Goal: Transaction & Acquisition: Purchase product/service

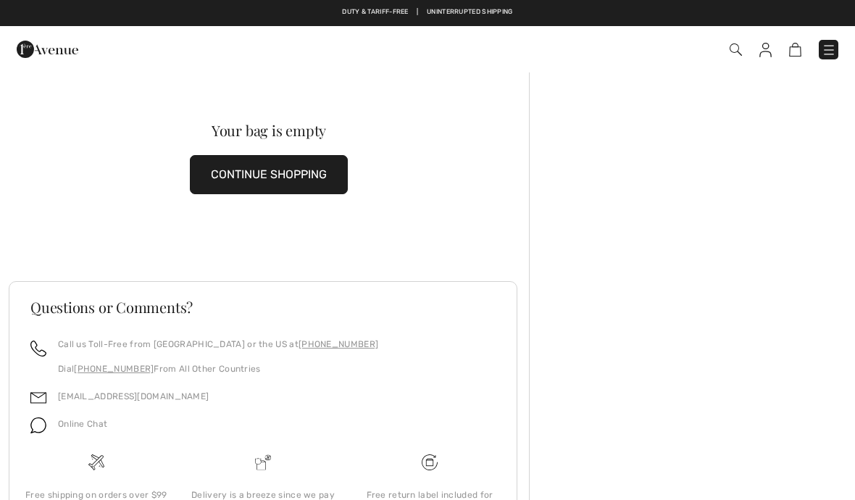
click at [246, 175] on button "CONTINUE SHOPPING" at bounding box center [269, 174] width 158 height 39
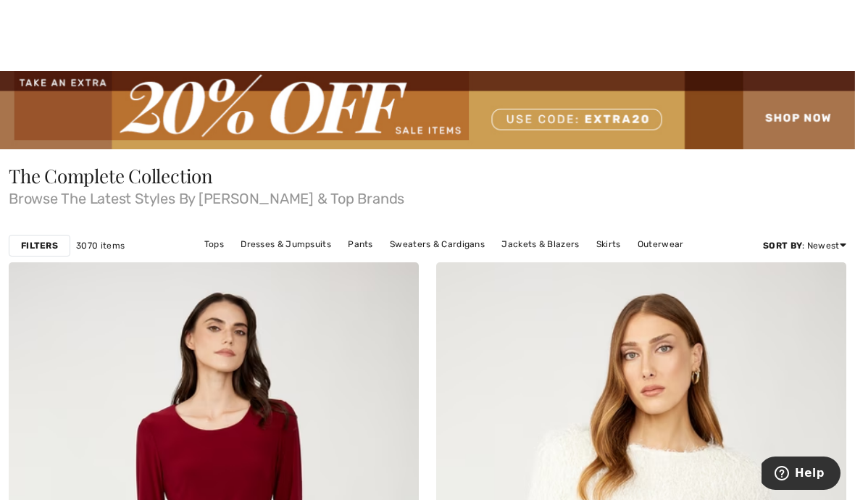
click at [785, 112] on img at bounding box center [427, 110] width 855 height 78
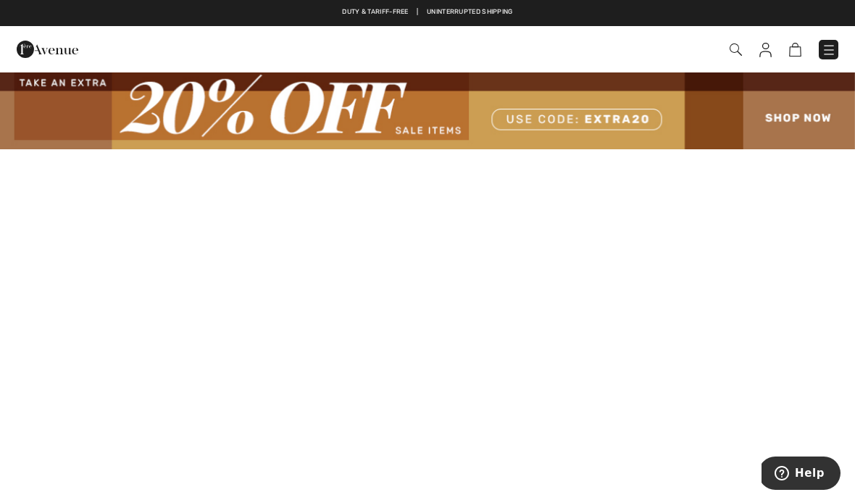
click at [760, 50] on img at bounding box center [765, 50] width 12 height 14
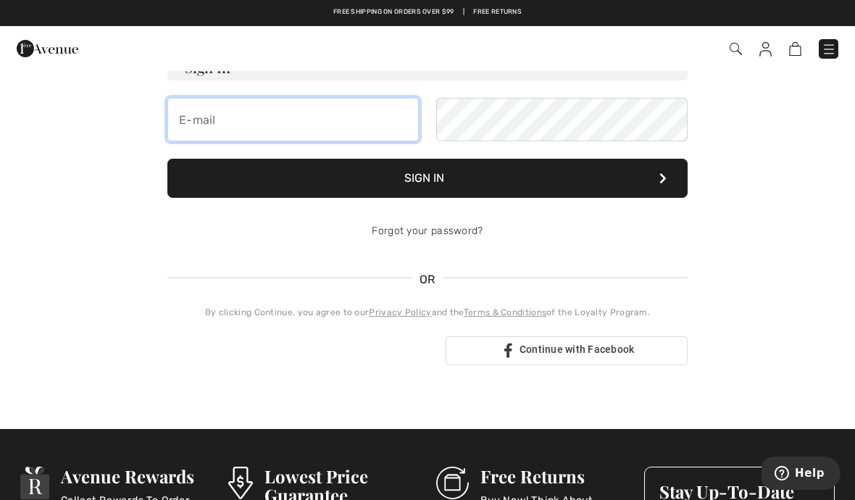
click at [183, 141] on input "email" at bounding box center [292, 119] width 251 height 43
type input "msiodina@ymail.com"
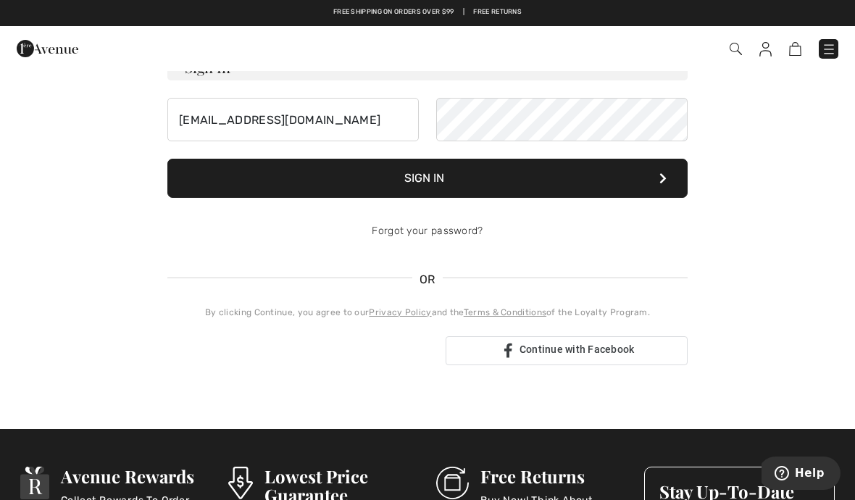
click at [432, 198] on button "Sign In" at bounding box center [427, 178] width 520 height 39
click at [437, 198] on button "Sign In" at bounding box center [427, 178] width 520 height 39
click at [739, 51] on img at bounding box center [735, 49] width 12 height 12
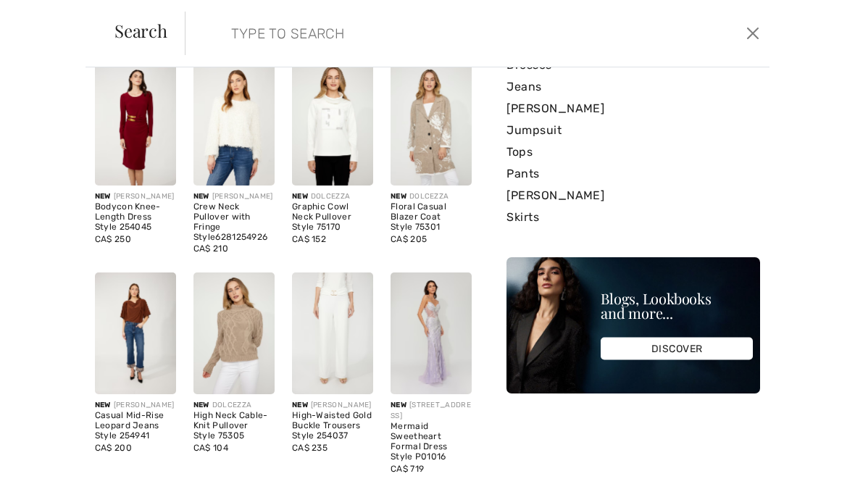
scroll to position [64, 0]
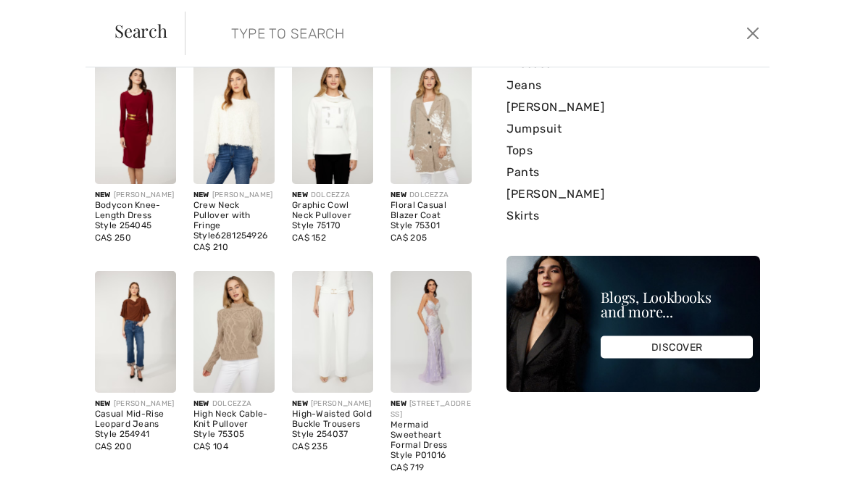
click at [429, 331] on img at bounding box center [430, 332] width 81 height 122
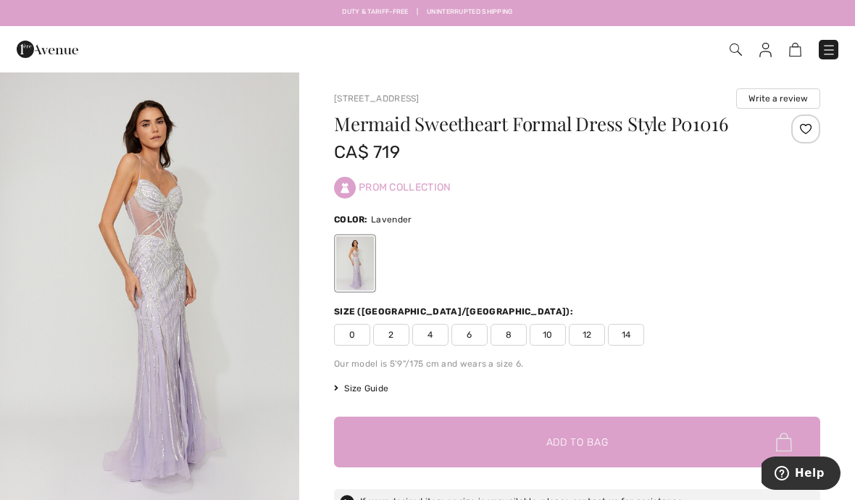
click at [799, 50] on img at bounding box center [795, 50] width 12 height 14
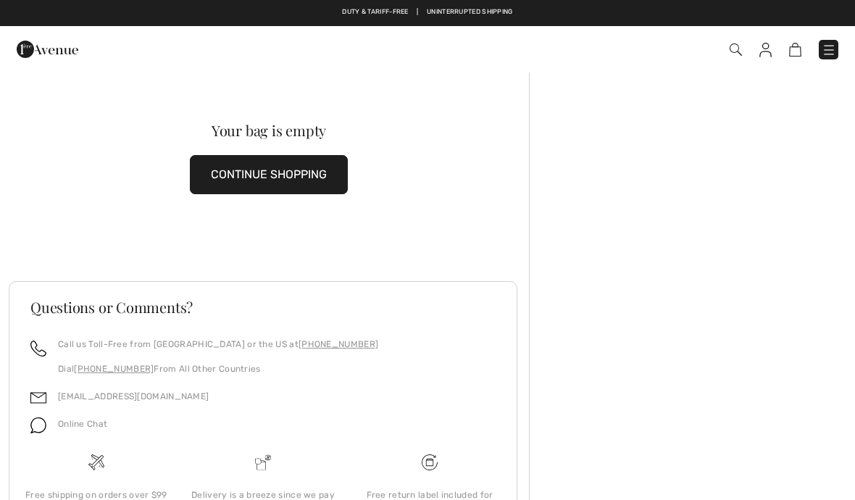
click at [826, 43] on img at bounding box center [828, 50] width 14 height 14
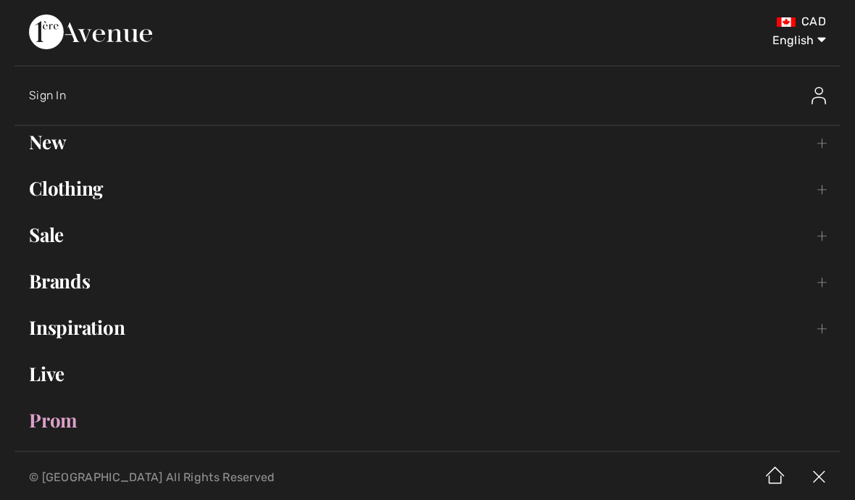
click at [44, 116] on div "Sign In" at bounding box center [434, 95] width 811 height 46
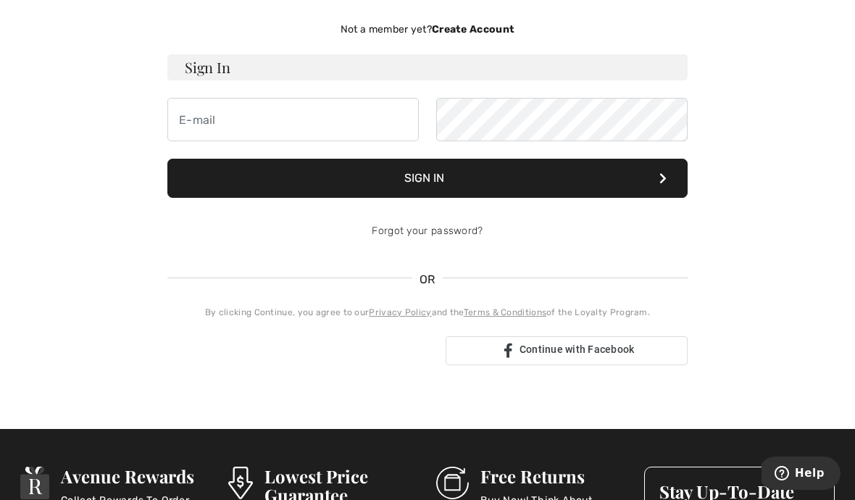
scroll to position [112, 0]
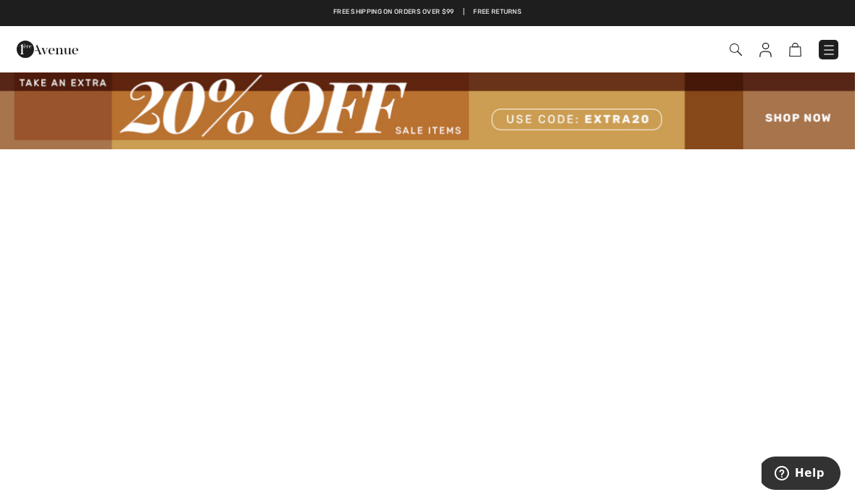
click at [25, 38] on img at bounding box center [48, 49] width 62 height 29
click at [61, 54] on img at bounding box center [48, 49] width 62 height 29
click at [25, 60] on img at bounding box center [48, 49] width 62 height 29
click at [764, 43] on img at bounding box center [765, 50] width 12 height 14
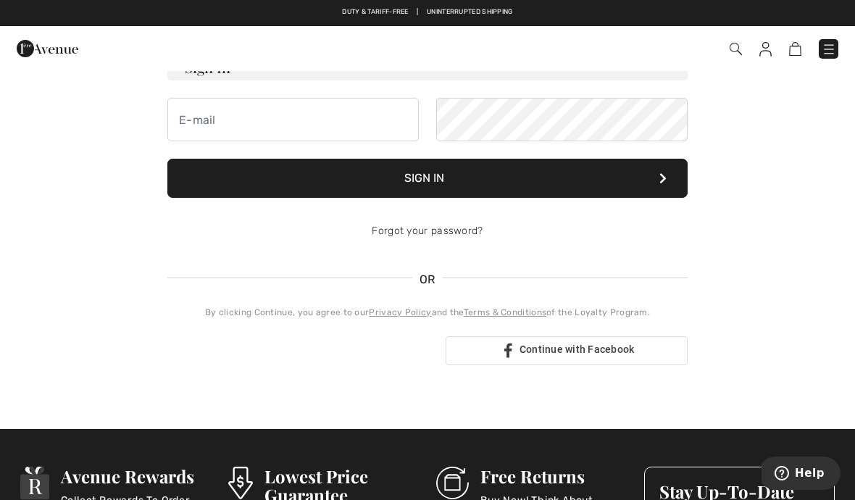
click at [798, 44] on img at bounding box center [795, 49] width 12 height 14
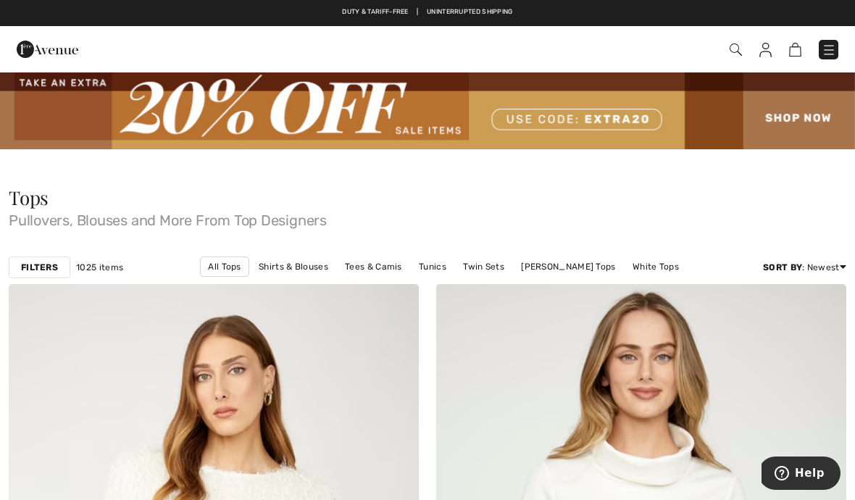
click at [800, 117] on img at bounding box center [427, 110] width 855 height 78
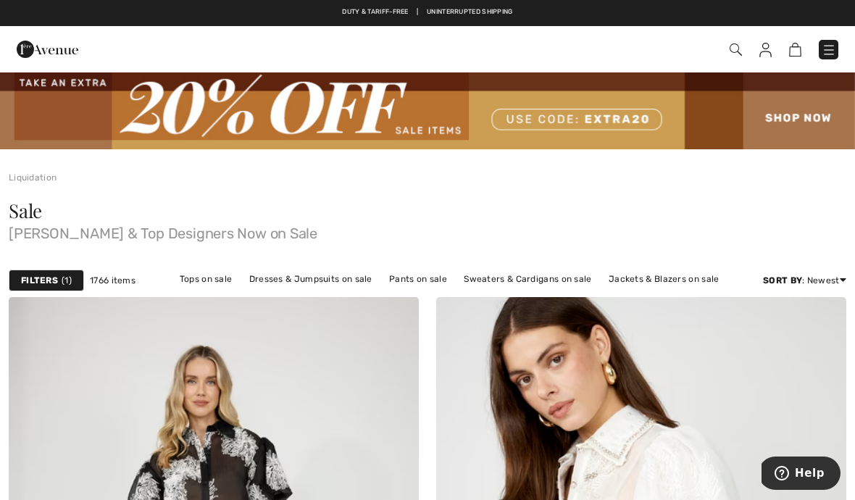
click at [787, 116] on img at bounding box center [427, 110] width 855 height 78
click at [770, 51] on img at bounding box center [765, 50] width 12 height 14
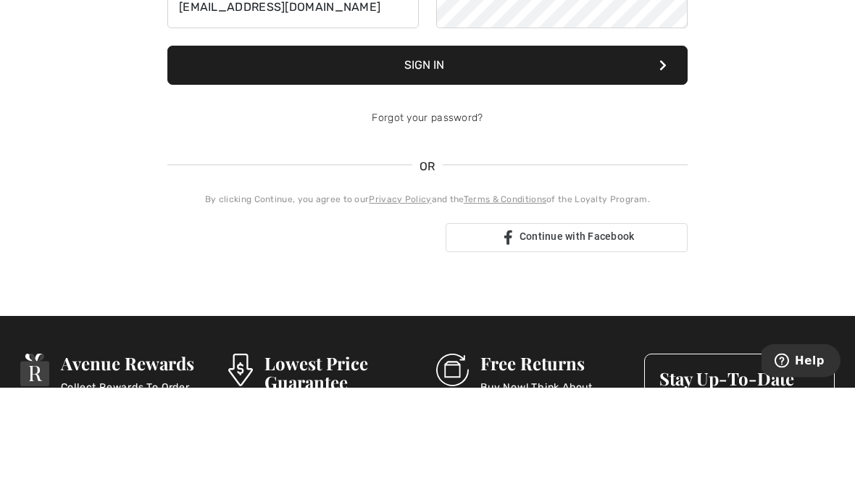
type input "[EMAIL_ADDRESS][DOMAIN_NAME]"
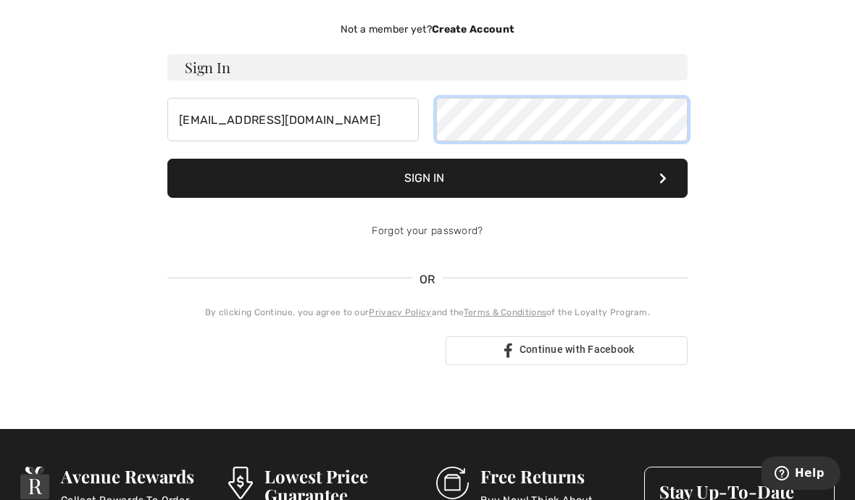
scroll to position [112, 0]
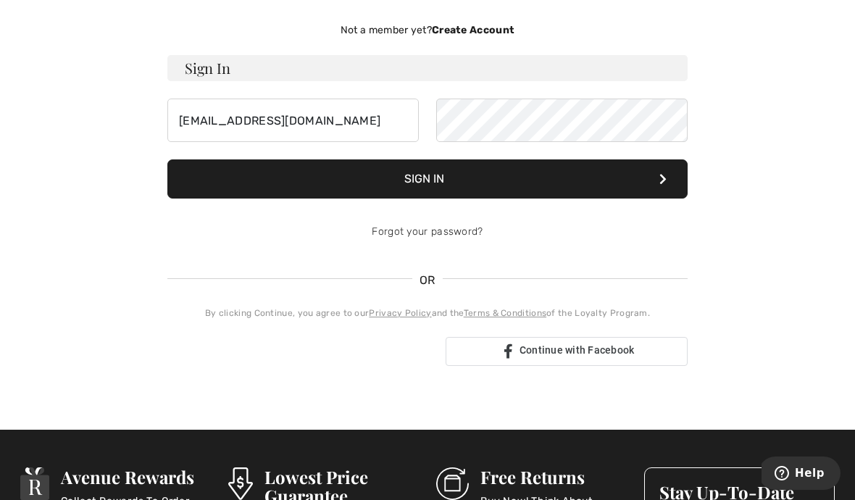
click at [430, 180] on button "Sign In" at bounding box center [427, 178] width 520 height 39
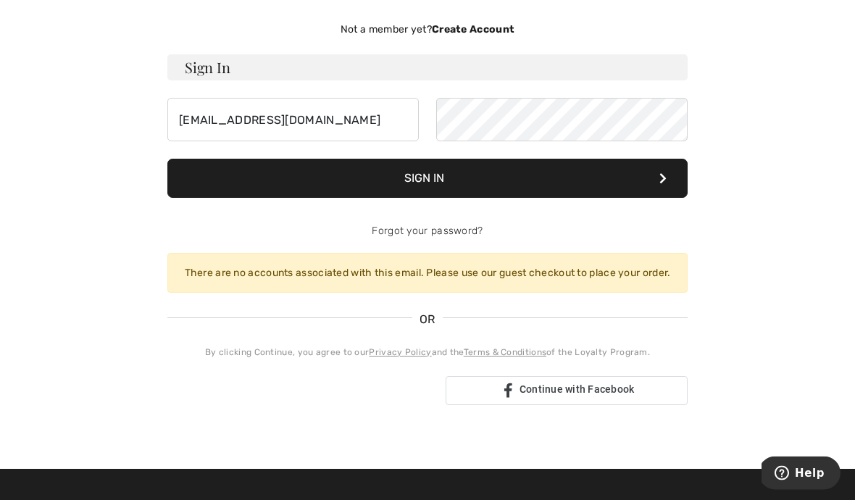
scroll to position [113, 0]
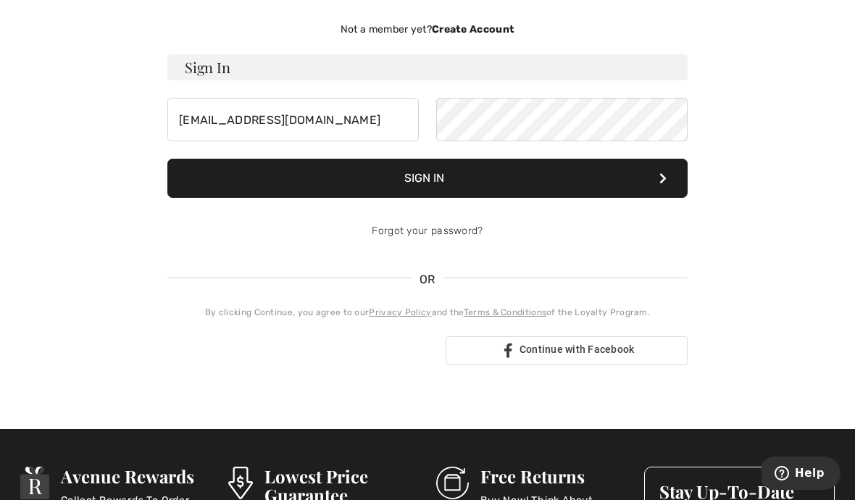
click at [335, 360] on div "Sign in with Google. Opens in new tab" at bounding box center [300, 351] width 267 height 32
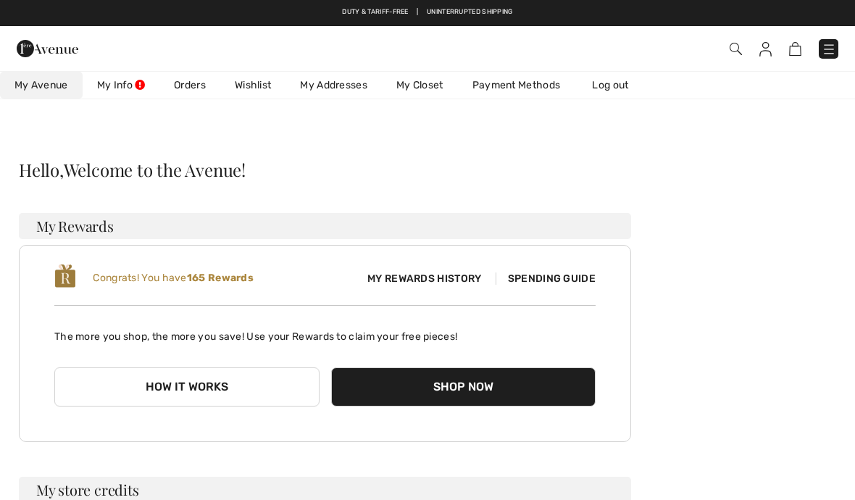
click at [797, 45] on img at bounding box center [795, 49] width 12 height 14
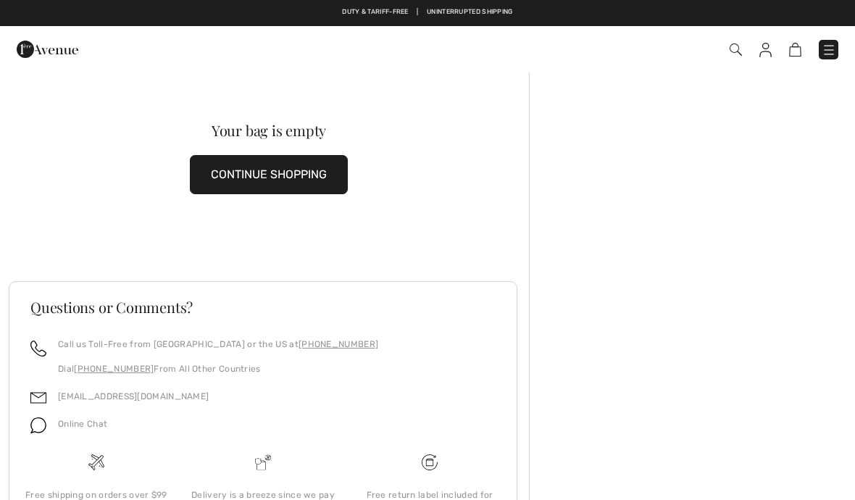
click at [236, 188] on button "CONTINUE SHOPPING" at bounding box center [269, 174] width 158 height 39
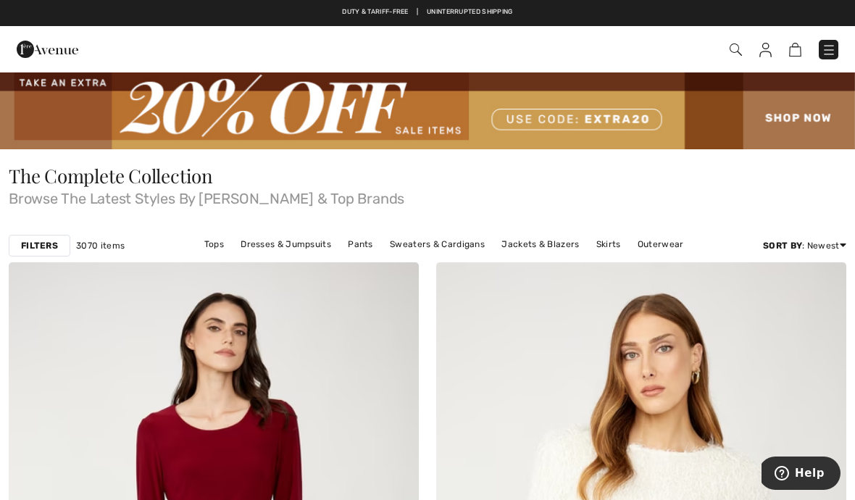
click at [43, 56] on img at bounding box center [48, 49] width 62 height 29
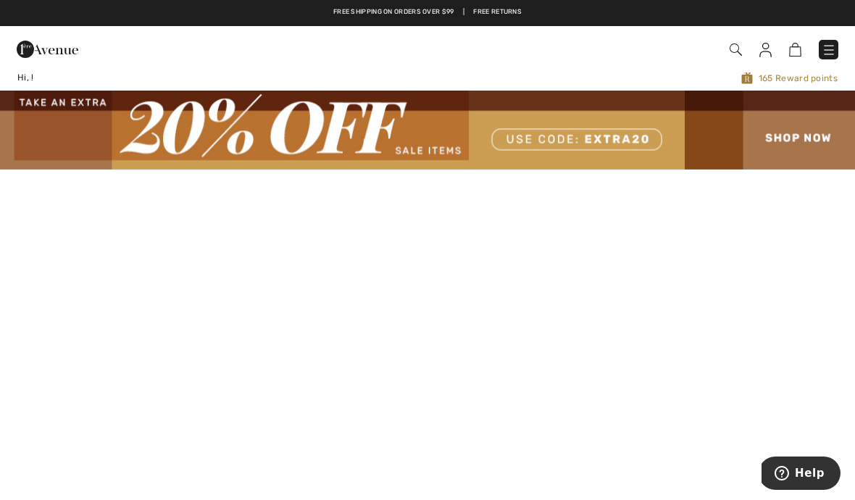
click at [756, 55] on span at bounding box center [603, 50] width 470 height 20
click at [795, 54] on img at bounding box center [795, 50] width 12 height 14
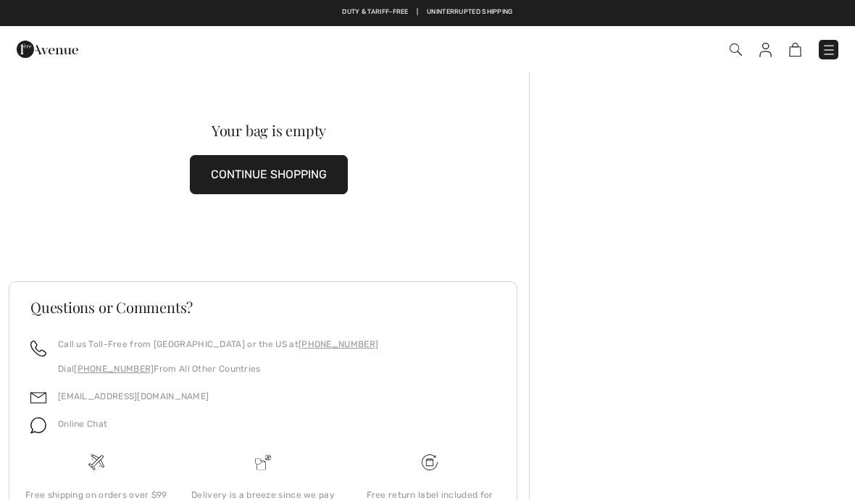
click at [243, 166] on button "CONTINUE SHOPPING" at bounding box center [269, 174] width 158 height 39
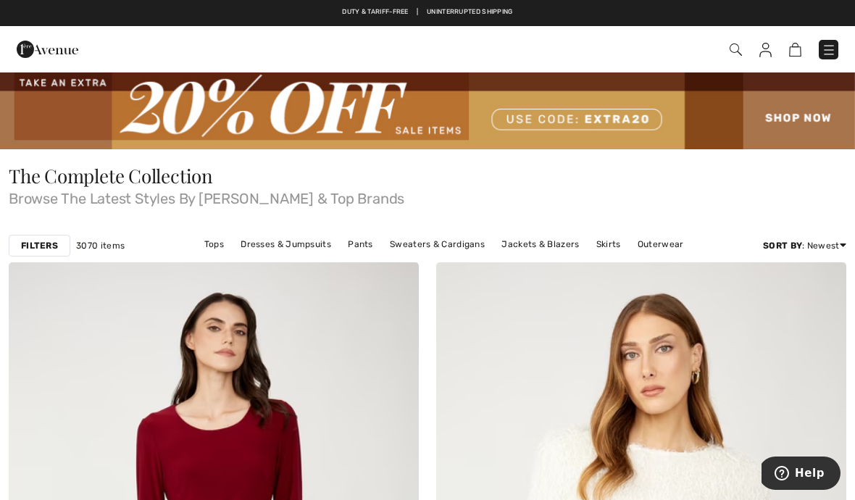
click at [738, 51] on img at bounding box center [735, 49] width 12 height 12
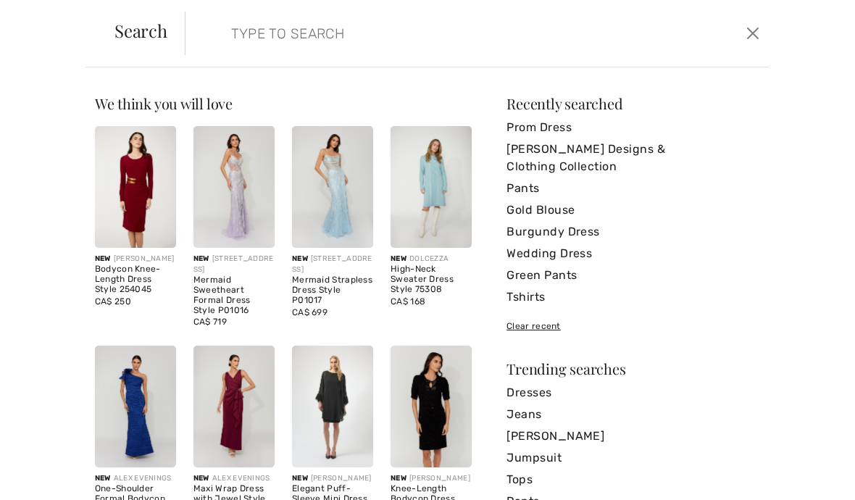
click at [221, 39] on input "search" at bounding box center [416, 33] width 392 height 43
type input "Dol"
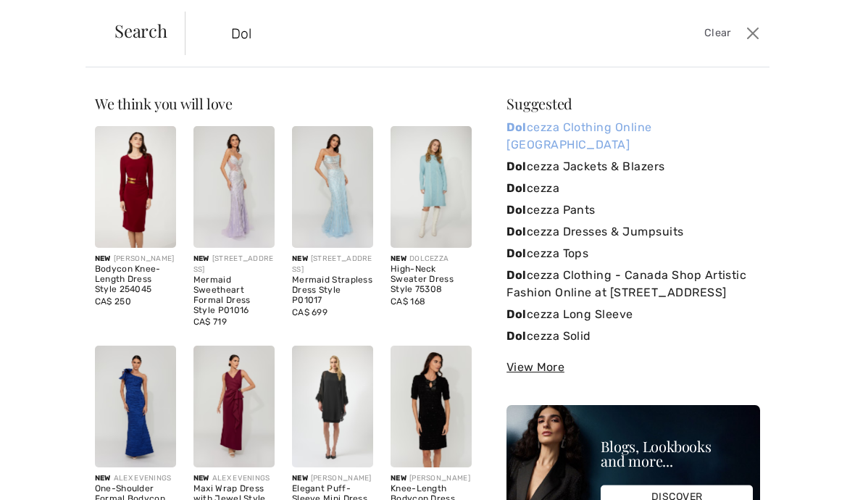
click at [557, 135] on link "Dol cezza Clothing Online Canada" at bounding box center [632, 136] width 253 height 39
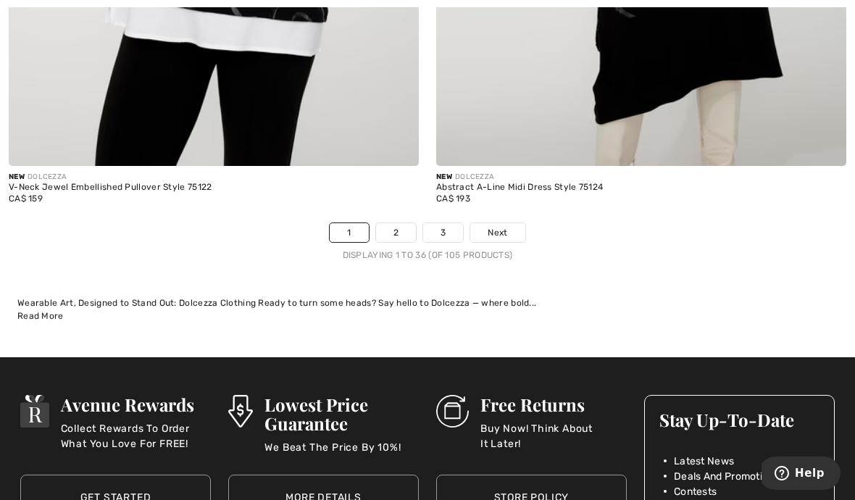
scroll to position [12811, 0]
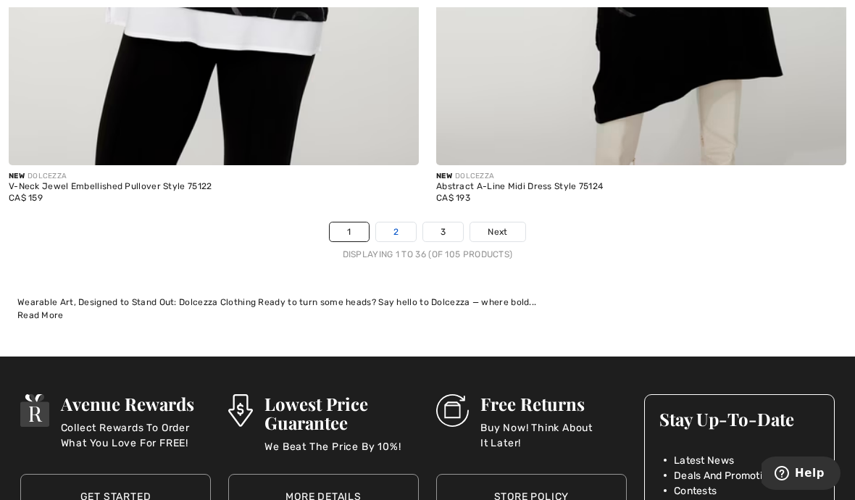
click at [395, 222] on link "2" at bounding box center [396, 231] width 40 height 19
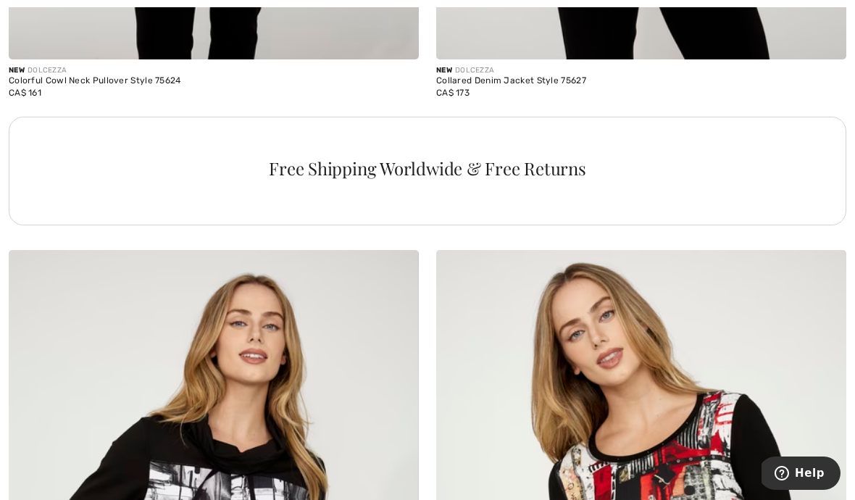
scroll to position [4709, 0]
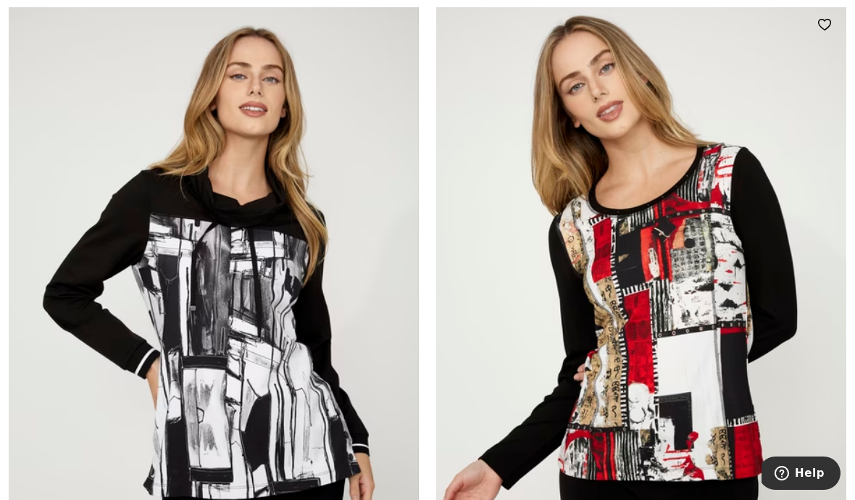
click at [547, 472] on img at bounding box center [641, 310] width 410 height 615
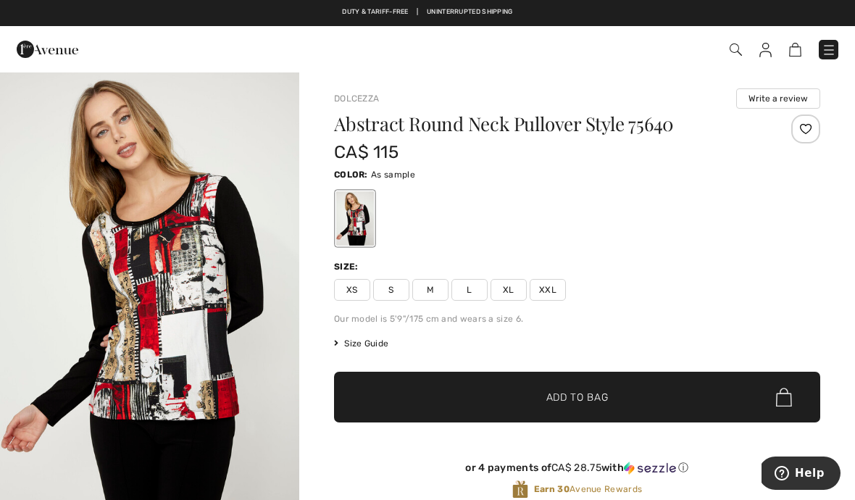
click at [424, 290] on span "M" at bounding box center [430, 290] width 36 height 22
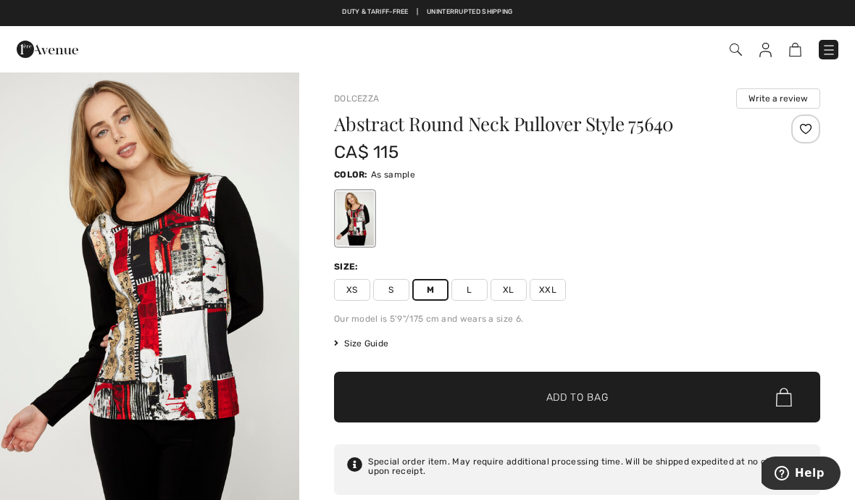
click at [539, 394] on span "✔ Added to Bag" at bounding box center [555, 397] width 88 height 15
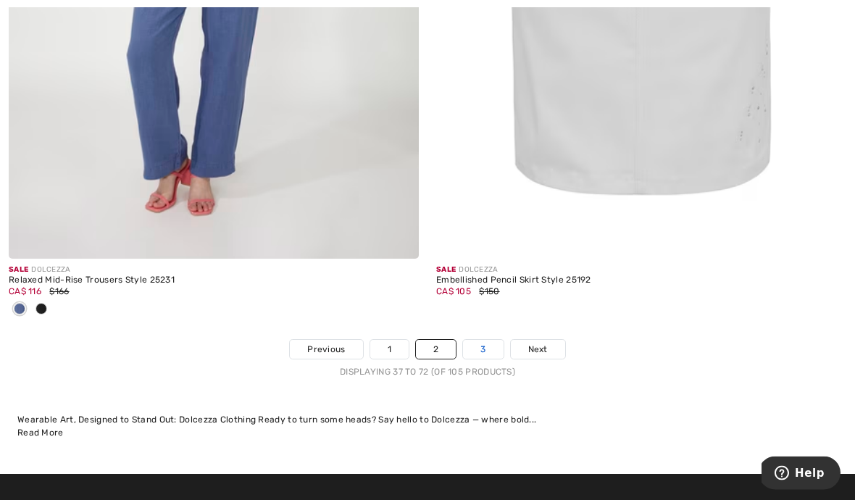
scroll to position [12646, 0]
click at [474, 343] on link "3" at bounding box center [483, 349] width 40 height 19
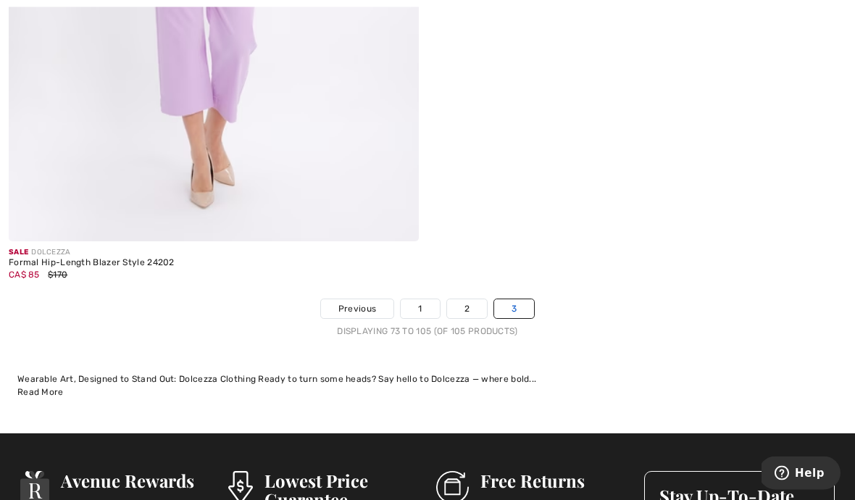
scroll to position [12015, 0]
click at [513, 299] on link "3" at bounding box center [514, 308] width 40 height 19
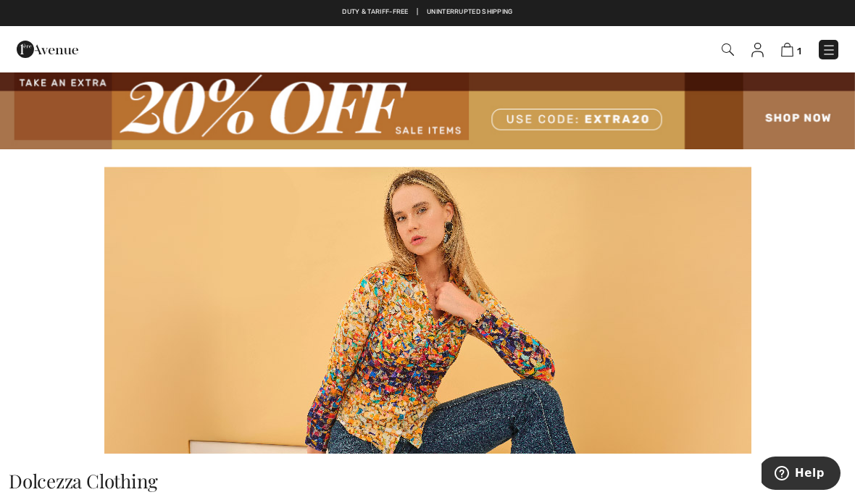
click at [723, 51] on img at bounding box center [727, 49] width 12 height 12
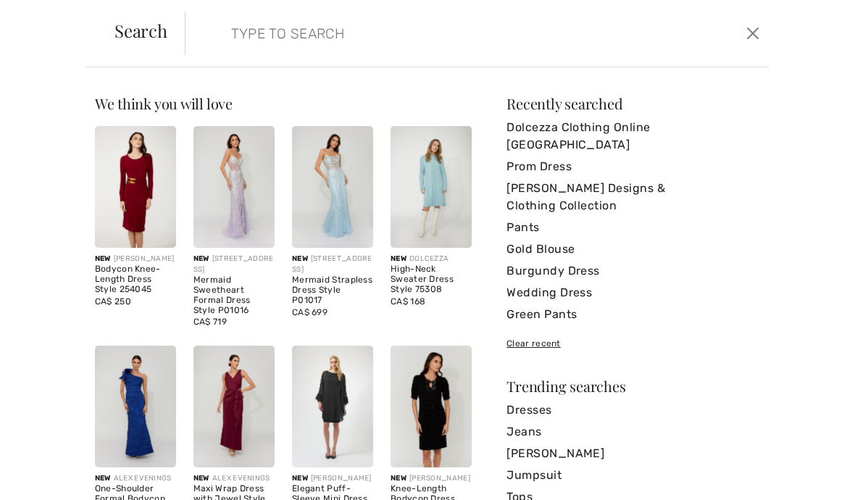
click at [727, 49] on form "Clear" at bounding box center [464, 33] width 558 height 43
click at [744, 25] on button "Close" at bounding box center [752, 33] width 21 height 23
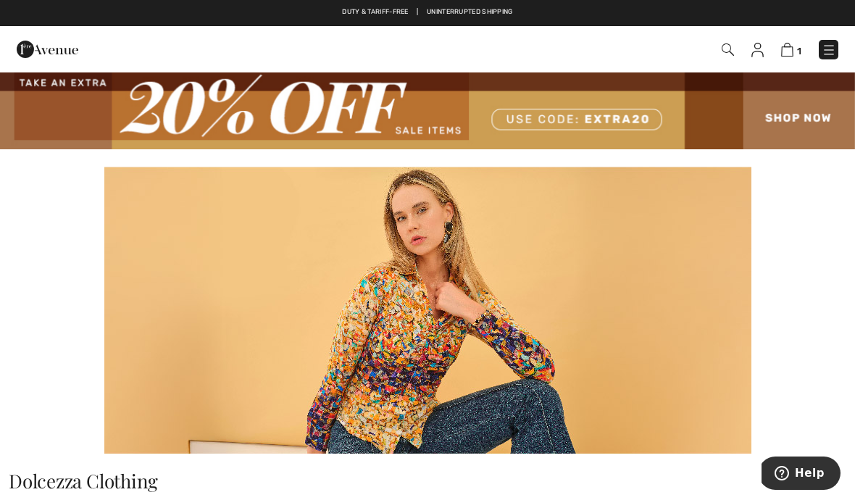
click at [786, 118] on img at bounding box center [427, 110] width 855 height 78
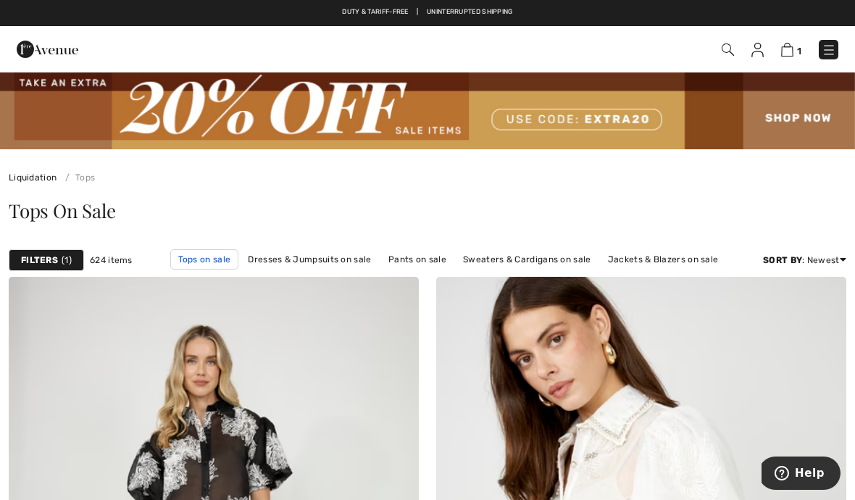
click at [201, 266] on link "Tops on sale" at bounding box center [204, 259] width 69 height 20
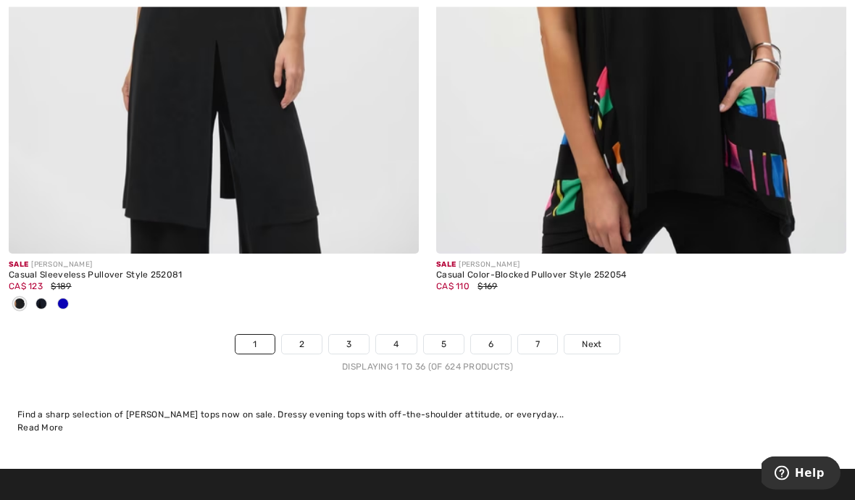
scroll to position [12621, 0]
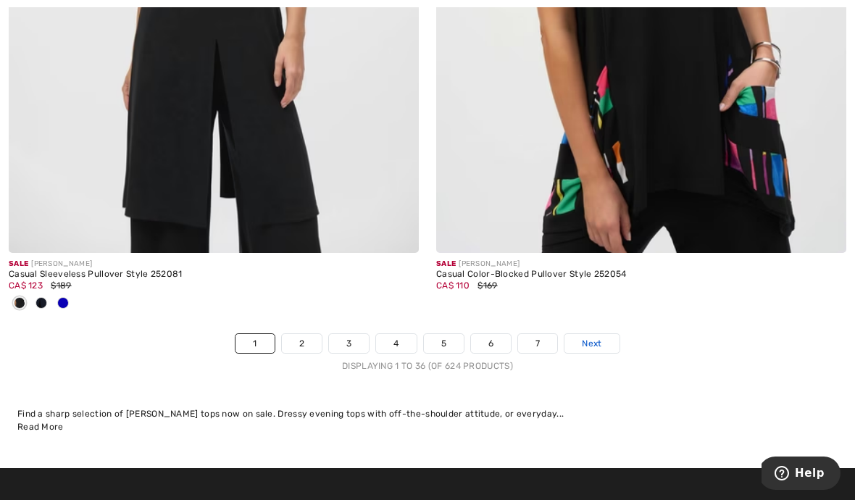
click at [584, 340] on link "Next" at bounding box center [591, 343] width 54 height 19
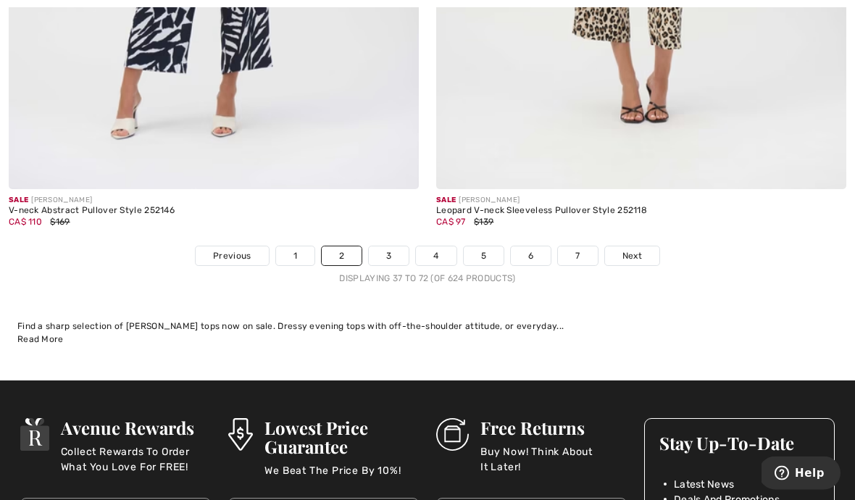
scroll to position [12636, 0]
click at [624, 249] on span "Next" at bounding box center [632, 255] width 20 height 13
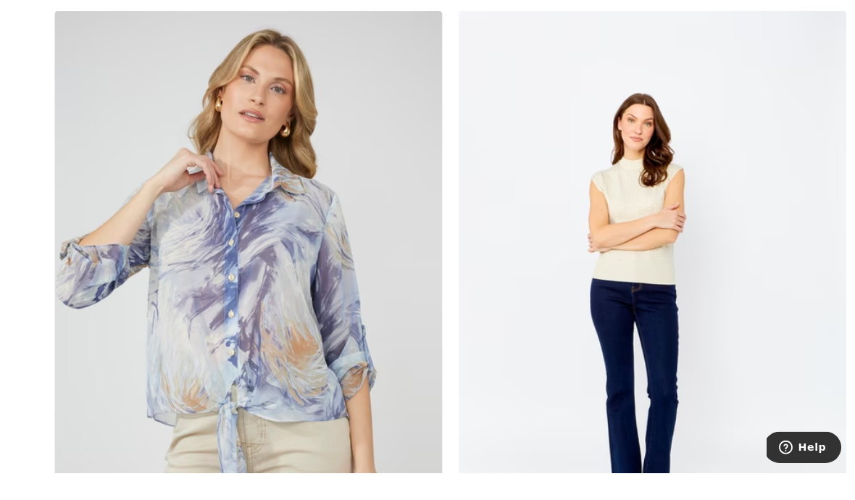
scroll to position [5260, 0]
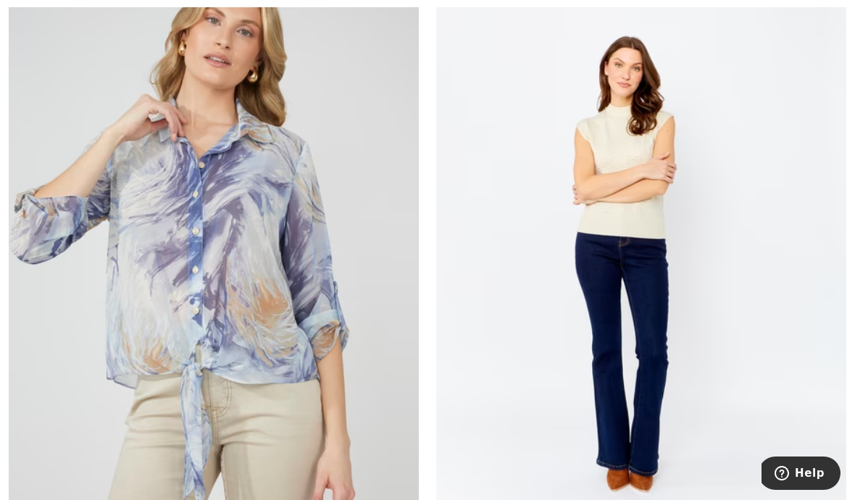
click at [200, 311] on img at bounding box center [214, 256] width 410 height 615
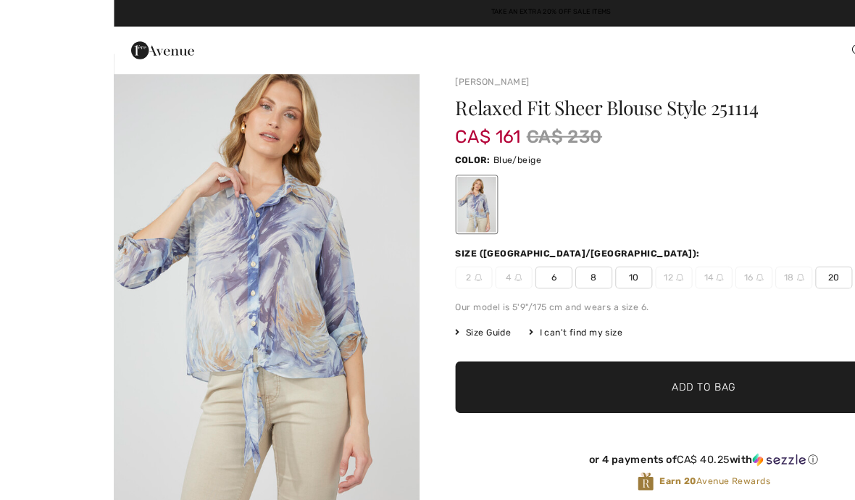
scroll to position [9, 0]
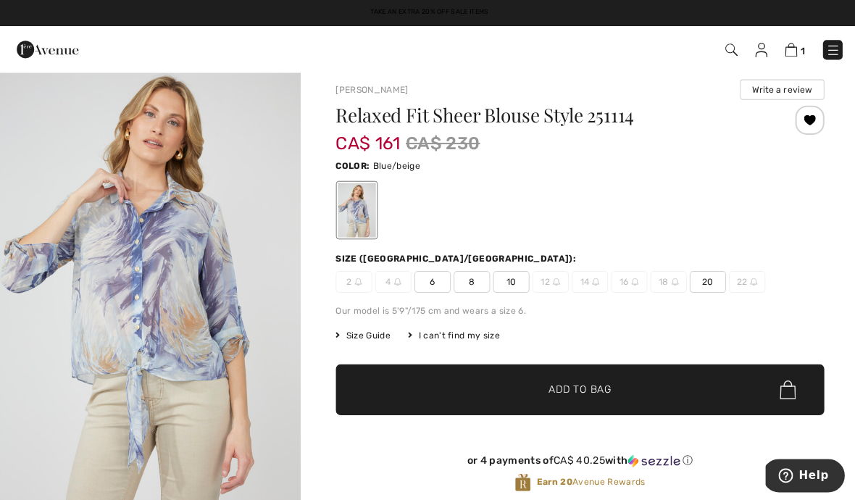
click at [489, 275] on div "2 4 6 8 10 12 14 16 18 20 22" at bounding box center [577, 280] width 486 height 22
click at [505, 283] on span "10" at bounding box center [508, 280] width 36 height 22
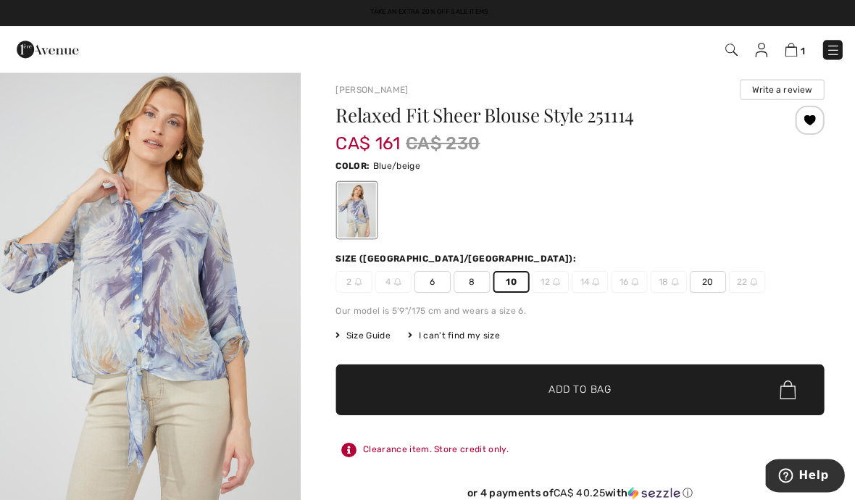
click at [519, 382] on span "✔ Added to Bag" at bounding box center [555, 387] width 88 height 15
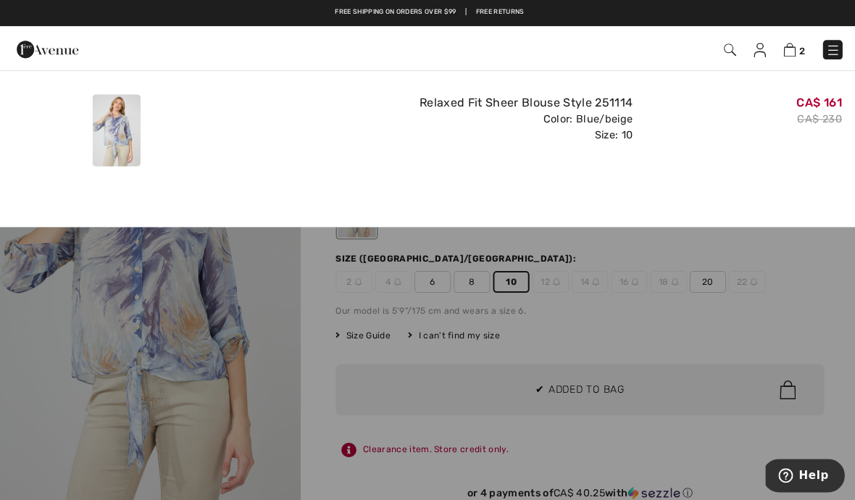
scroll to position [0, 0]
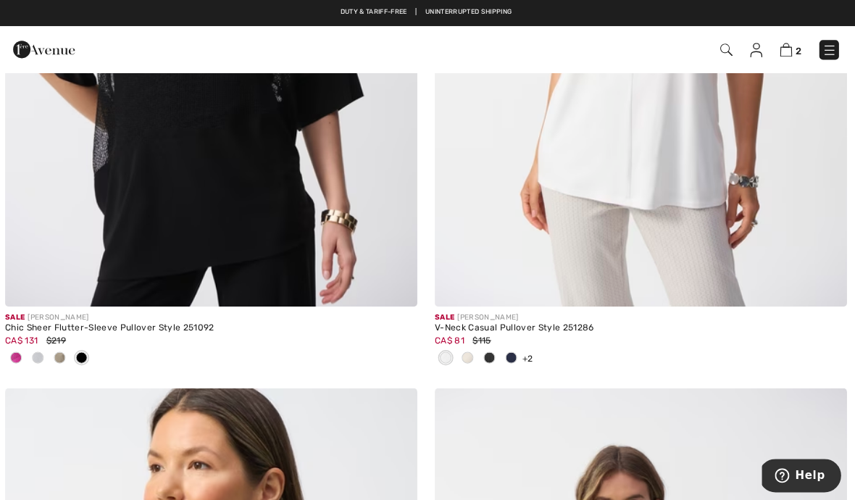
scroll to position [10506, 0]
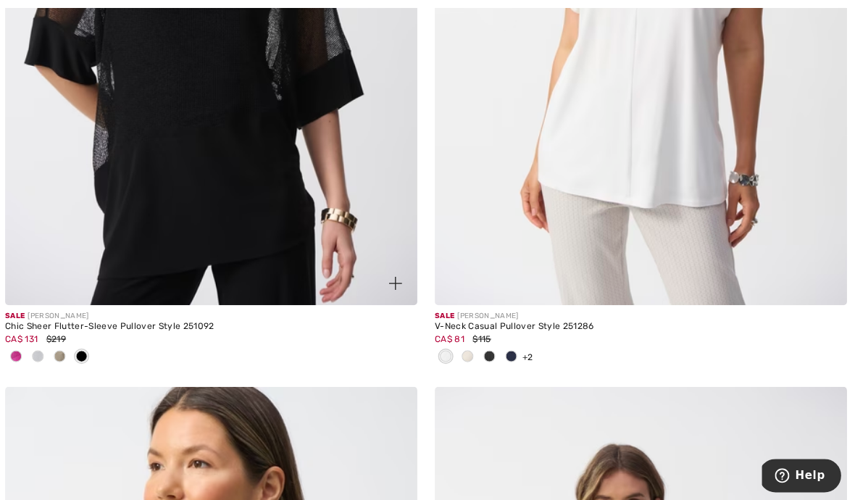
click at [56, 354] on div at bounding box center [63, 355] width 22 height 24
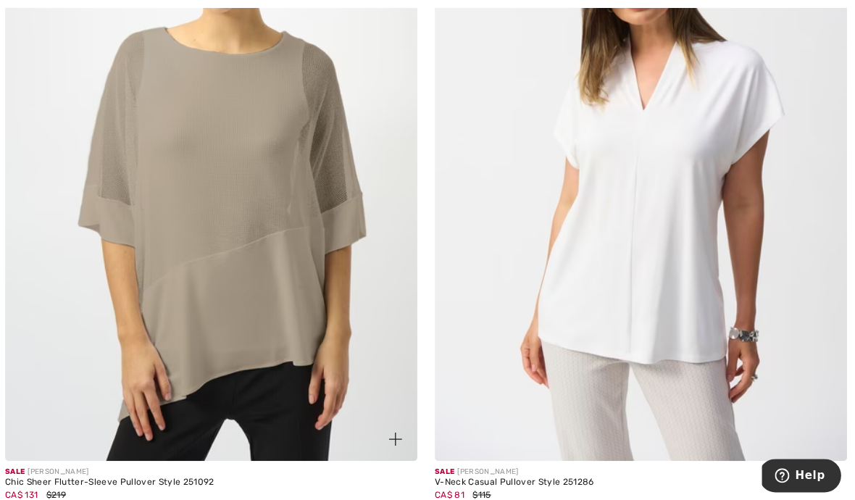
scroll to position [10355, 0]
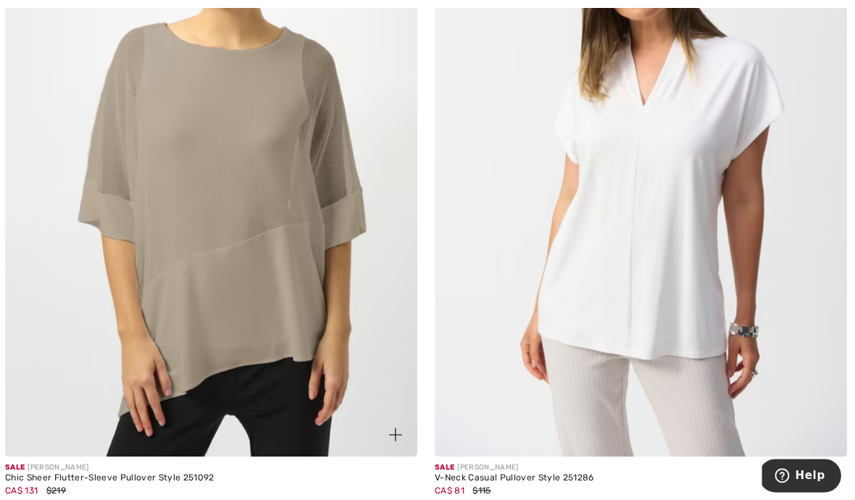
click at [79, 499] on span at bounding box center [85, 505] width 12 height 12
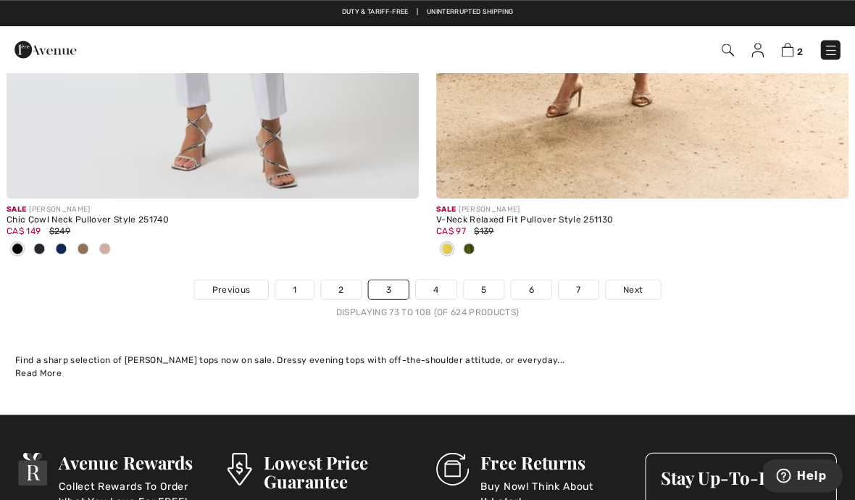
scroll to position [12699, 0]
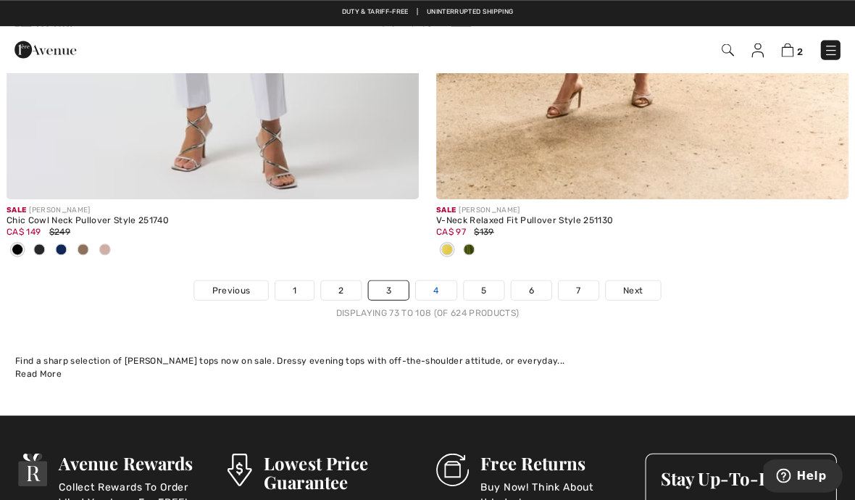
click at [424, 285] on link "4" at bounding box center [436, 288] width 40 height 19
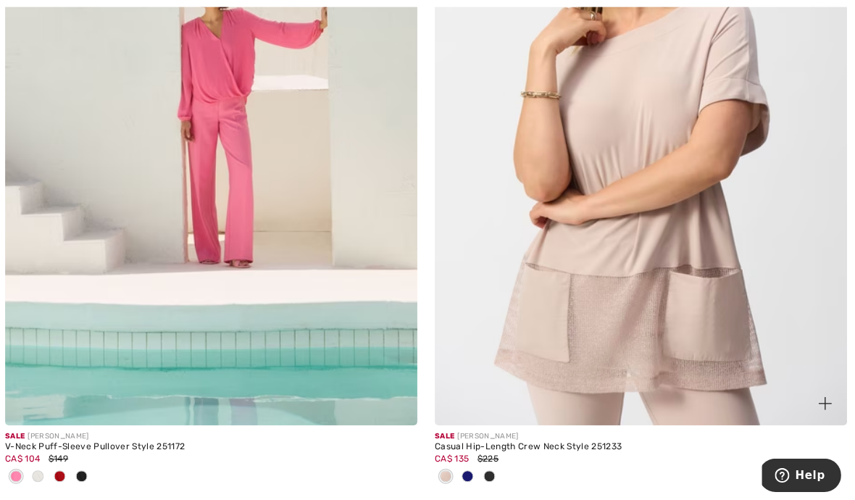
scroll to position [10339, 0]
click at [463, 470] on span at bounding box center [469, 474] width 12 height 12
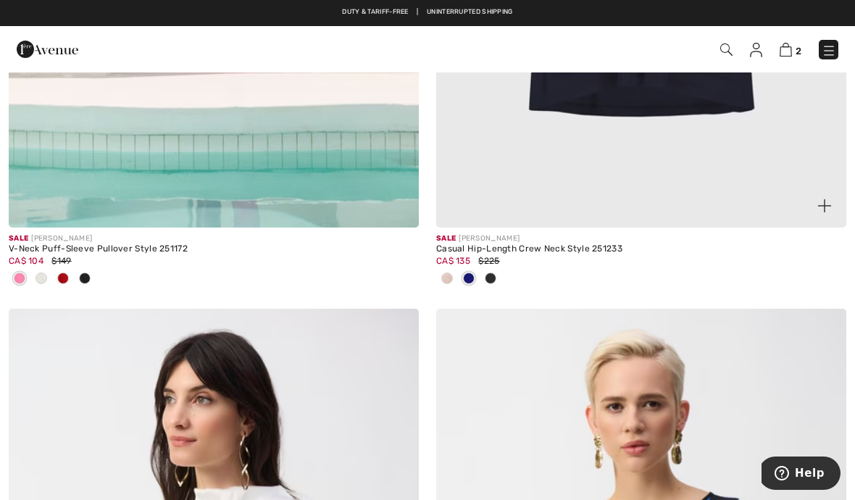
scroll to position [10531, 0]
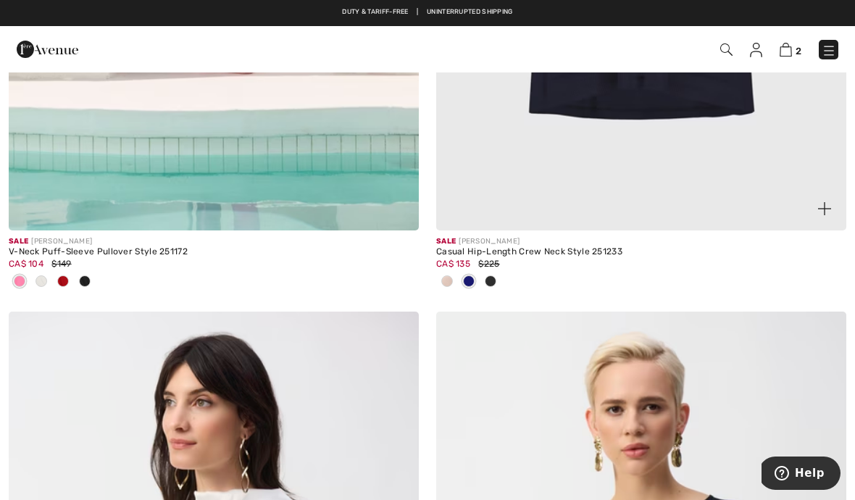
click at [490, 275] on span at bounding box center [490, 281] width 12 height 12
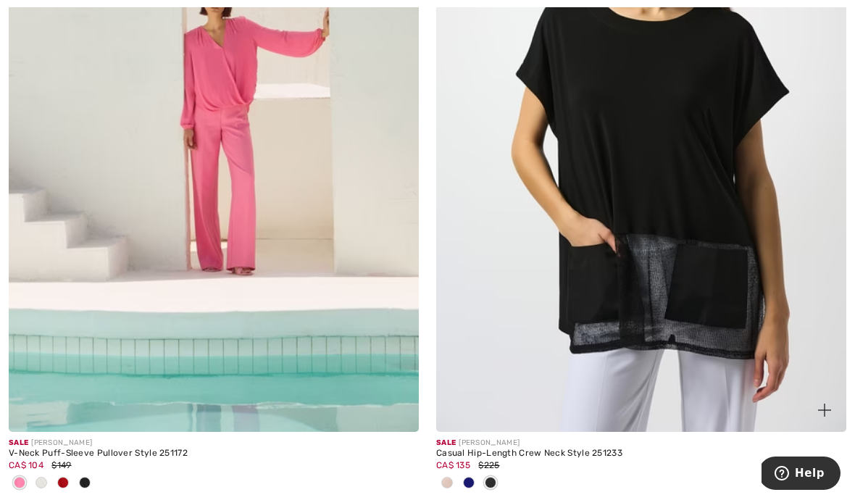
scroll to position [10334, 0]
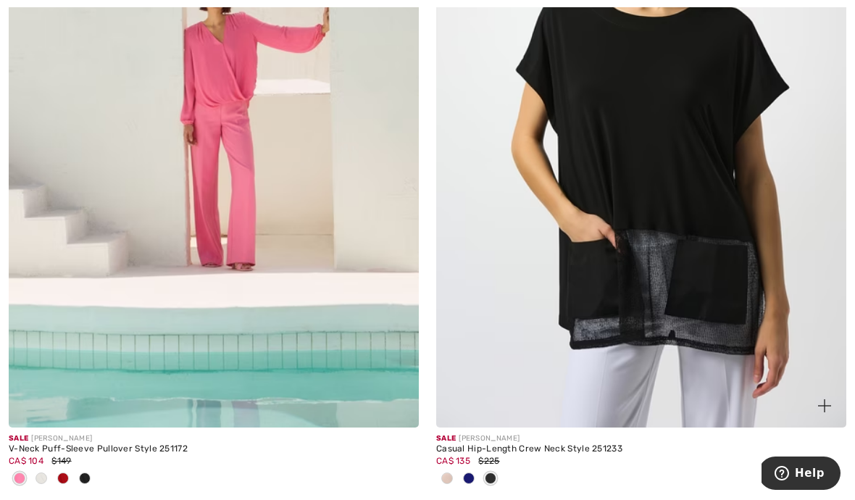
click at [444, 475] on span at bounding box center [447, 478] width 12 height 12
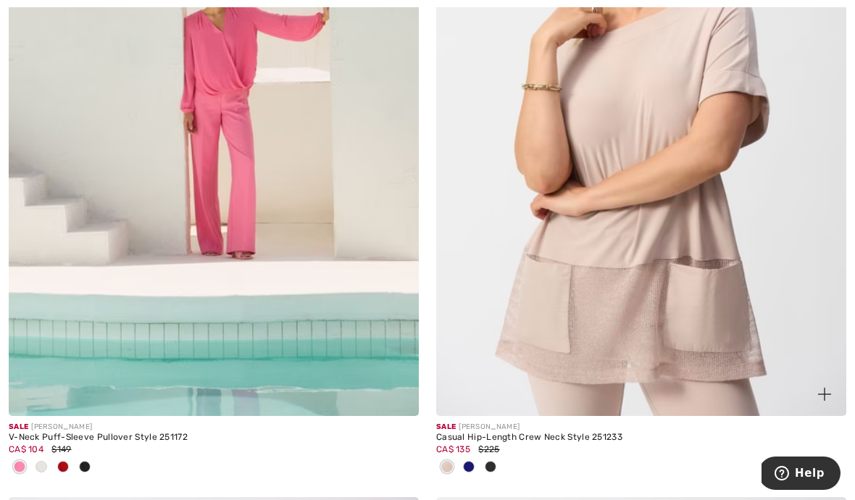
scroll to position [10346, 0]
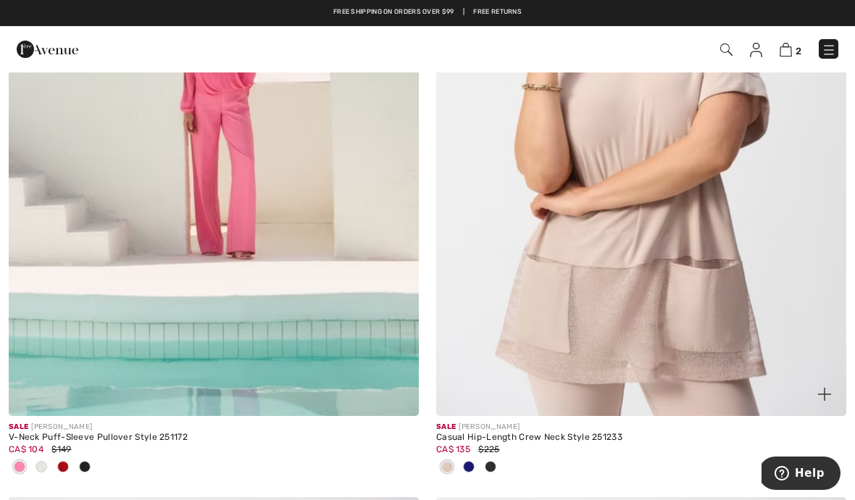
click at [483, 432] on div "Casual Hip-Length Crew Neck Style 251233" at bounding box center [641, 437] width 410 height 10
click at [511, 360] on img at bounding box center [641, 108] width 410 height 615
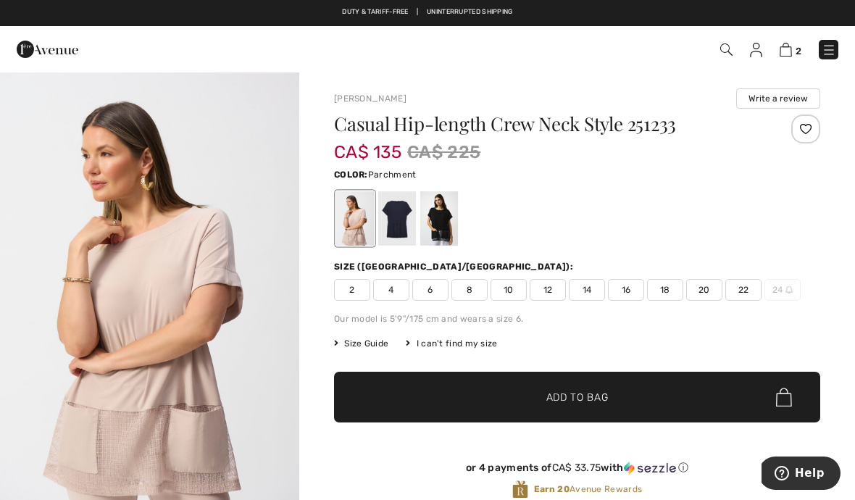
click at [466, 290] on span "8" at bounding box center [469, 290] width 36 height 22
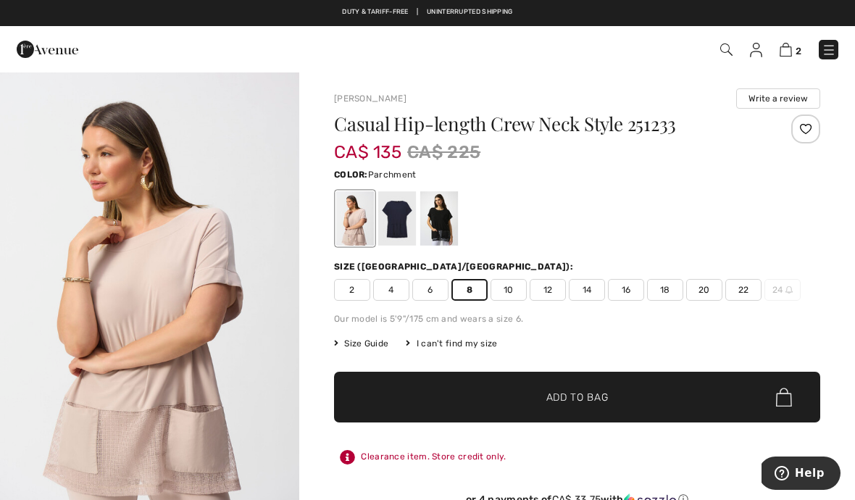
click at [520, 387] on span "✔ Added to Bag Add to Bag" at bounding box center [577, 397] width 486 height 51
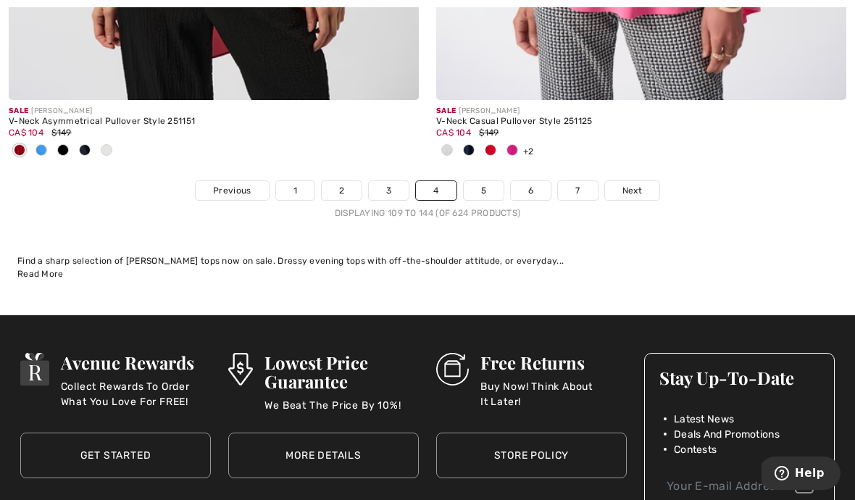
scroll to position [12802, 0]
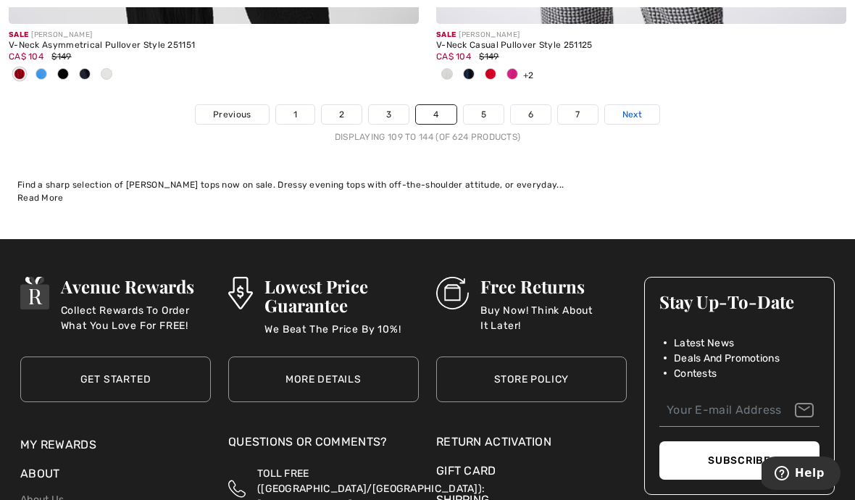
click at [628, 110] on span "Next" at bounding box center [632, 114] width 20 height 13
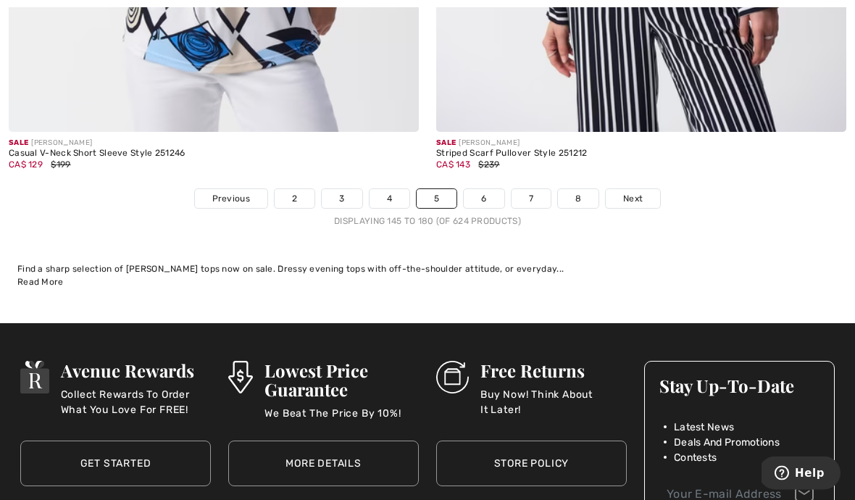
scroll to position [12718, 0]
click at [482, 190] on link "6" at bounding box center [483, 198] width 40 height 19
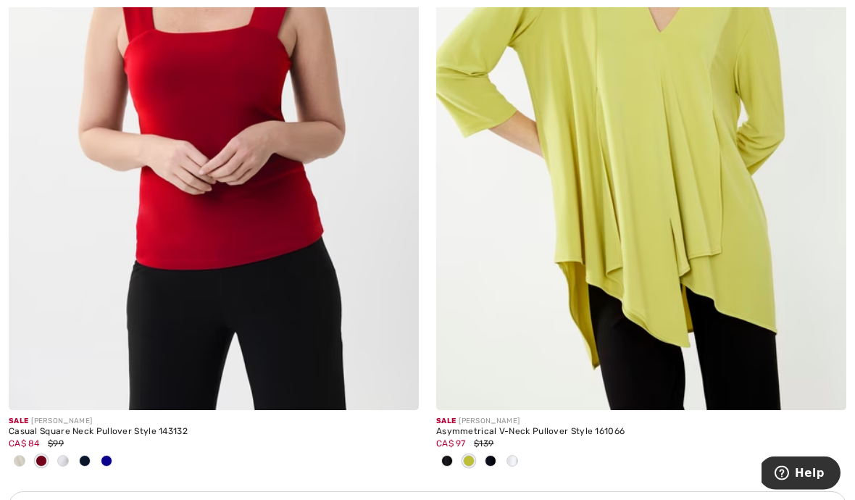
scroll to position [3882, 0]
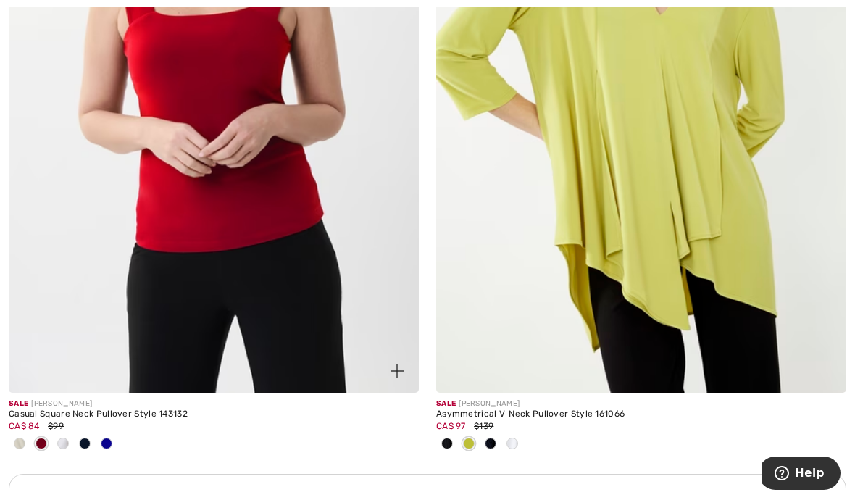
click at [80, 444] on span at bounding box center [85, 443] width 12 height 12
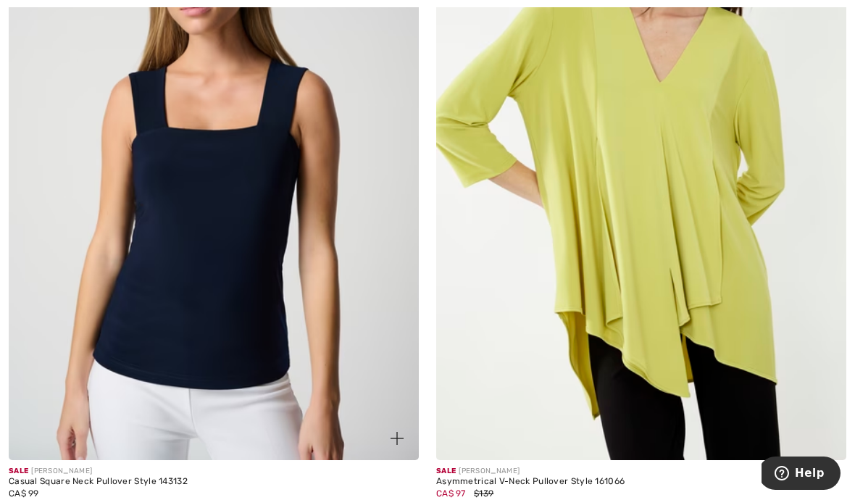
click at [149, 343] on img at bounding box center [214, 152] width 410 height 615
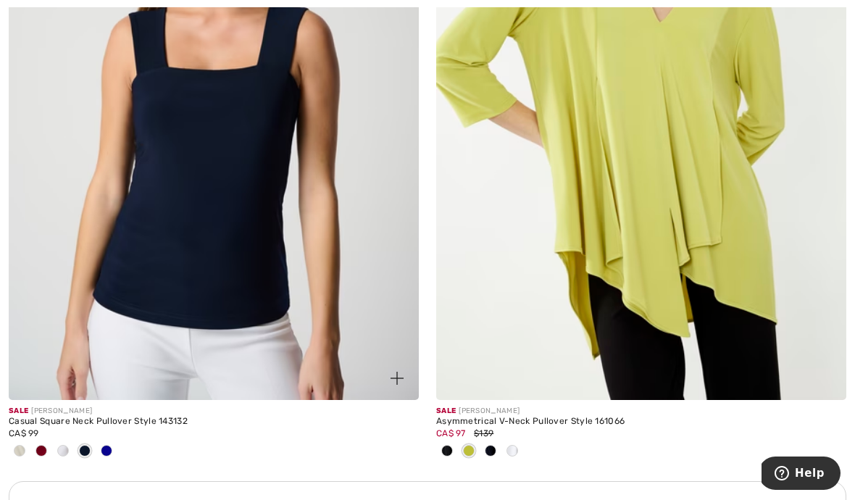
scroll to position [3877, 0]
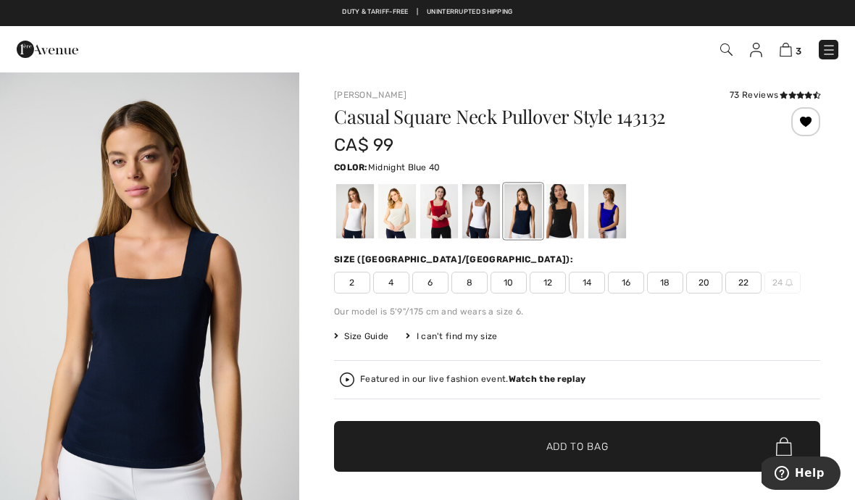
click at [471, 285] on span "8" at bounding box center [469, 283] width 36 height 22
click at [548, 448] on span "Add to Bag" at bounding box center [577, 446] width 62 height 15
click at [558, 215] on div at bounding box center [565, 211] width 38 height 54
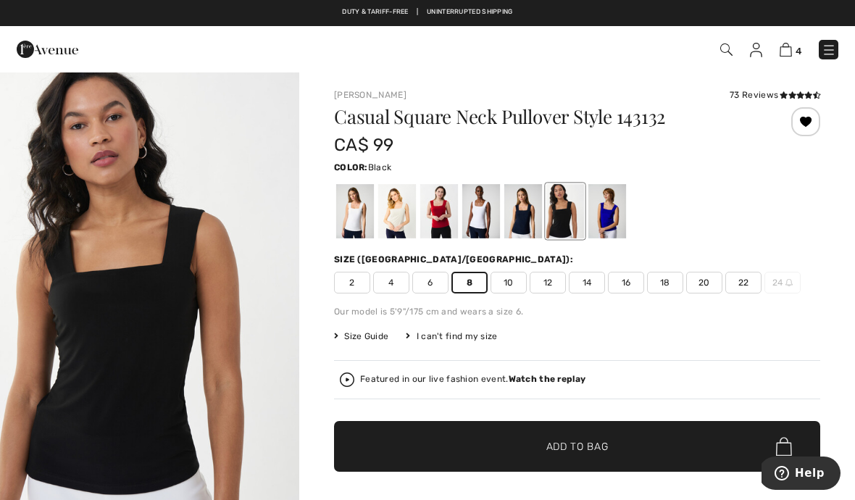
click at [545, 445] on span "✔ Added to Bag" at bounding box center [555, 446] width 88 height 15
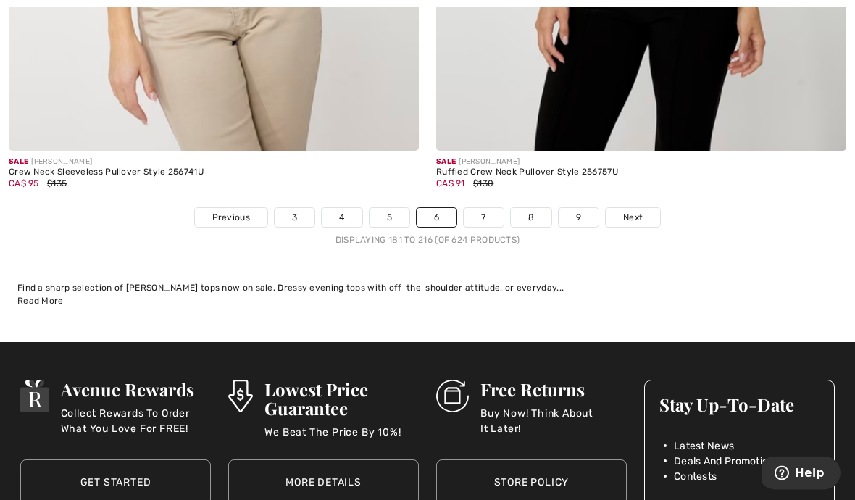
scroll to position [12578, 0]
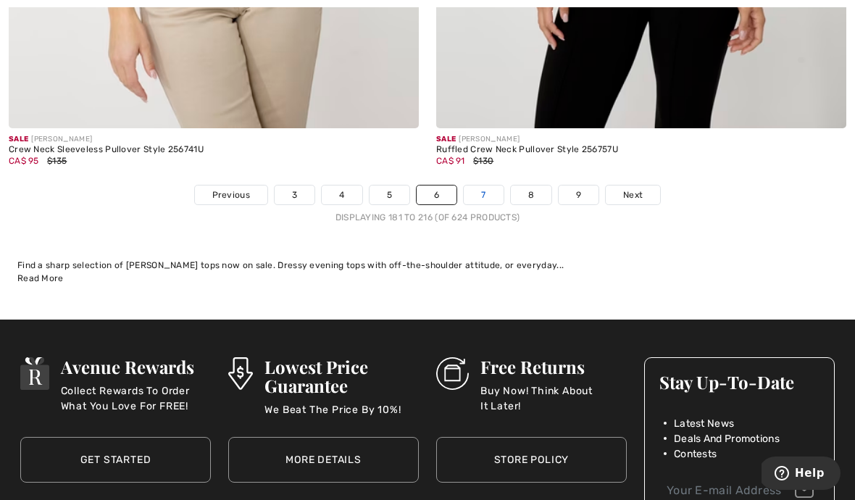
click at [487, 185] on link "7" at bounding box center [482, 194] width 39 height 19
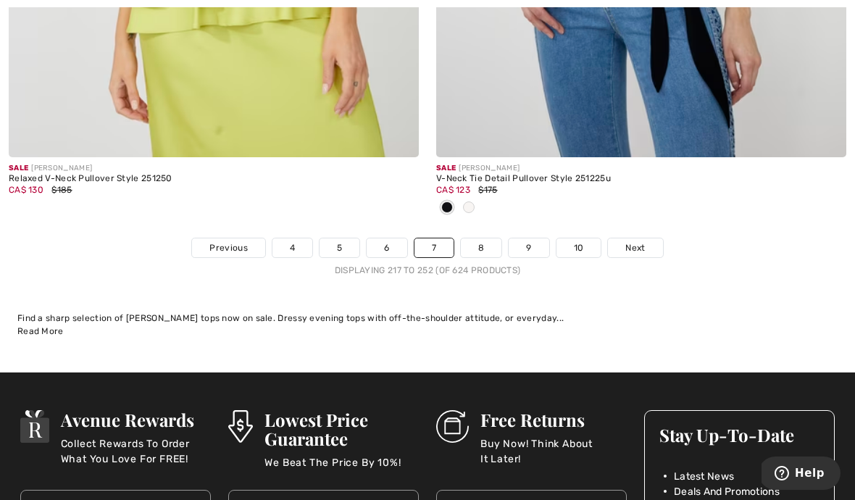
scroll to position [12595, 0]
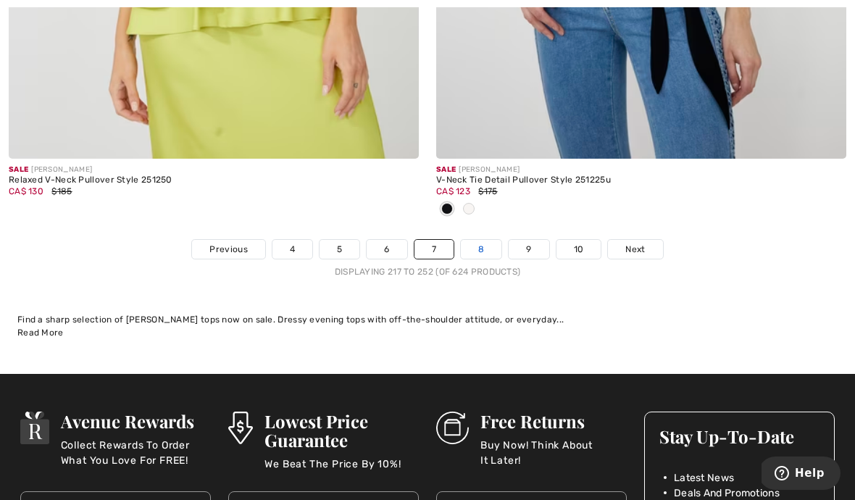
click at [470, 246] on link "8" at bounding box center [481, 249] width 41 height 19
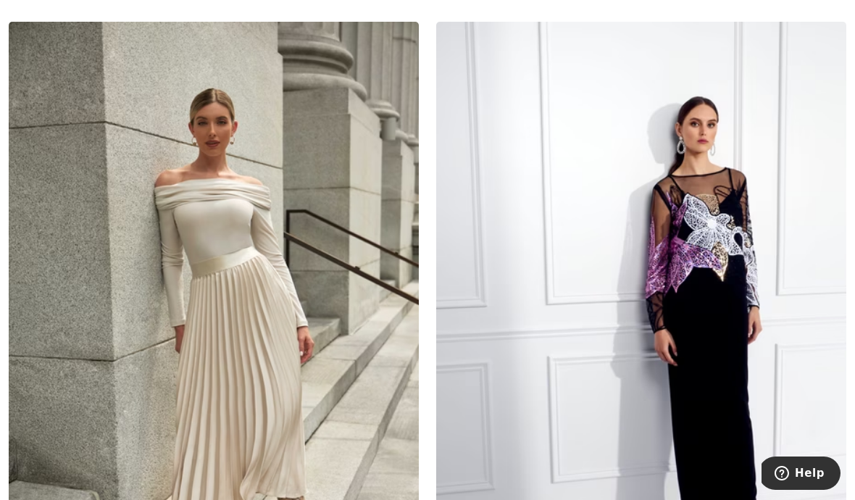
scroll to position [4471, 0]
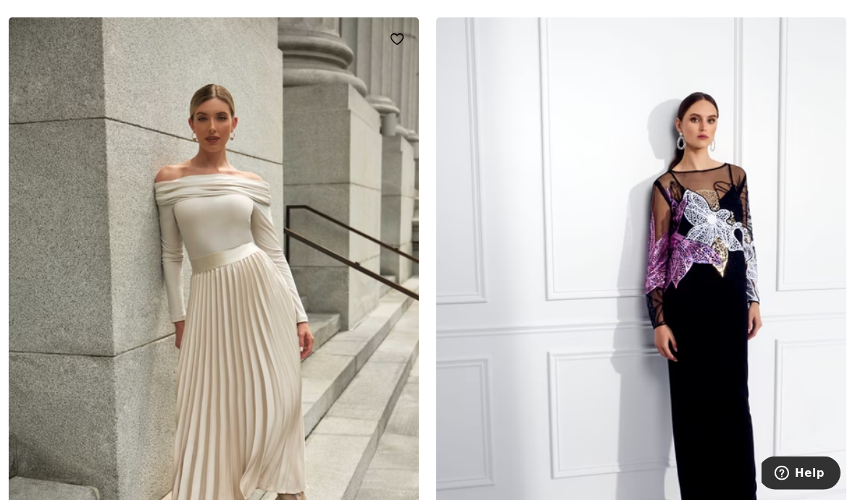
click at [142, 421] on img at bounding box center [214, 325] width 410 height 615
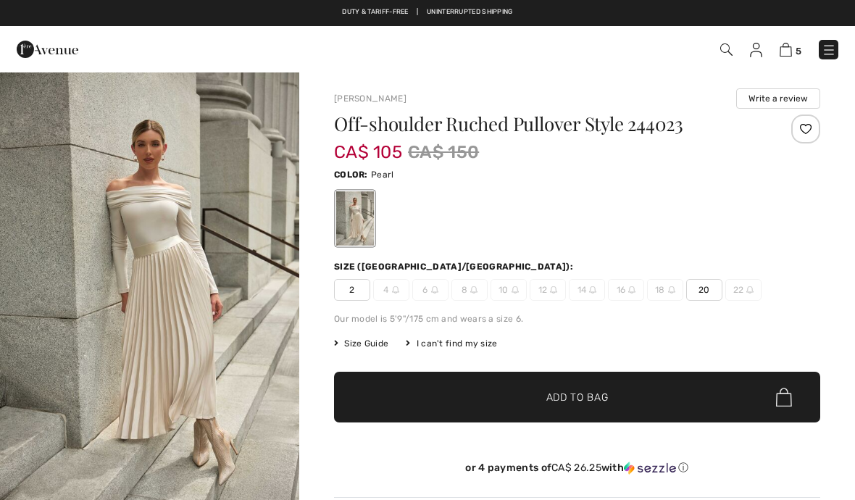
checkbox input "true"
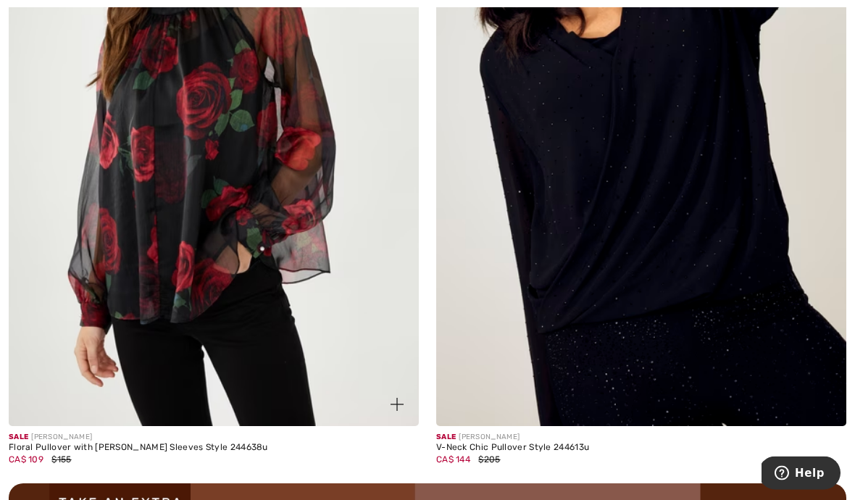
scroll to position [8086, 0]
click at [185, 408] on img at bounding box center [214, 118] width 410 height 615
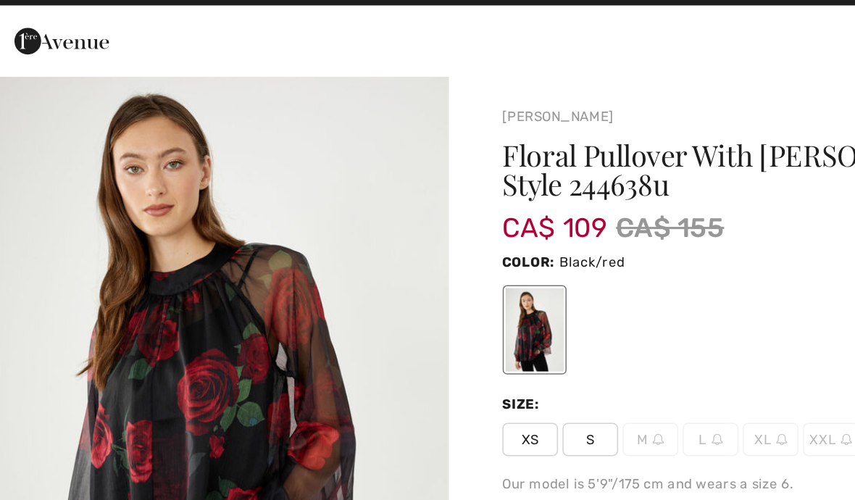
scroll to position [7, 0]
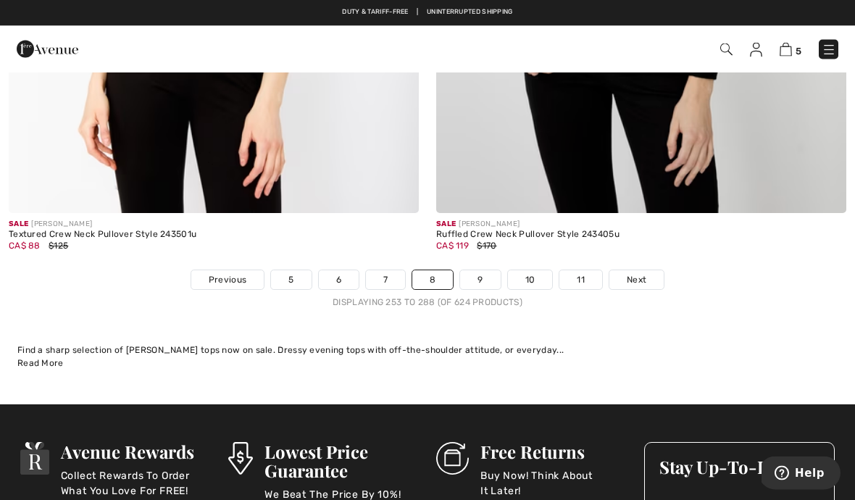
scroll to position [12493, 0]
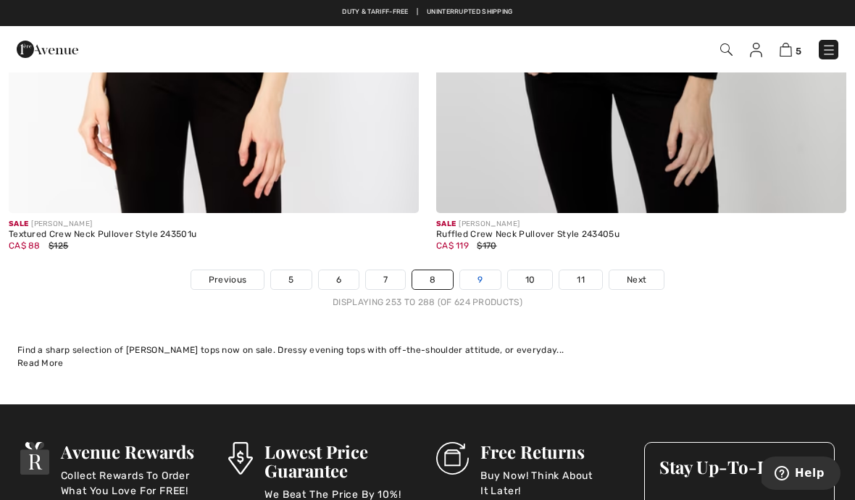
click at [473, 270] on link "9" at bounding box center [480, 279] width 40 height 19
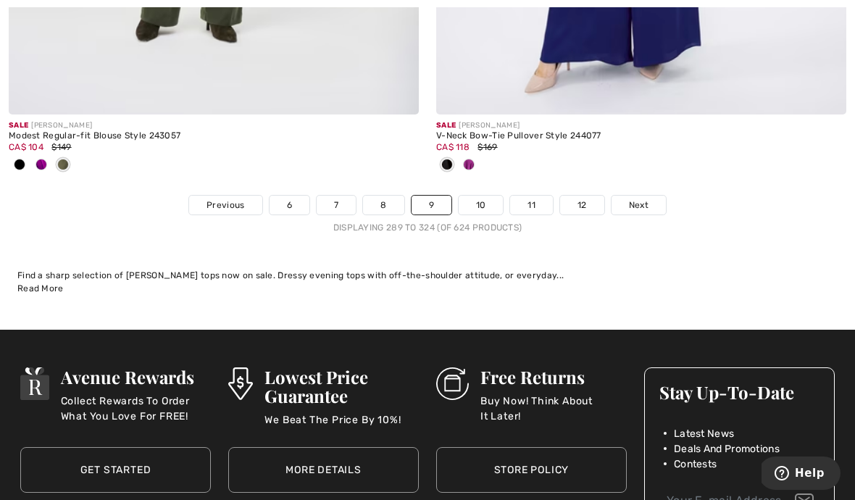
scroll to position [12806, 0]
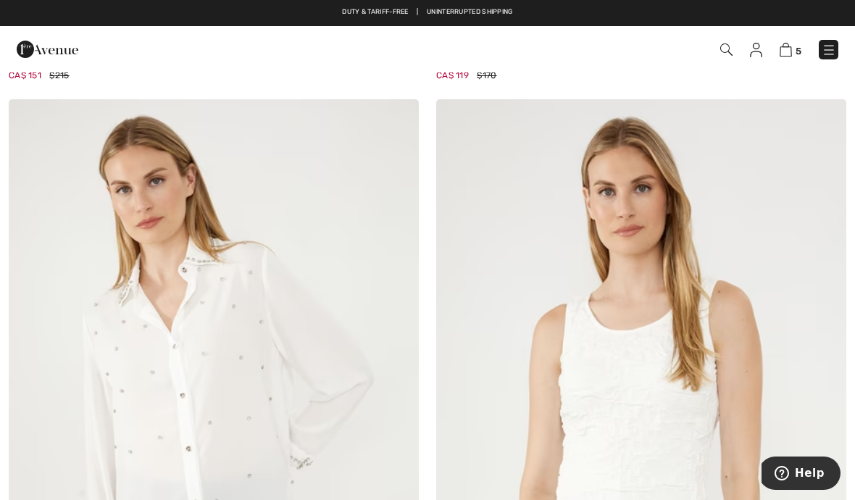
scroll to position [3528, 0]
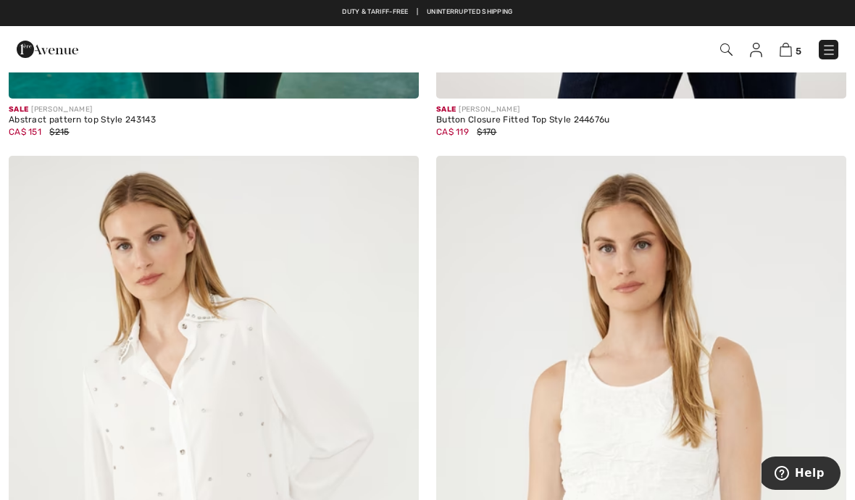
click at [721, 52] on img at bounding box center [726, 49] width 12 height 12
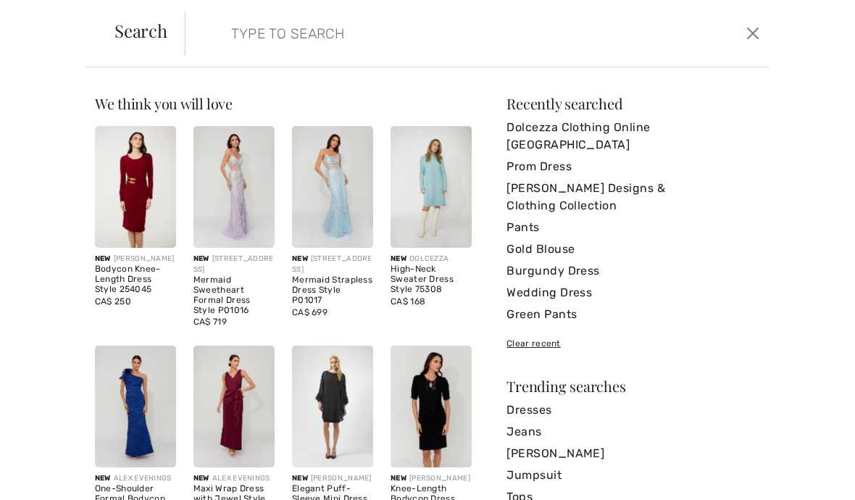
click at [241, 30] on input "search" at bounding box center [416, 33] width 392 height 43
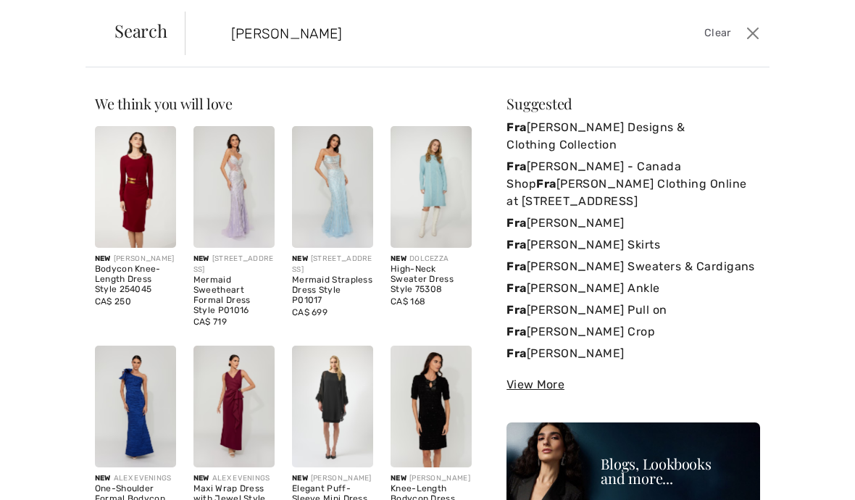
type input "Frank"
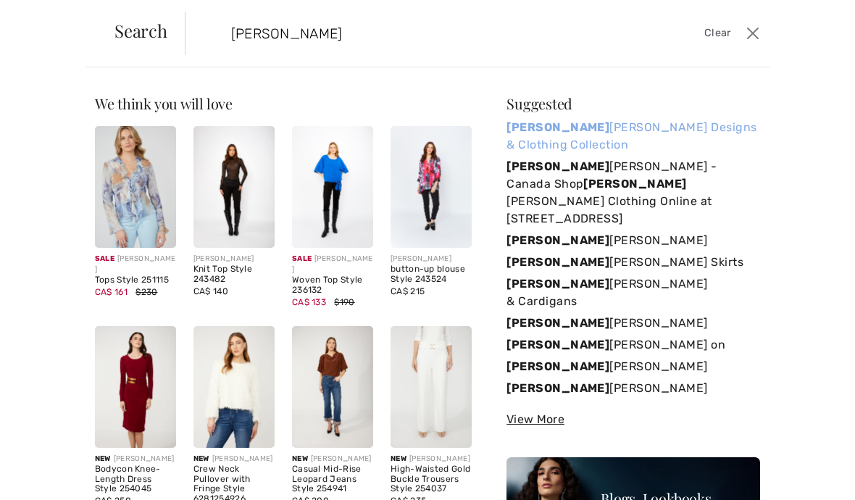
click at [539, 123] on strong "Frank" at bounding box center [557, 127] width 103 height 14
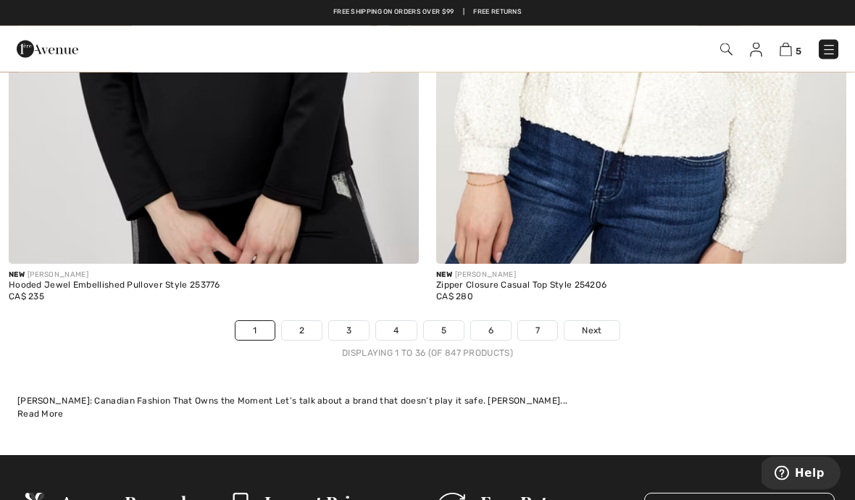
scroll to position [12680, 0]
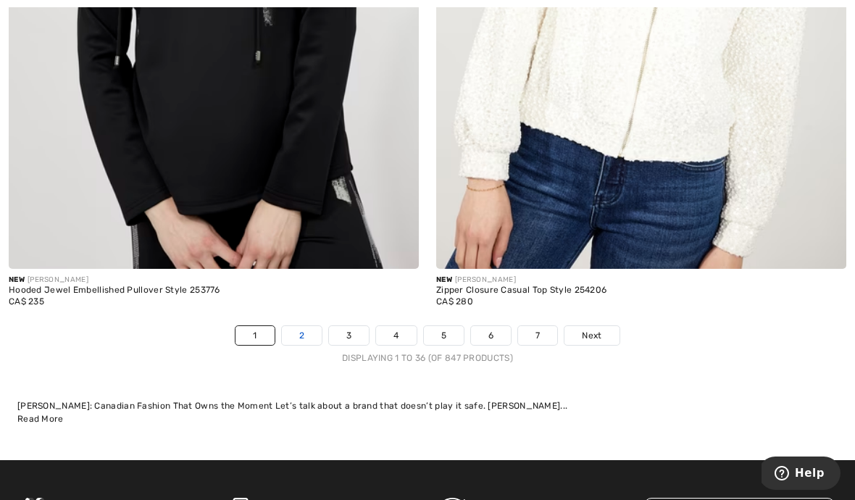
click at [303, 330] on link "2" at bounding box center [302, 335] width 40 height 19
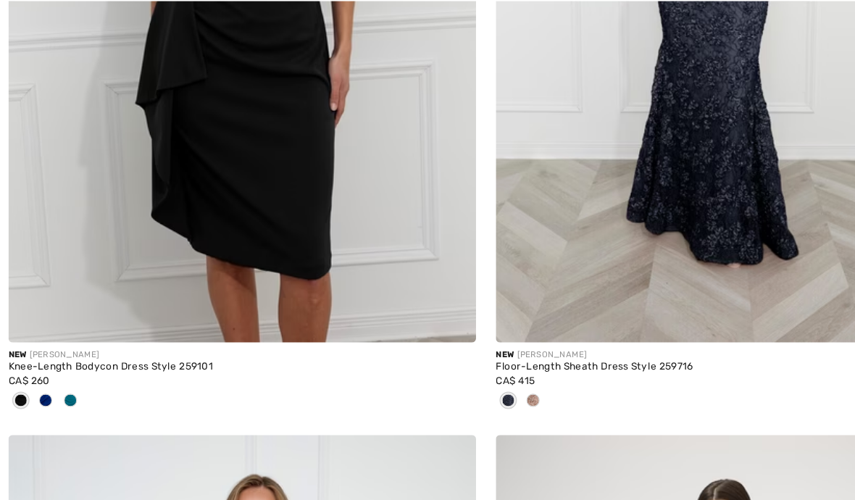
scroll to position [877, 0]
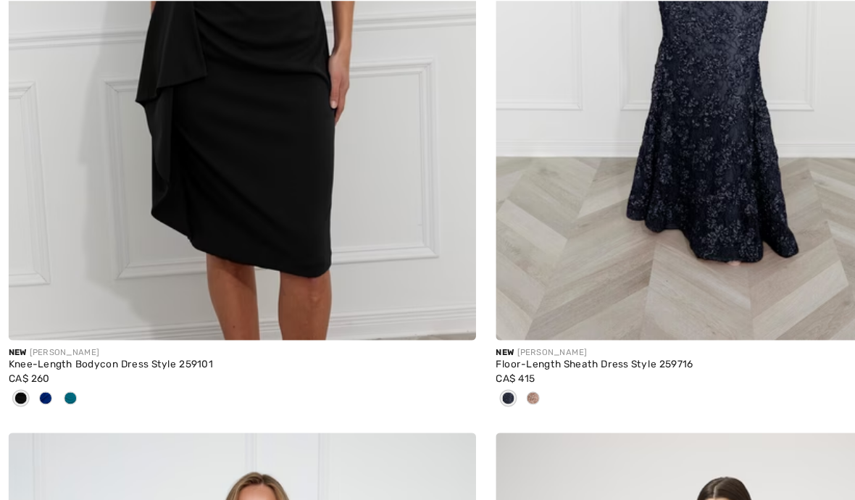
click at [459, 345] on div at bounding box center [469, 357] width 22 height 24
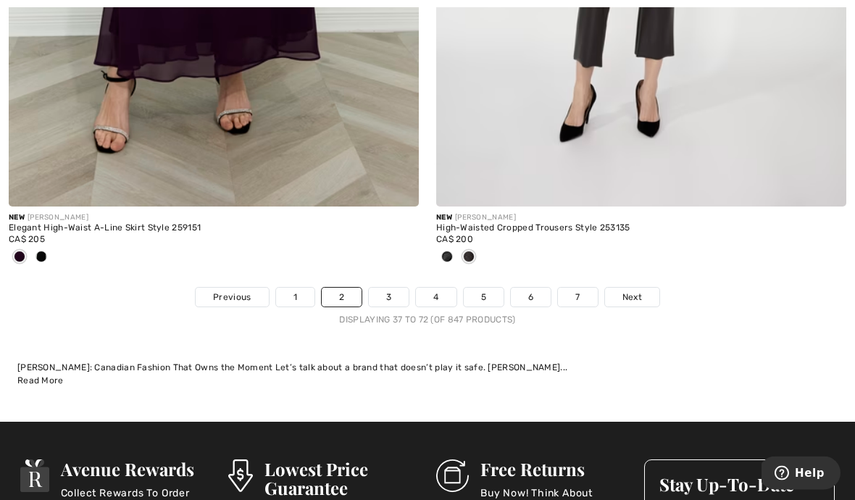
scroll to position [12790, 0]
click at [389, 288] on link "3" at bounding box center [389, 297] width 40 height 19
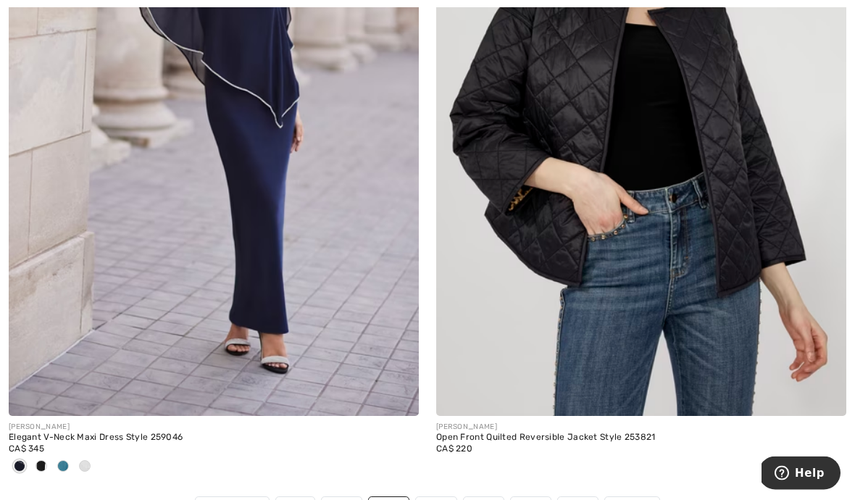
scroll to position [12581, 0]
click at [431, 496] on link "4" at bounding box center [436, 505] width 40 height 19
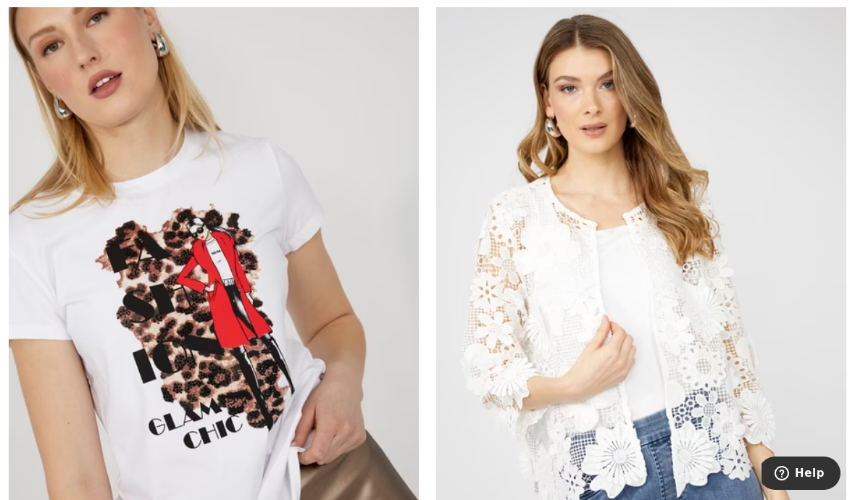
scroll to position [1282, 0]
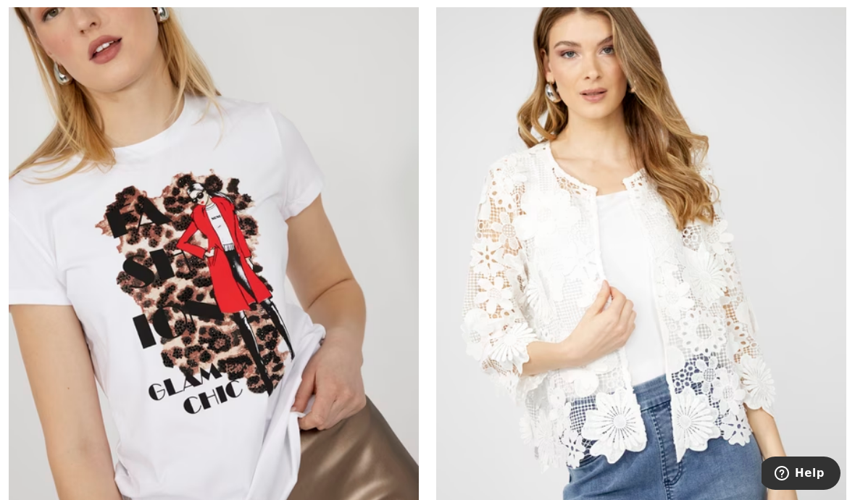
click at [71, 400] on img at bounding box center [214, 264] width 410 height 615
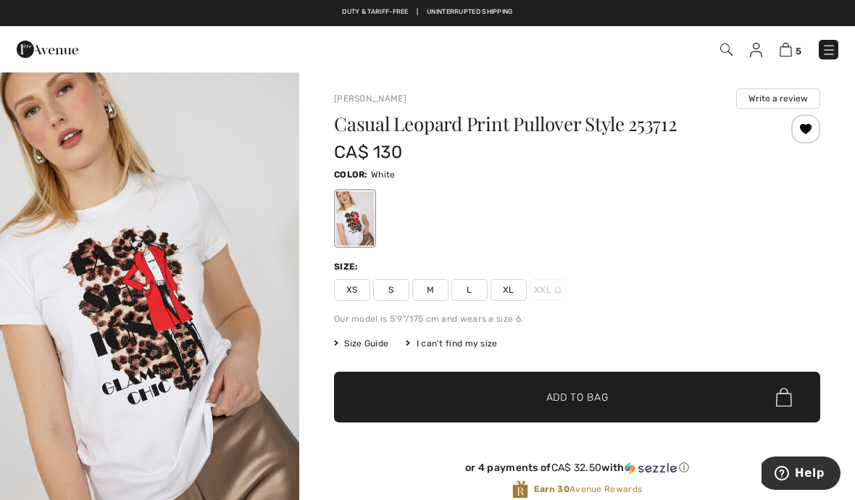
click at [431, 292] on span "M" at bounding box center [430, 290] width 36 height 22
click at [521, 406] on span "✔ Added to Bag Add to Bag" at bounding box center [577, 397] width 486 height 51
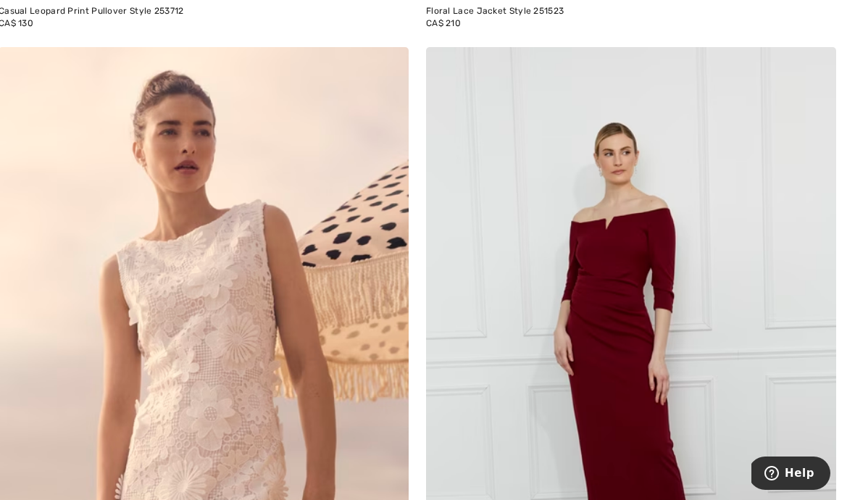
scroll to position [1894, 0]
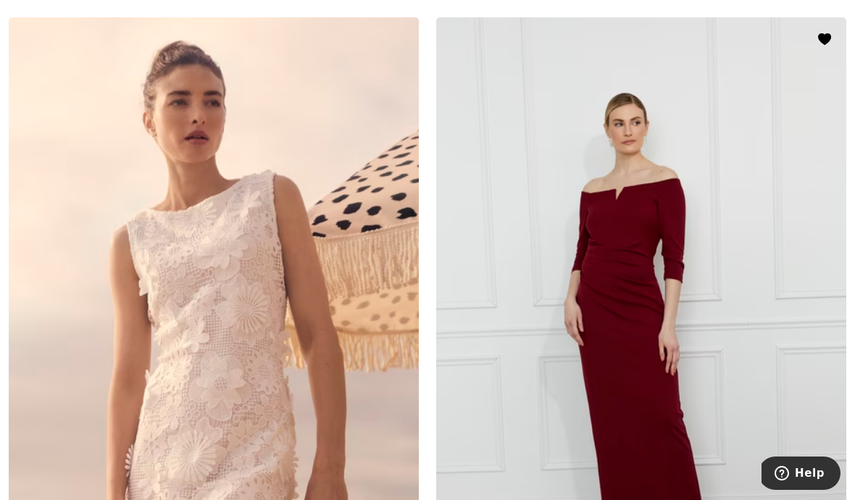
click at [584, 367] on img at bounding box center [641, 324] width 410 height 615
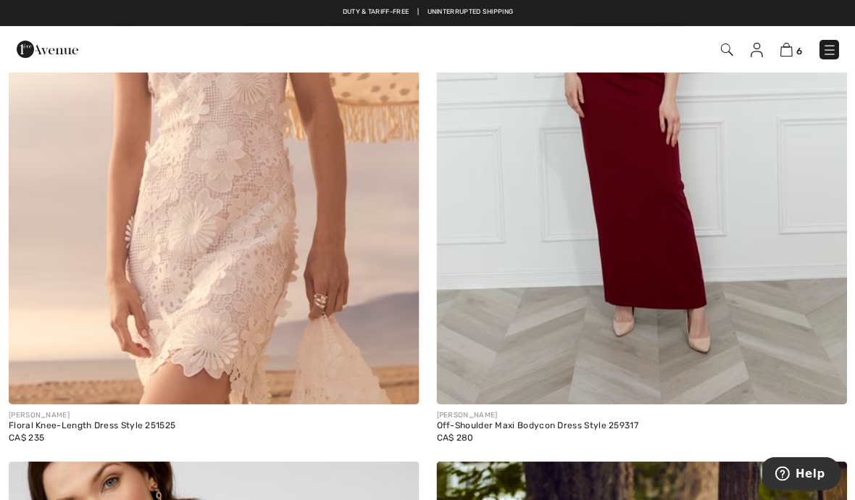
scroll to position [2125, 0]
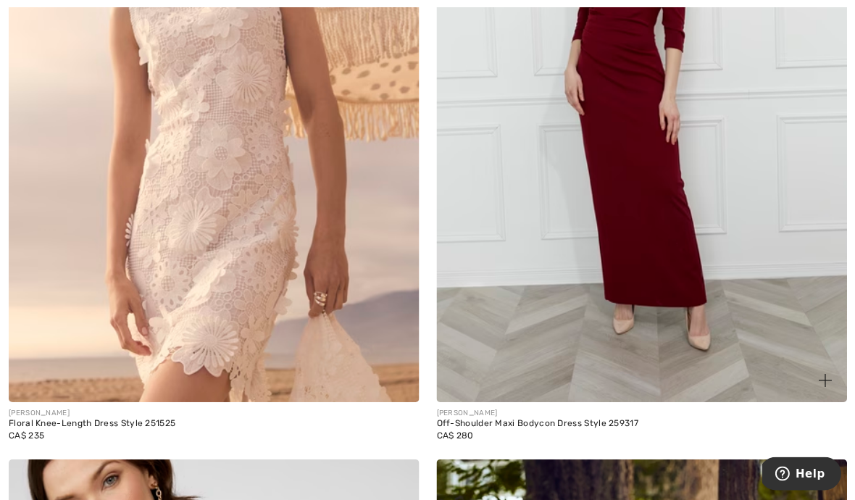
click at [527, 285] on img at bounding box center [641, 93] width 410 height 615
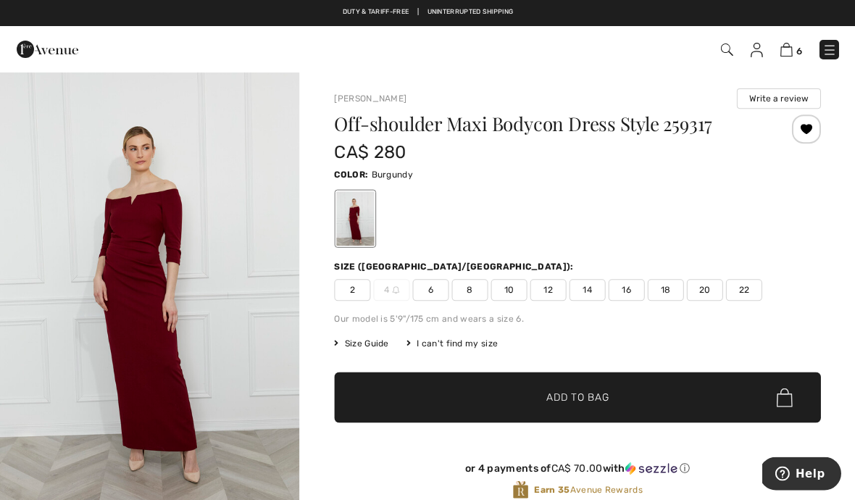
click at [503, 294] on span "10" at bounding box center [508, 290] width 36 height 22
click at [508, 395] on span "✔ Added to Bag Add to Bag" at bounding box center [577, 397] width 486 height 51
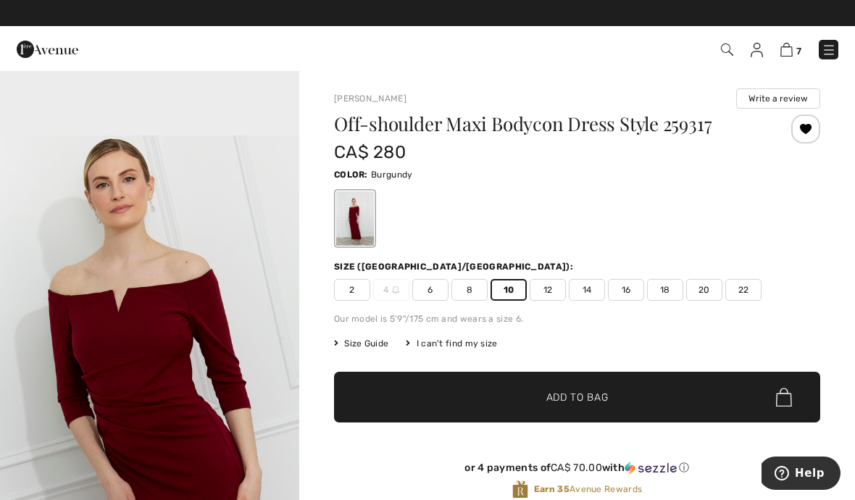
scroll to position [1285, 0]
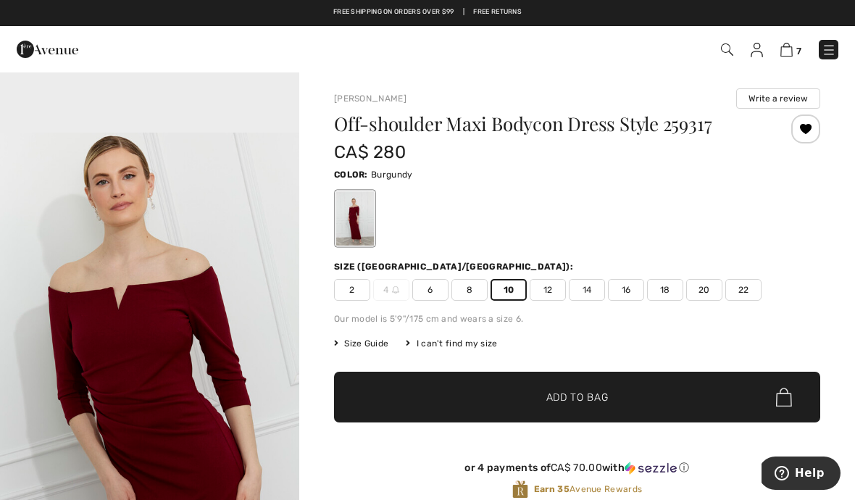
click at [410, 395] on span "✔ Added to Bag Add to Bag" at bounding box center [577, 397] width 486 height 51
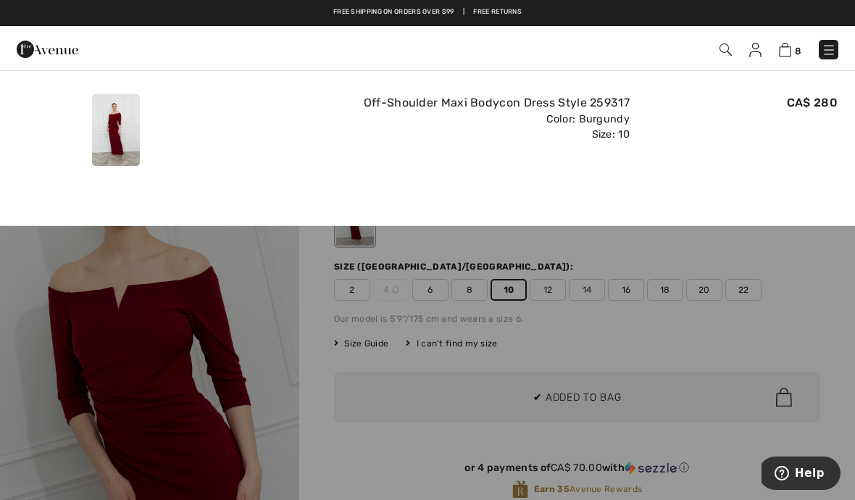
click at [35, 57] on img at bounding box center [48, 49] width 62 height 29
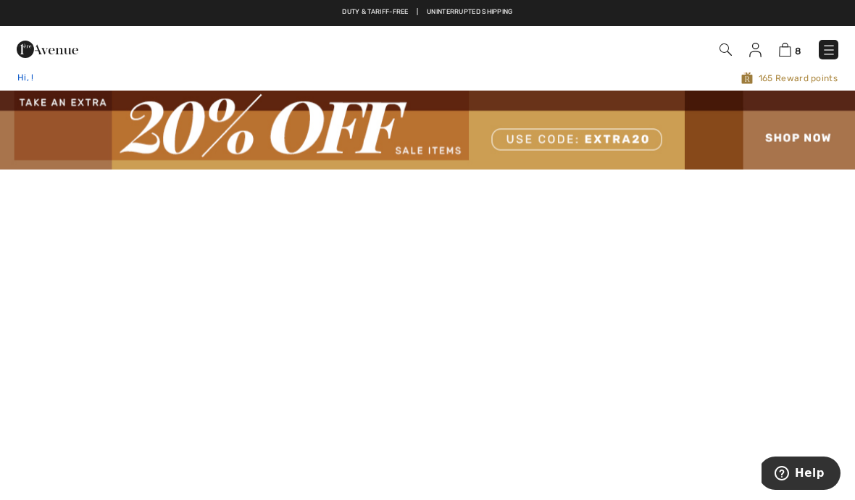
click at [24, 73] on span "Hi, !" at bounding box center [25, 77] width 17 height 10
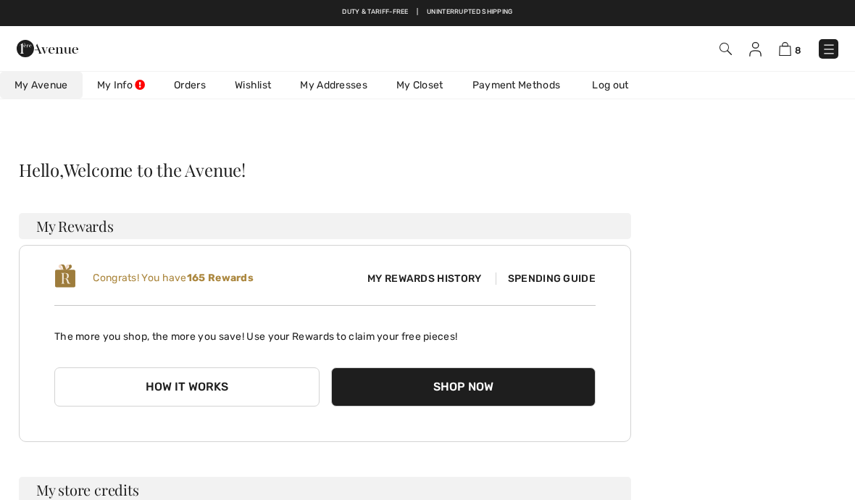
click at [184, 88] on link "Orders" at bounding box center [189, 85] width 61 height 27
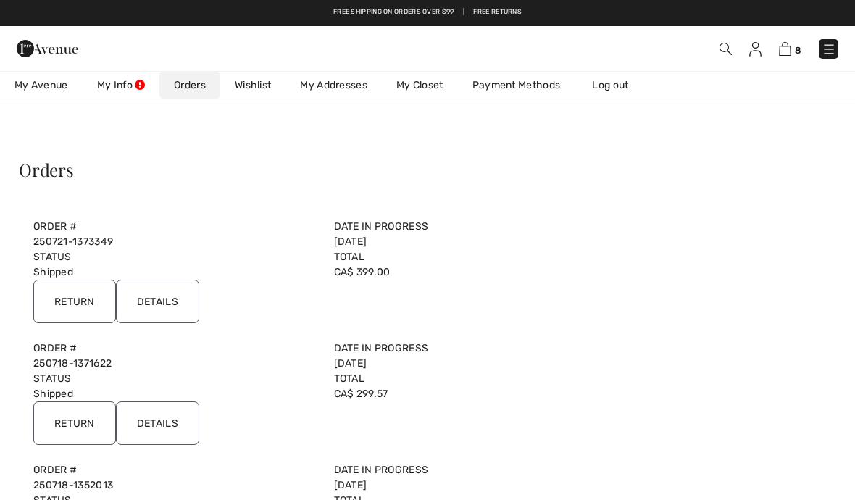
click at [156, 304] on input "Details" at bounding box center [157, 301] width 83 height 43
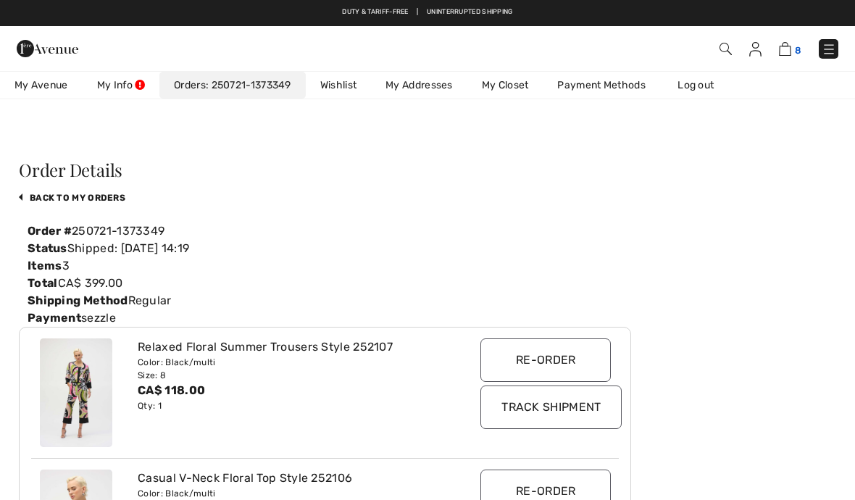
click at [786, 47] on img at bounding box center [785, 49] width 12 height 14
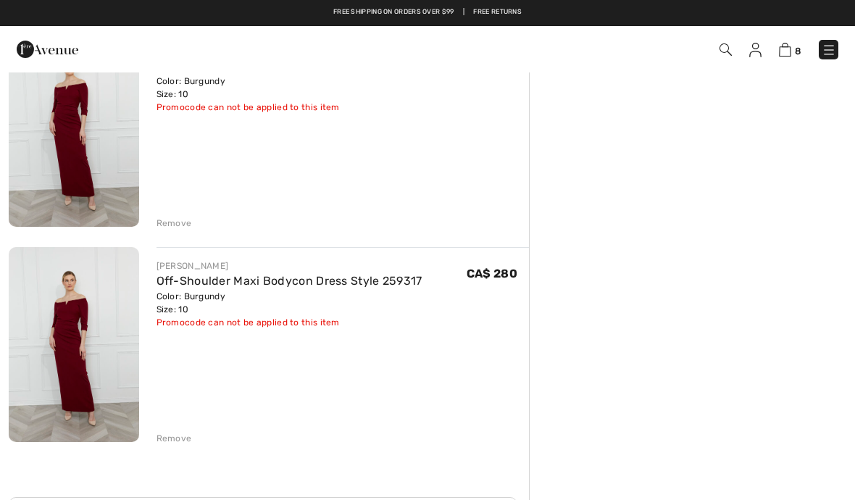
scroll to position [1448, 0]
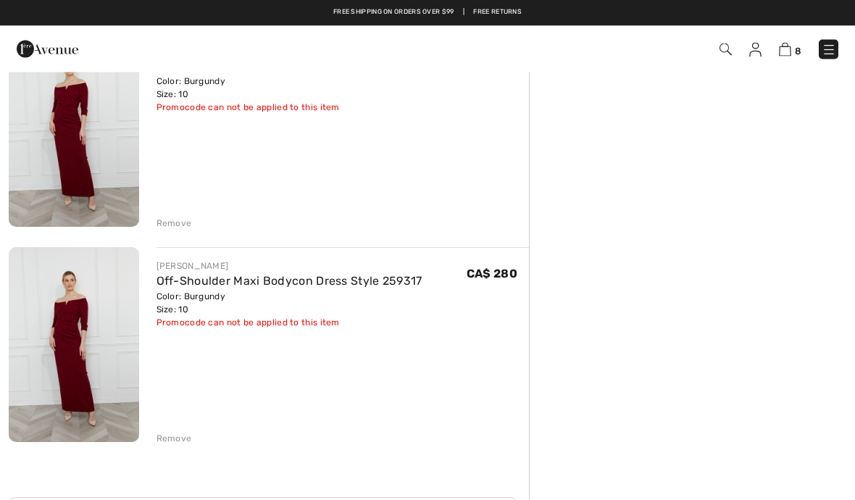
click at [168, 429] on div "Remove" at bounding box center [342, 437] width 373 height 16
click at [165, 438] on div "Remove" at bounding box center [173, 438] width 35 height 13
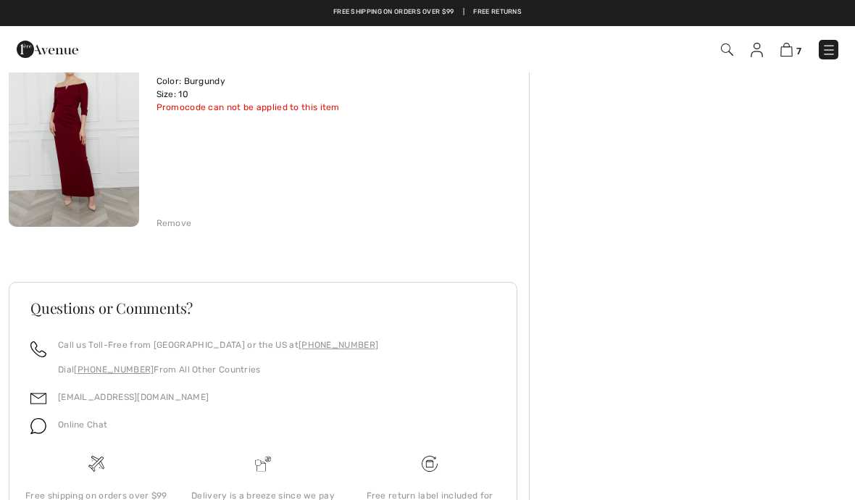
click at [169, 227] on div "Remove" at bounding box center [173, 223] width 35 height 13
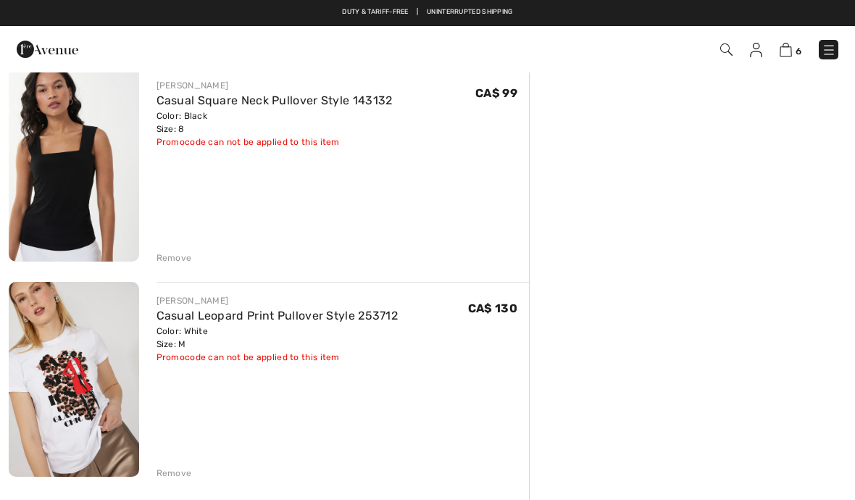
scroll to position [983, 0]
click at [161, 468] on div "Remove" at bounding box center [173, 473] width 35 height 13
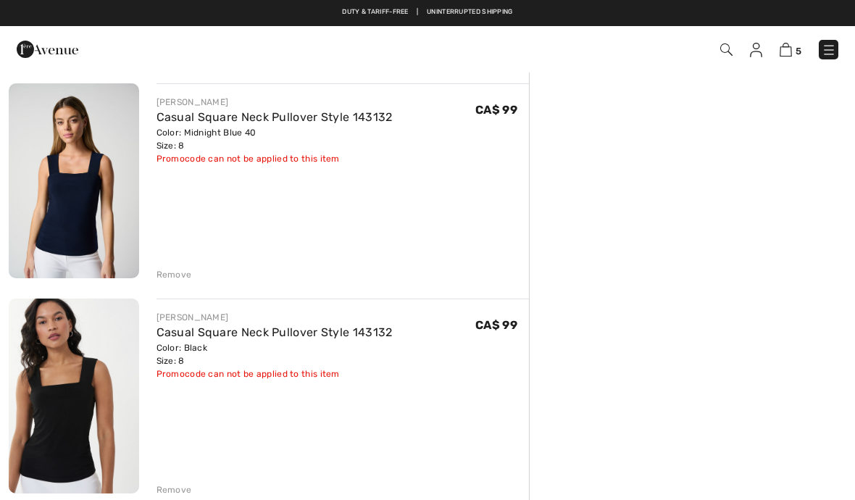
scroll to position [754, 0]
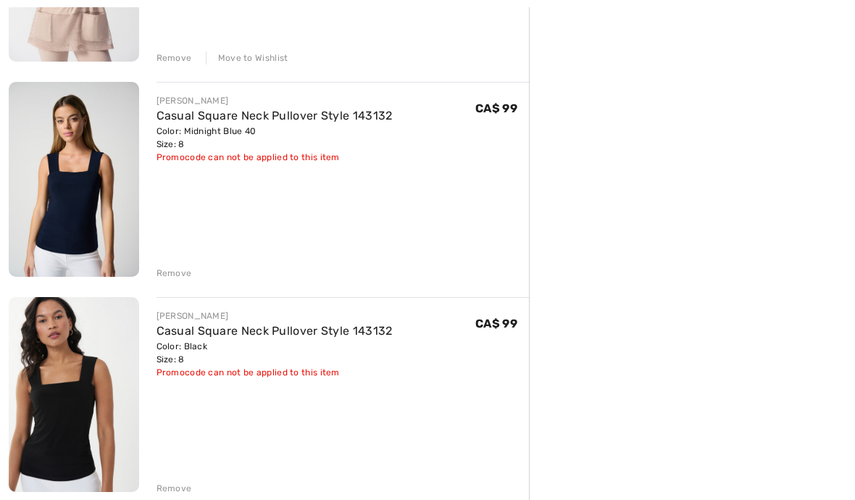
click at [159, 274] on div "Remove" at bounding box center [173, 273] width 35 height 13
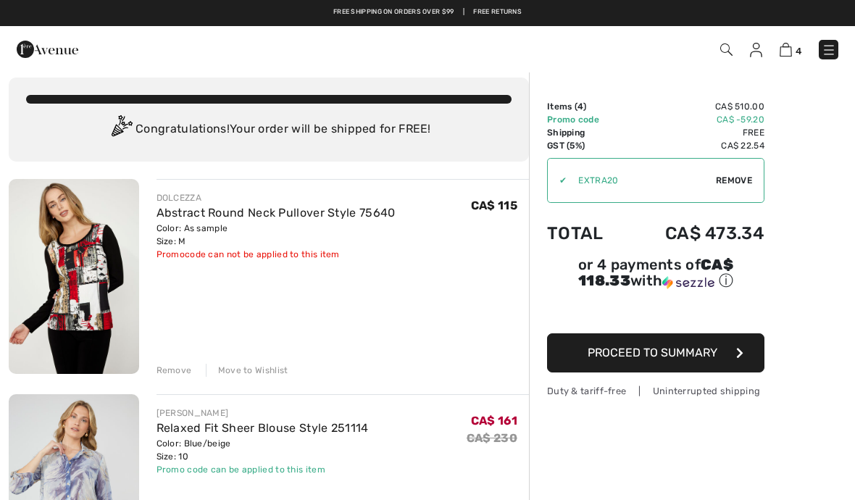
scroll to position [0, 0]
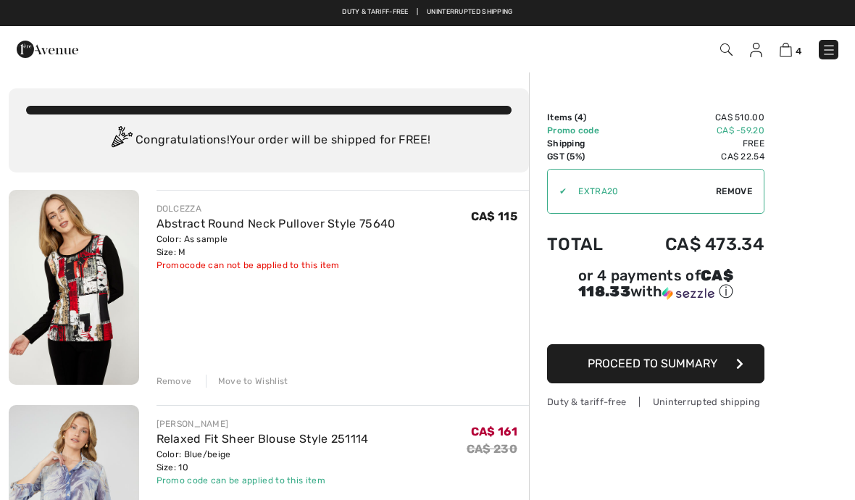
click at [717, 42] on span "4" at bounding box center [603, 50] width 470 height 20
click at [720, 50] on img at bounding box center [726, 49] width 12 height 12
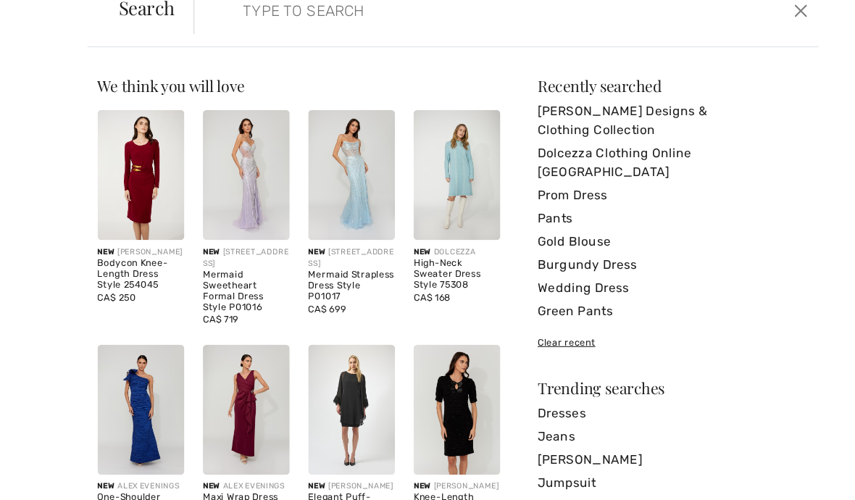
click at [329, 193] on img at bounding box center [332, 187] width 81 height 122
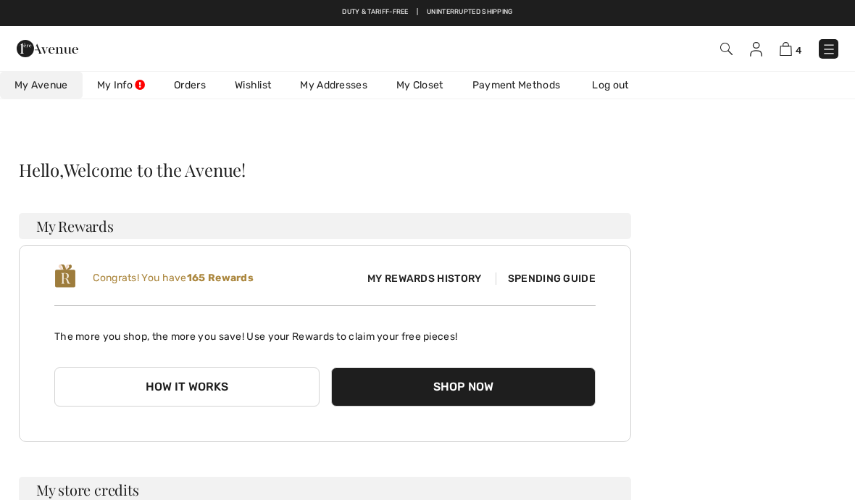
click at [752, 51] on img at bounding box center [756, 49] width 12 height 14
click at [723, 43] on img at bounding box center [726, 49] width 12 height 12
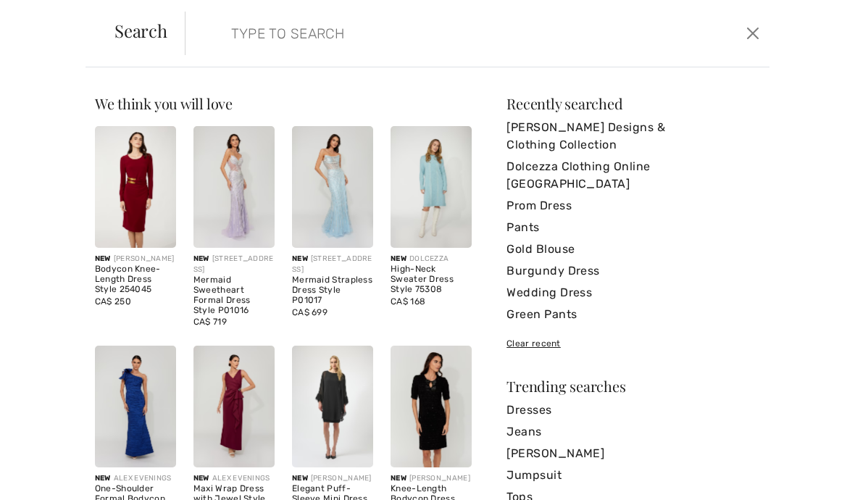
click at [248, 41] on input "search" at bounding box center [416, 33] width 392 height 43
click at [237, 36] on input "search" at bounding box center [416, 33] width 392 height 43
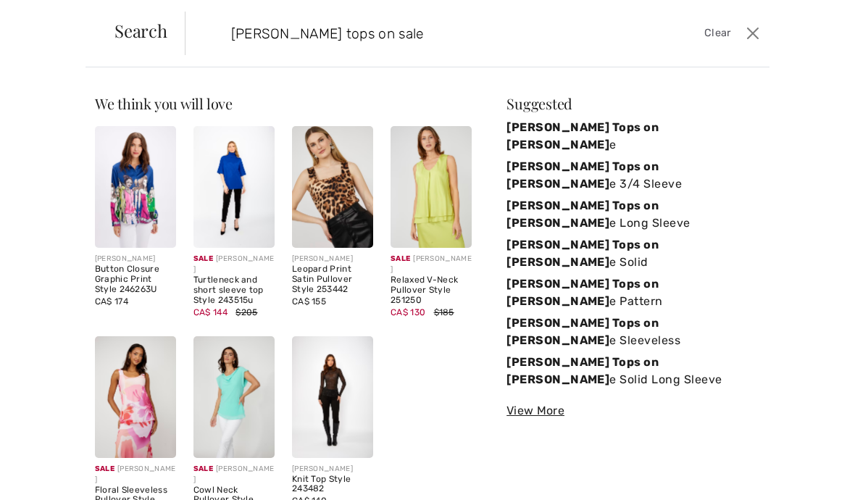
type input "[PERSON_NAME] tops on sale"
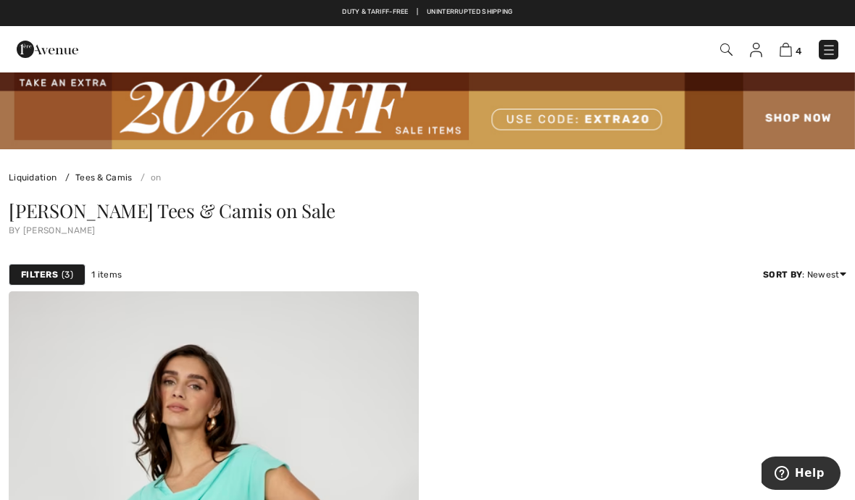
click at [797, 117] on img at bounding box center [427, 110] width 855 height 78
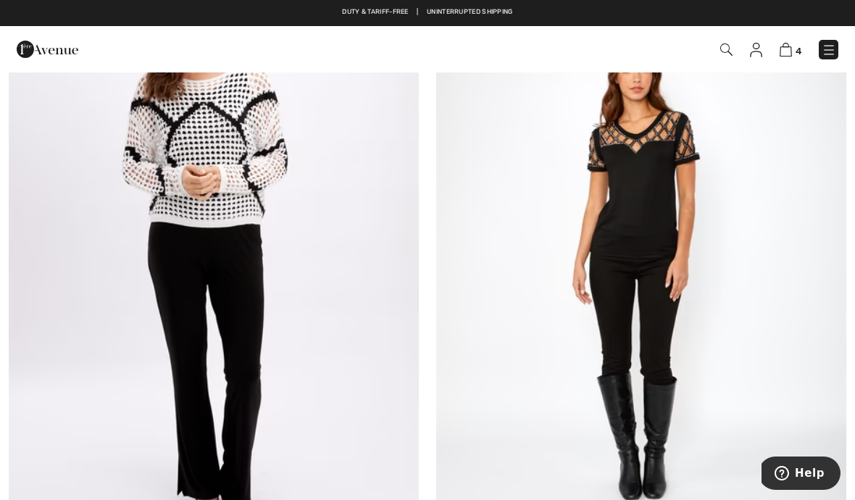
scroll to position [7178, 0]
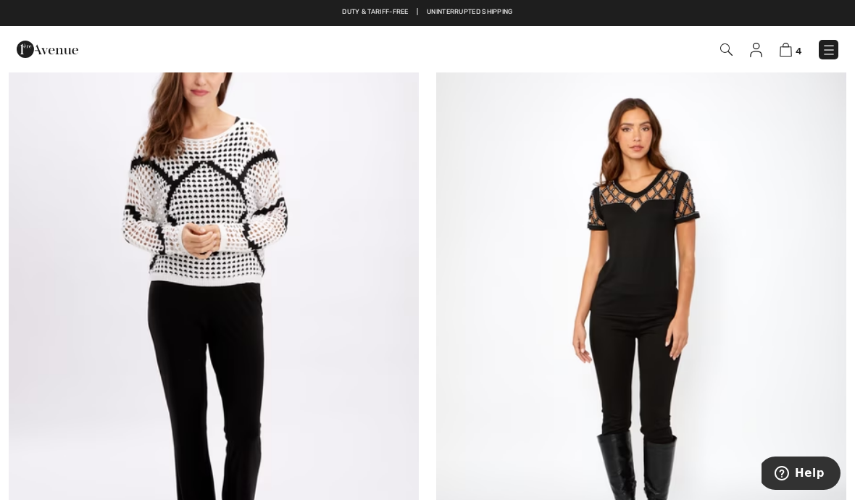
click at [173, 424] on img at bounding box center [214, 302] width 410 height 615
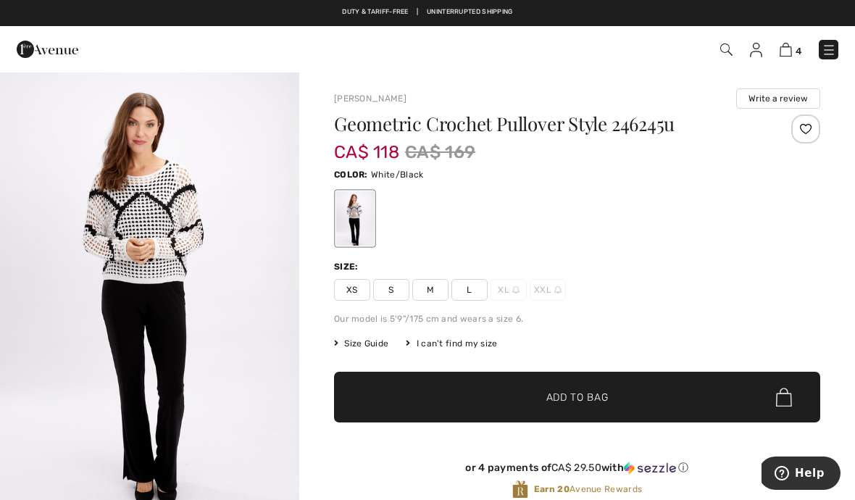
click at [425, 290] on span "M" at bounding box center [430, 290] width 36 height 22
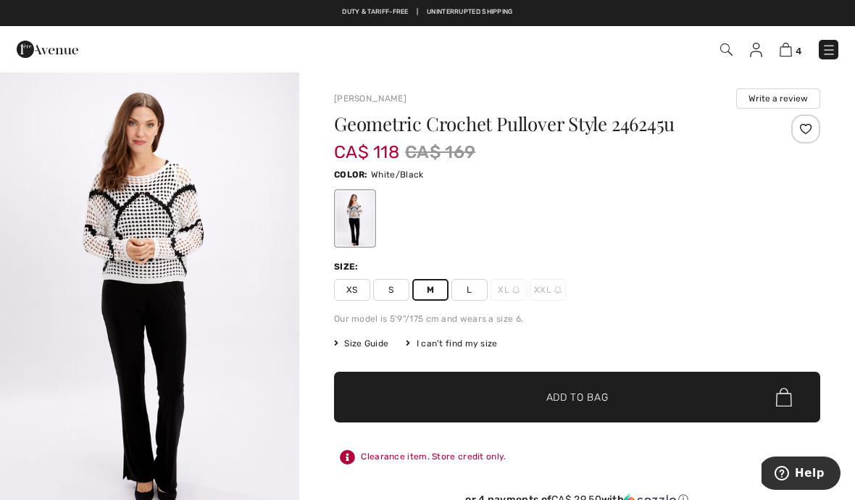
click at [494, 397] on span "✔ Added to Bag Add to Bag" at bounding box center [577, 397] width 486 height 51
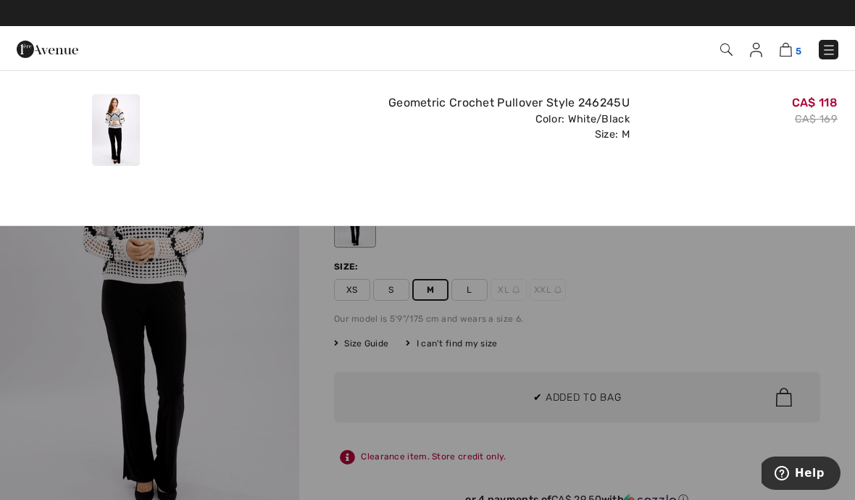
click at [789, 48] on img at bounding box center [785, 50] width 12 height 14
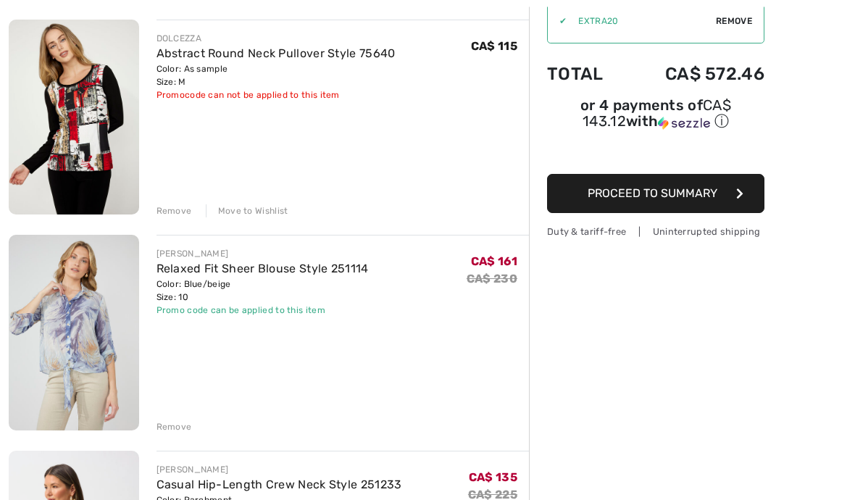
scroll to position [174, 0]
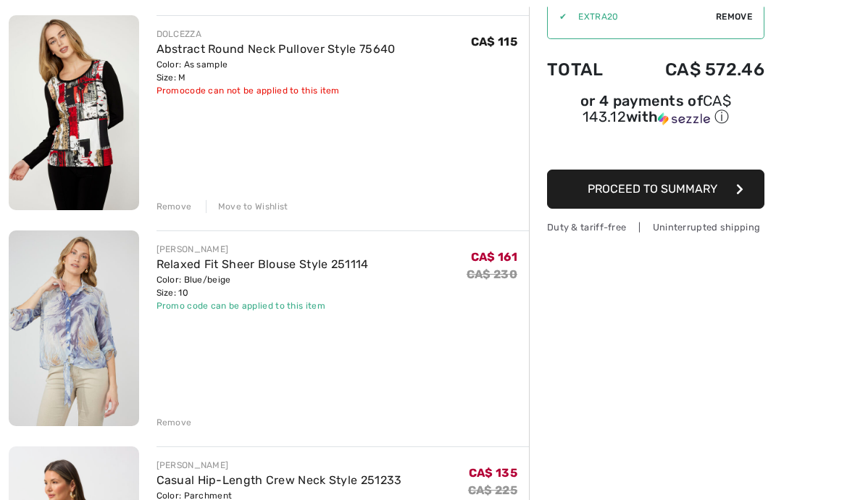
click at [167, 427] on div "Remove" at bounding box center [173, 422] width 35 height 13
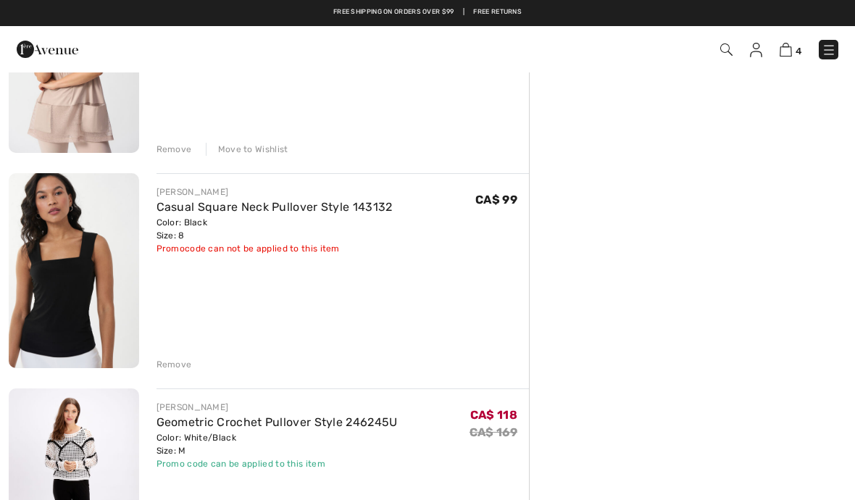
scroll to position [446, 0]
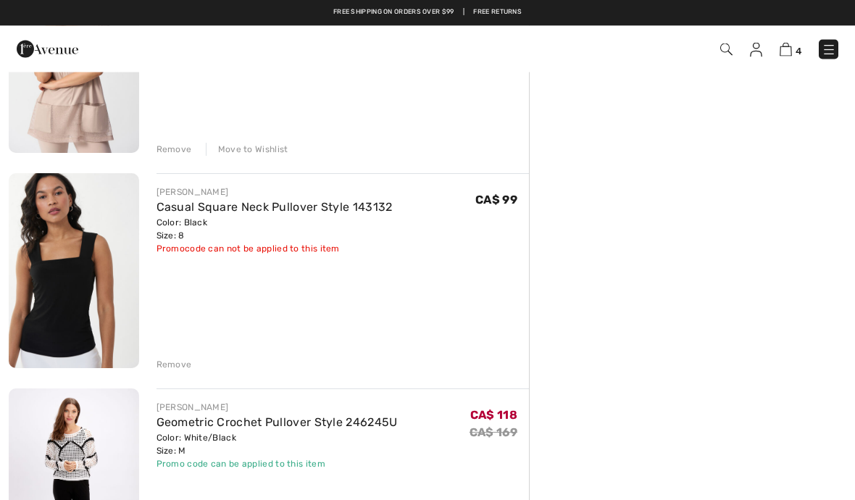
click at [164, 372] on div "DOLCEZZA Abstract Round Neck Pullover Style 75640 Color: As sample Size: M Fina…" at bounding box center [269, 357] width 520 height 1227
click at [161, 367] on div "Remove" at bounding box center [173, 364] width 35 height 13
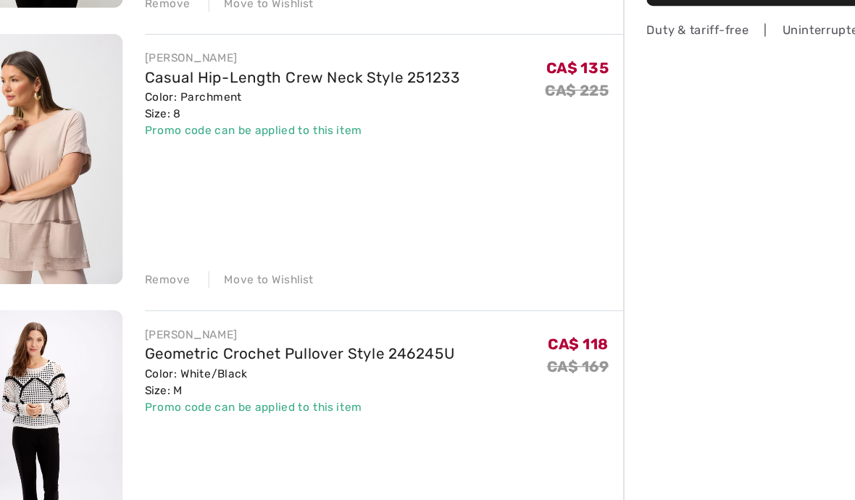
scroll to position [336, 0]
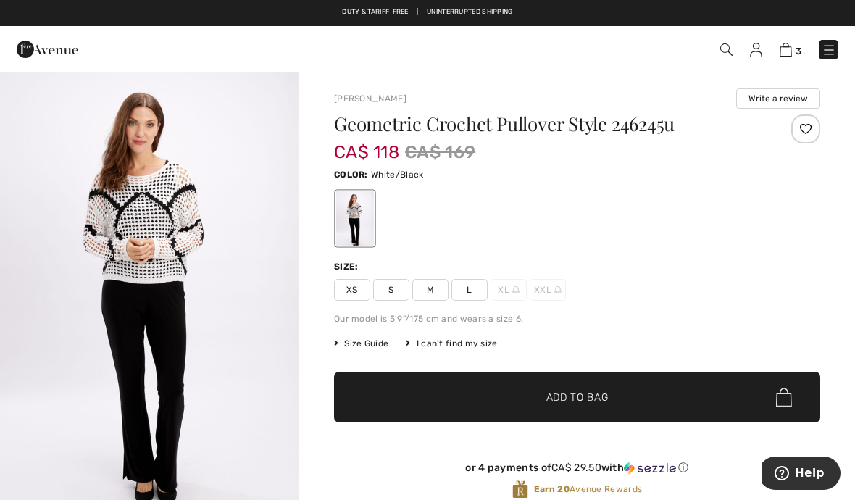
click at [716, 49] on span "3" at bounding box center [603, 50] width 470 height 20
click at [716, 46] on span "3" at bounding box center [603, 50] width 470 height 20
click at [722, 55] on img at bounding box center [726, 49] width 12 height 12
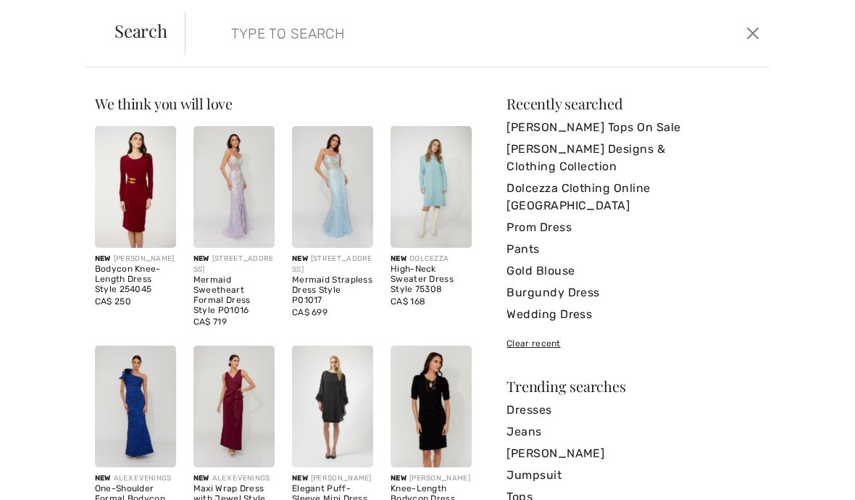
click at [244, 45] on input "search" at bounding box center [416, 33] width 392 height 43
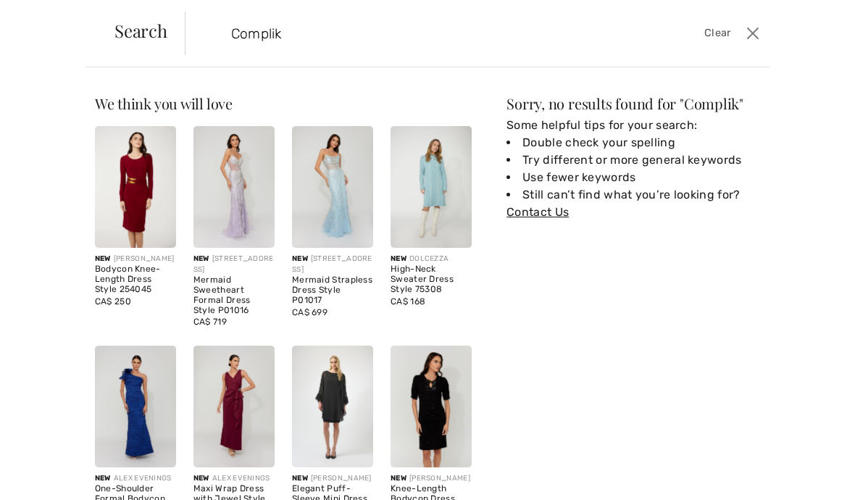
type input "Compli"
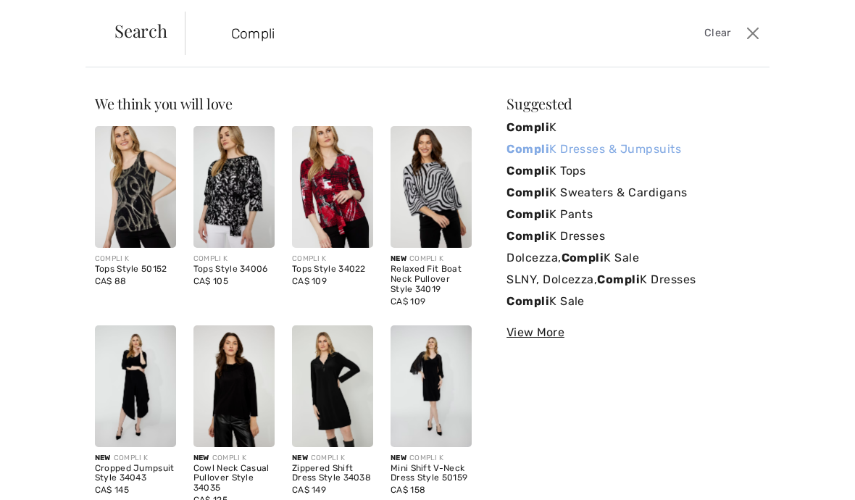
click at [527, 146] on strong "Compli" at bounding box center [527, 149] width 43 height 14
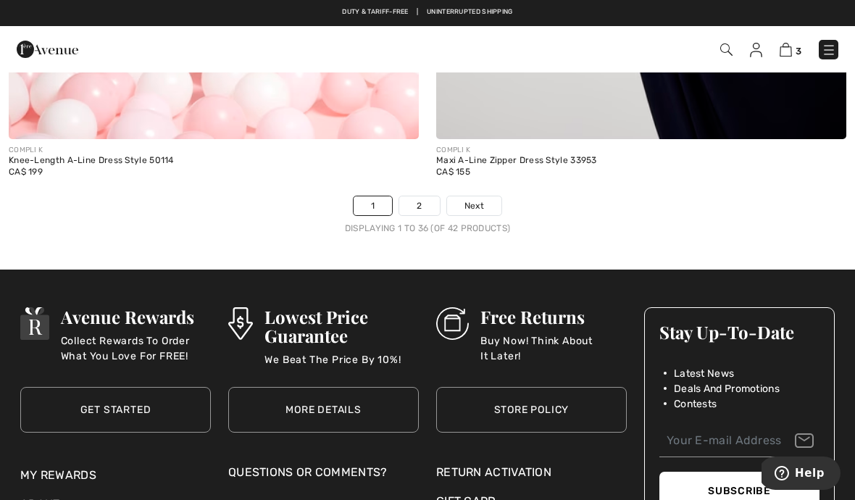
scroll to position [12568, 0]
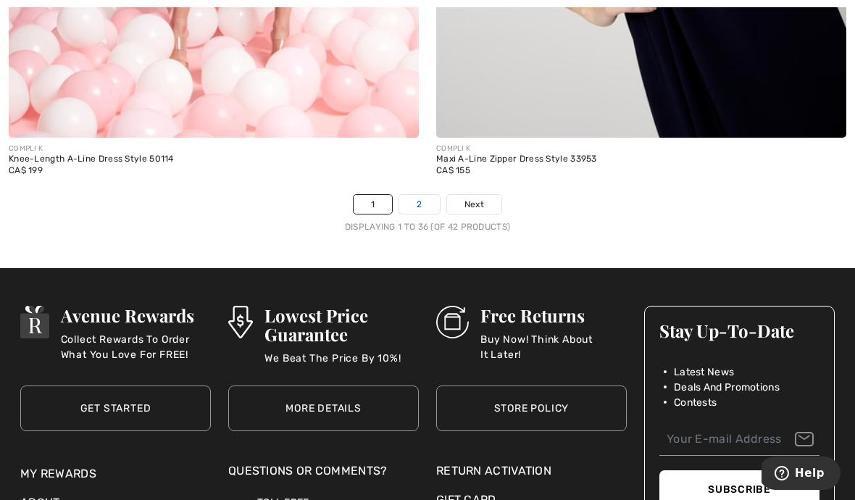
click at [410, 201] on link "2" at bounding box center [419, 204] width 40 height 19
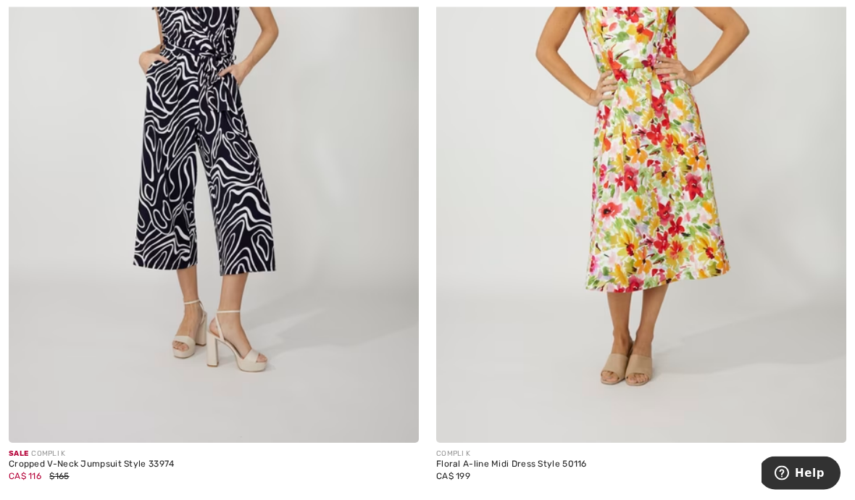
scroll to position [1793, 0]
click at [93, 459] on div "Cropped V-Neck Jumpsuit Style 33974" at bounding box center [214, 464] width 410 height 10
click at [162, 397] on img at bounding box center [214, 134] width 410 height 615
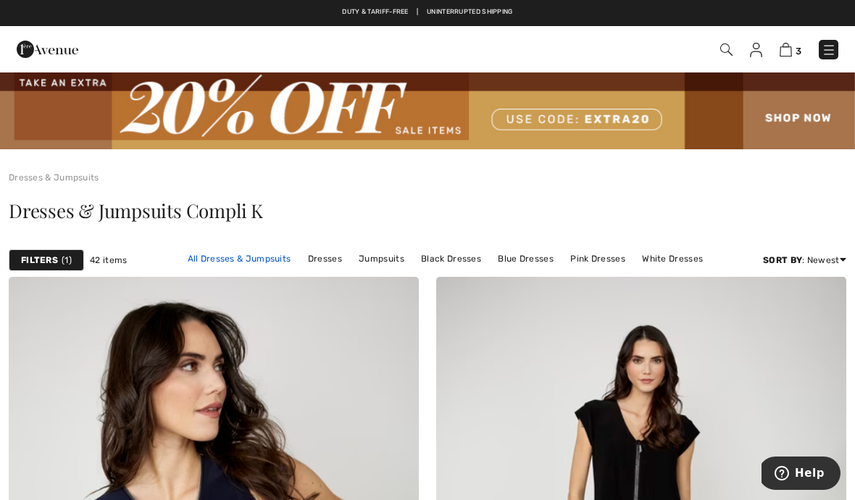
click at [206, 257] on link "All Dresses & Jumpsuits" at bounding box center [239, 258] width 118 height 19
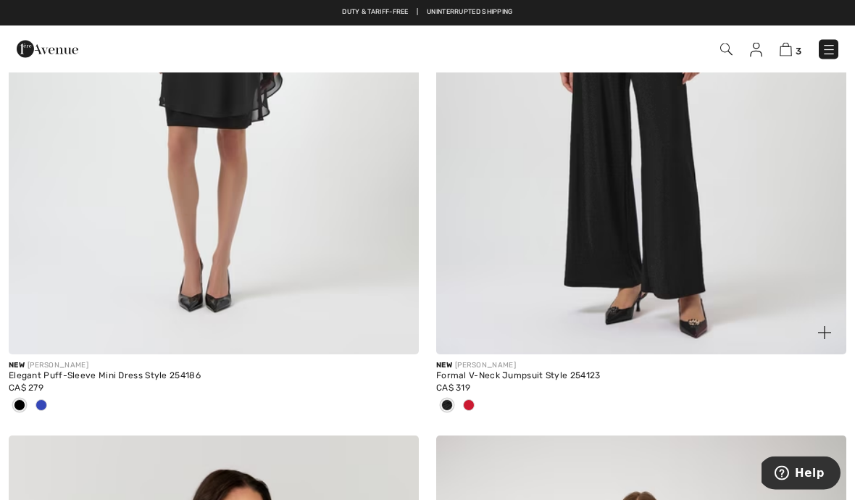
scroll to position [1913, 0]
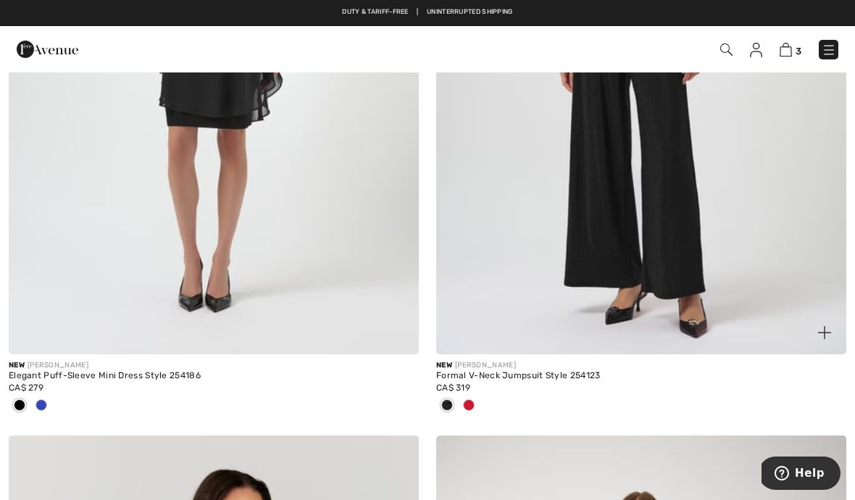
click at [462, 408] on div at bounding box center [469, 406] width 22 height 24
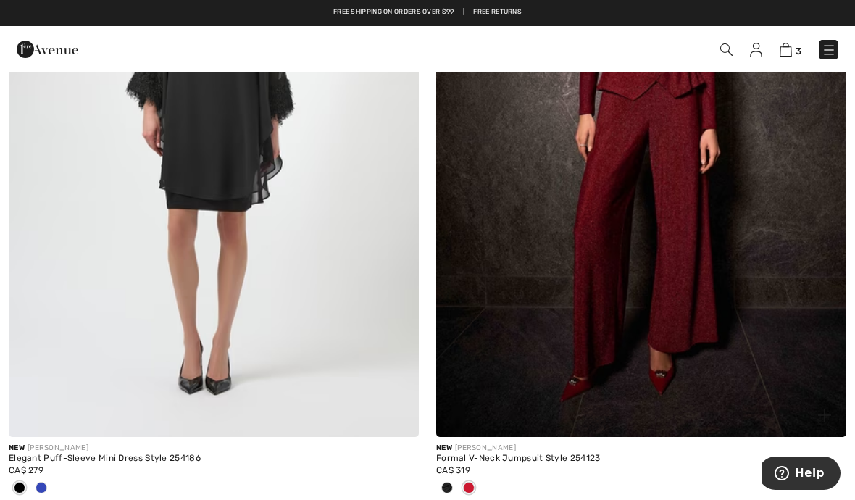
scroll to position [0, 0]
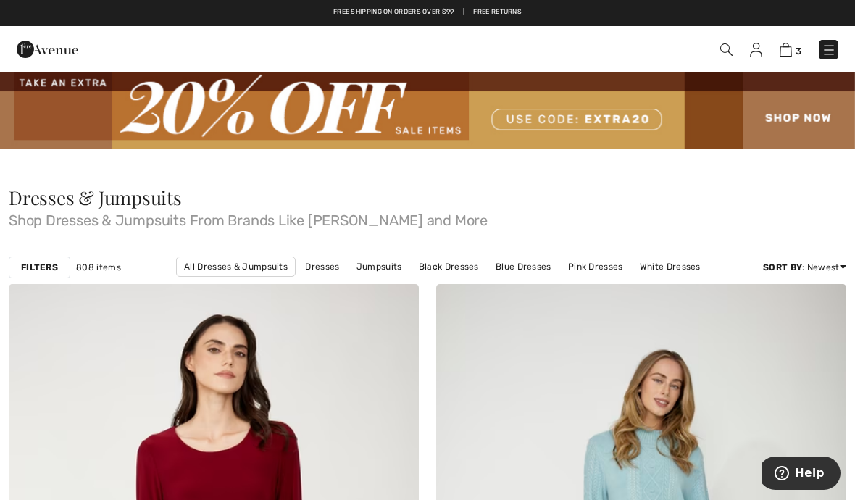
click at [723, 45] on img at bounding box center [726, 49] width 12 height 12
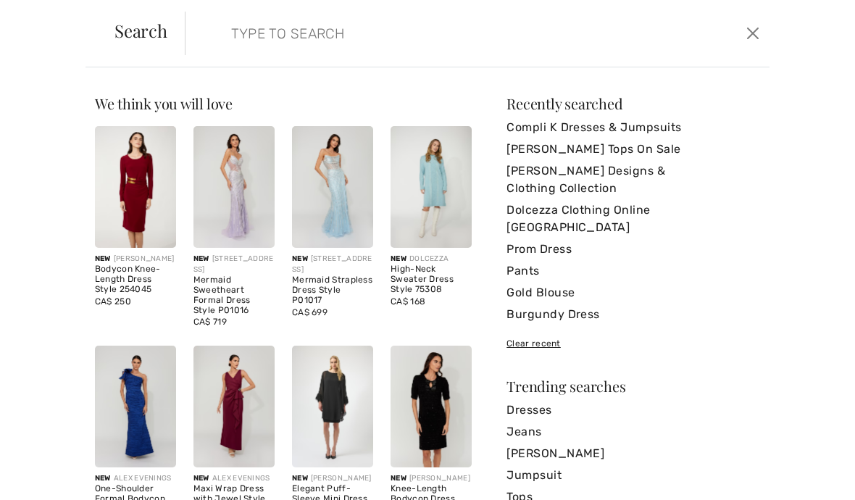
click at [234, 47] on input "search" at bounding box center [416, 33] width 392 height 43
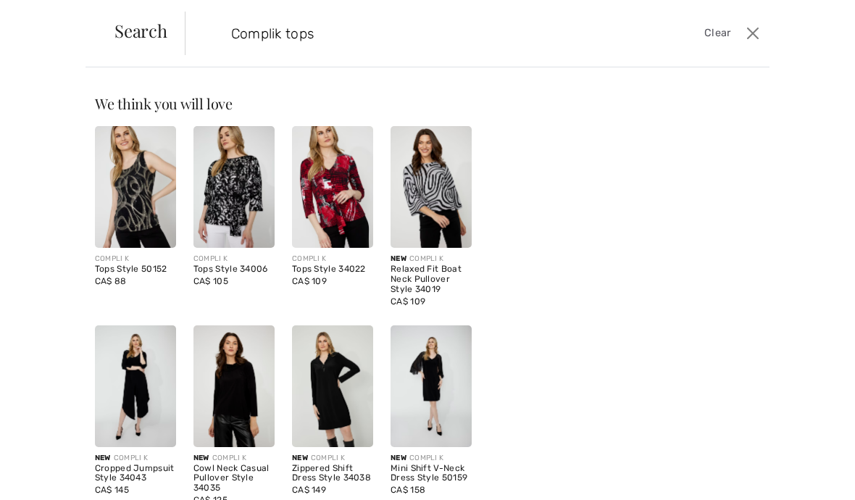
type input "Complik tops"
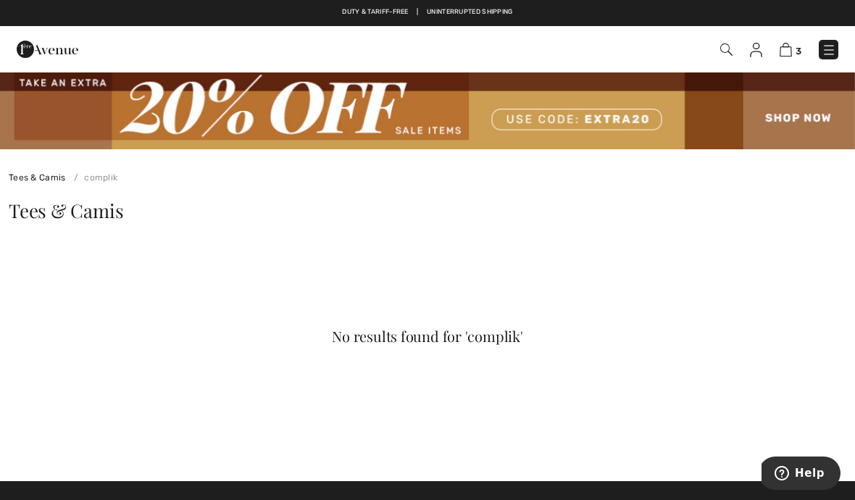
click at [721, 52] on img at bounding box center [726, 49] width 12 height 12
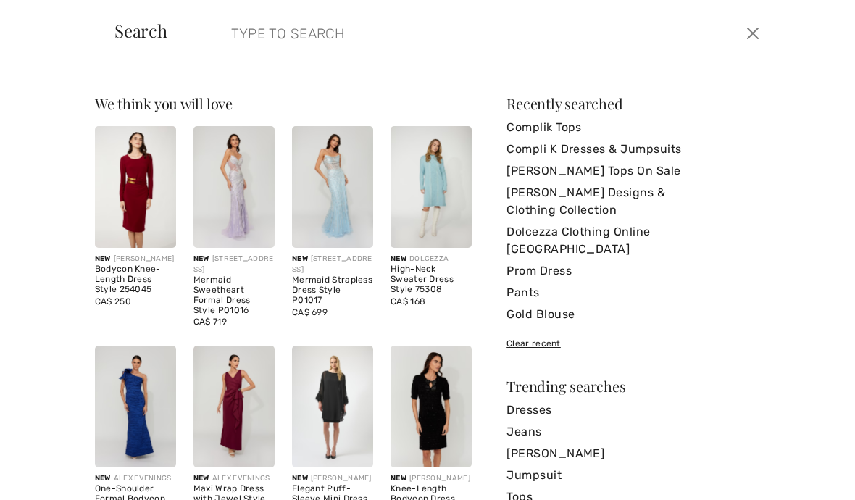
click at [236, 53] on input "search" at bounding box center [416, 33] width 392 height 43
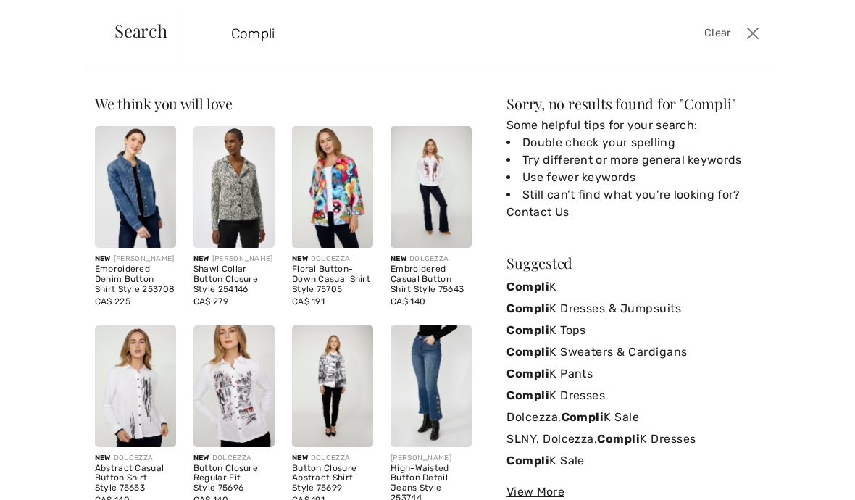
type input "Compli k"
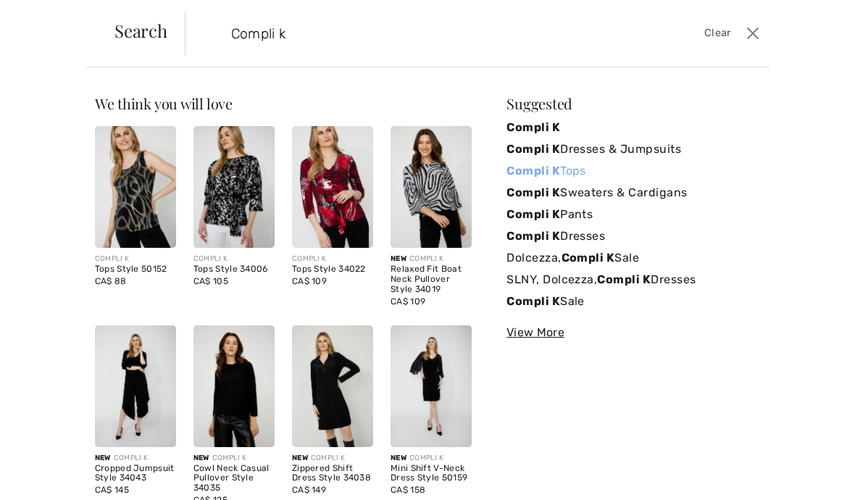
click at [542, 177] on strong "Compli K" at bounding box center [533, 171] width 54 height 14
click at [556, 172] on strong "Compli K" at bounding box center [533, 171] width 54 height 14
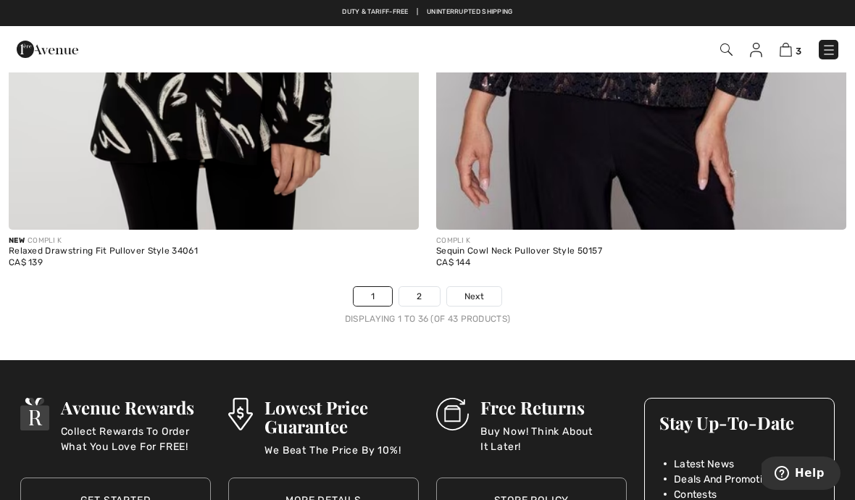
scroll to position [12485, 0]
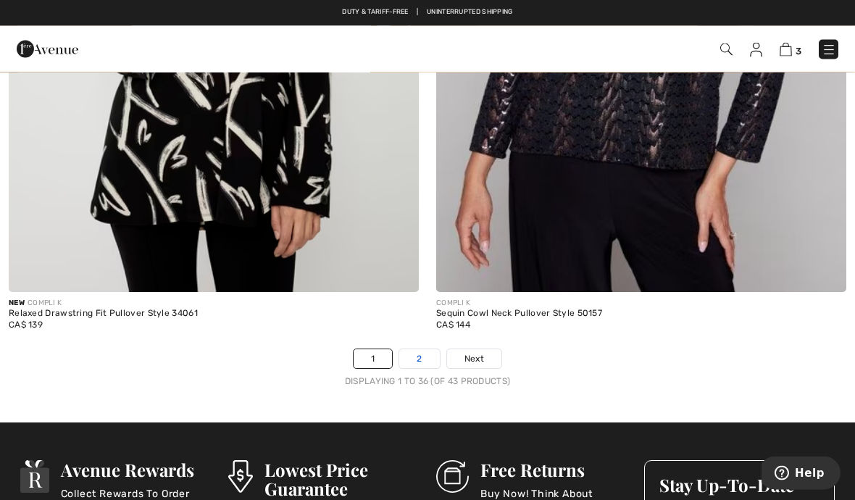
click at [411, 350] on link "2" at bounding box center [419, 359] width 40 height 19
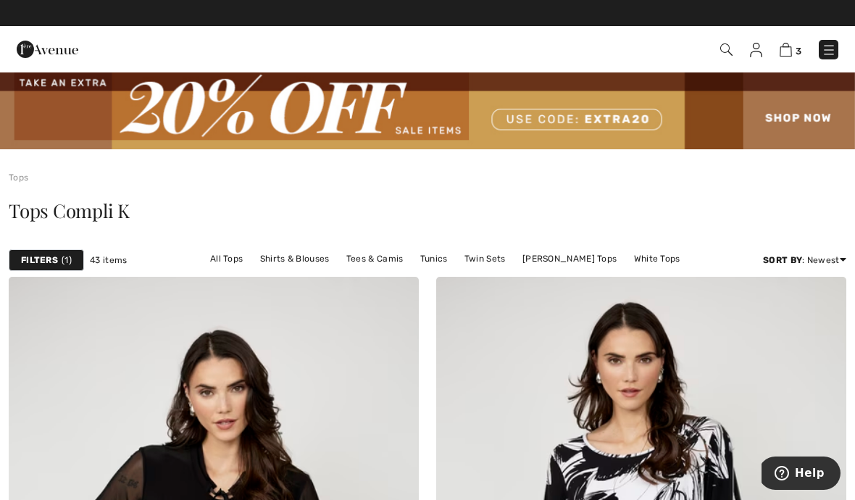
click at [720, 54] on img at bounding box center [726, 49] width 12 height 12
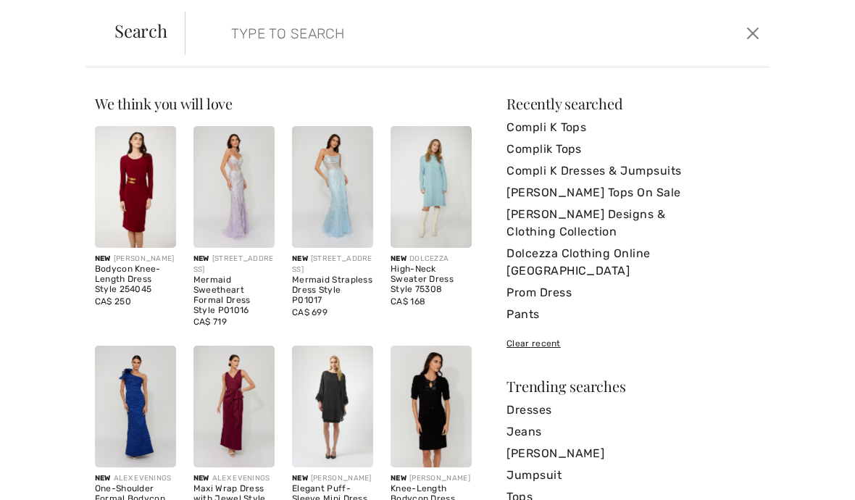
click at [229, 39] on input "search" at bounding box center [416, 33] width 392 height 43
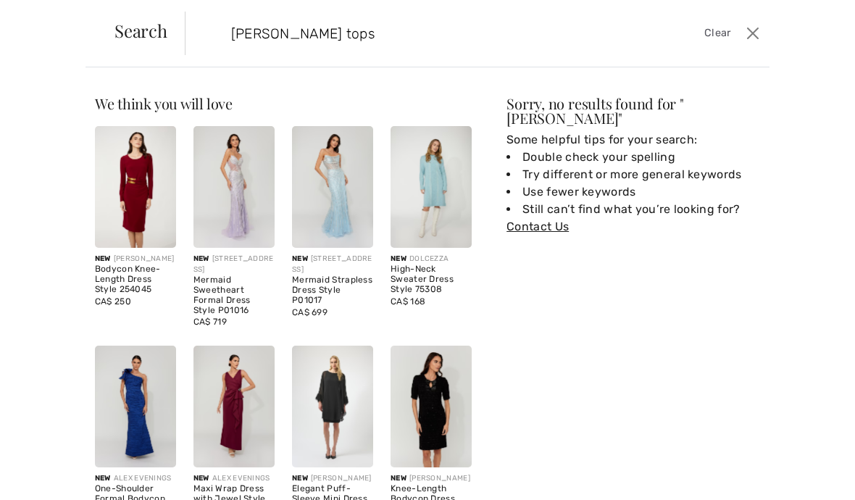
type input "Joseph ribcoff tops"
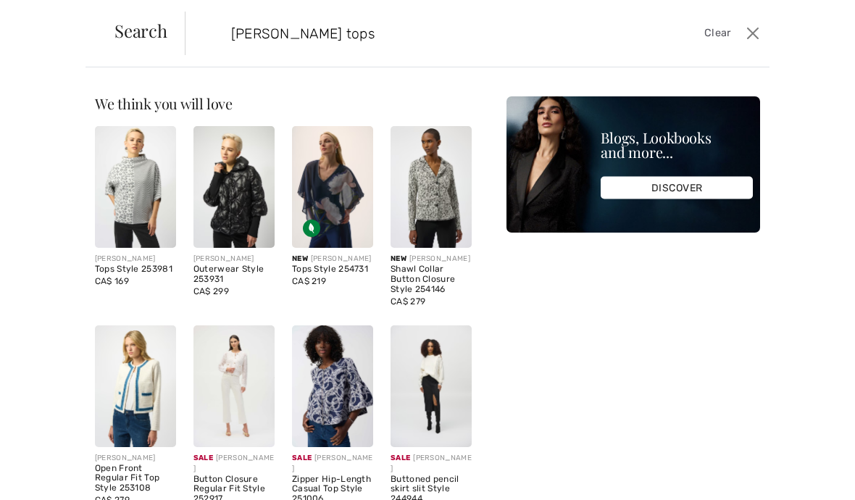
click at [217, 394] on img at bounding box center [233, 386] width 81 height 122
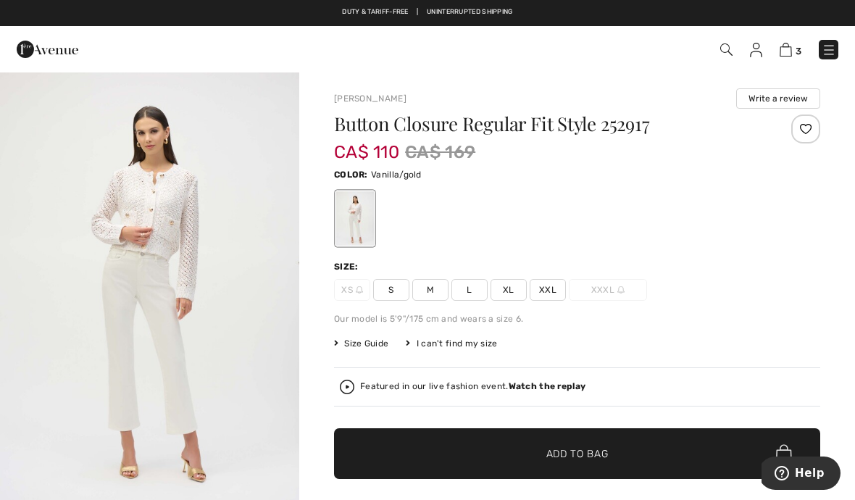
click at [714, 38] on div "3 Checkout" at bounding box center [603, 50] width 492 height 30
click at [730, 47] on img at bounding box center [726, 49] width 12 height 12
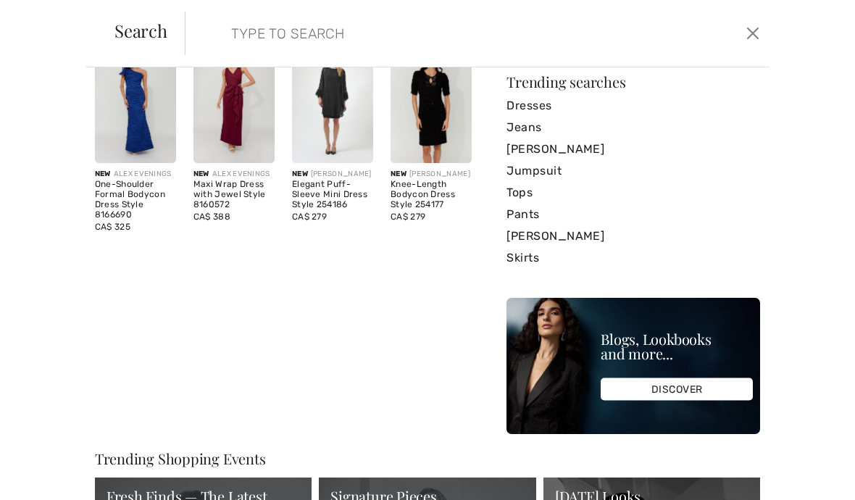
scroll to position [299, 0]
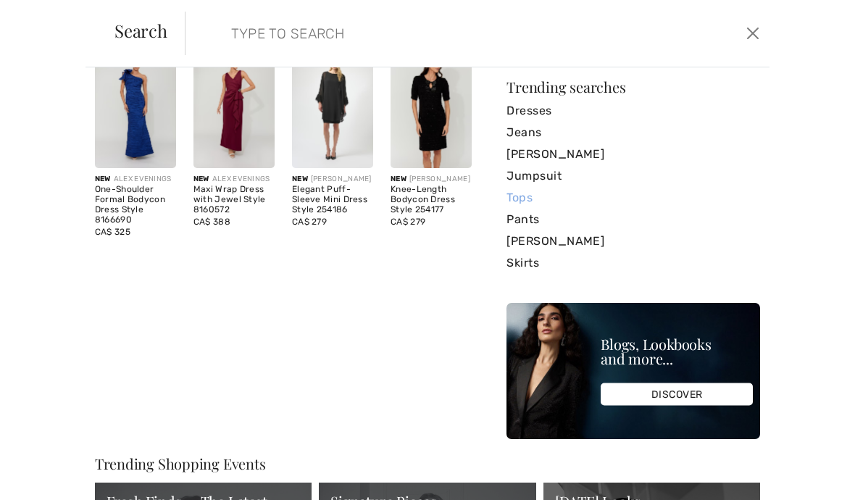
click at [511, 187] on link "Tops" at bounding box center [632, 198] width 253 height 22
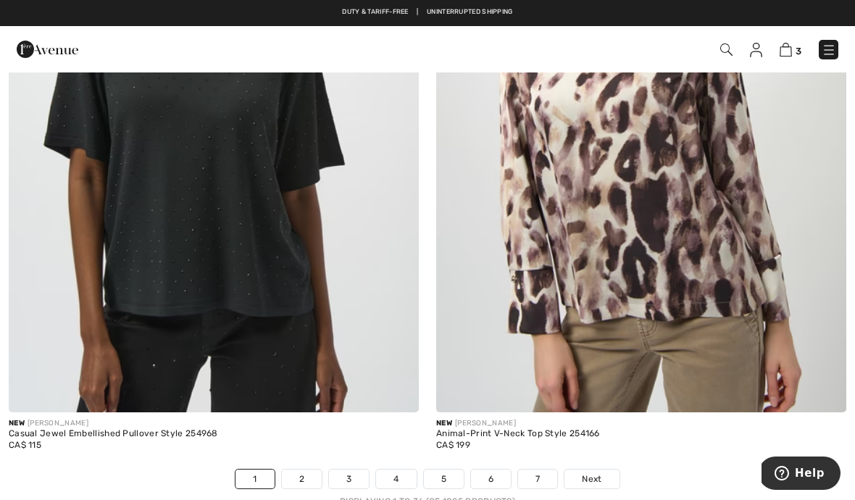
scroll to position [12485, 0]
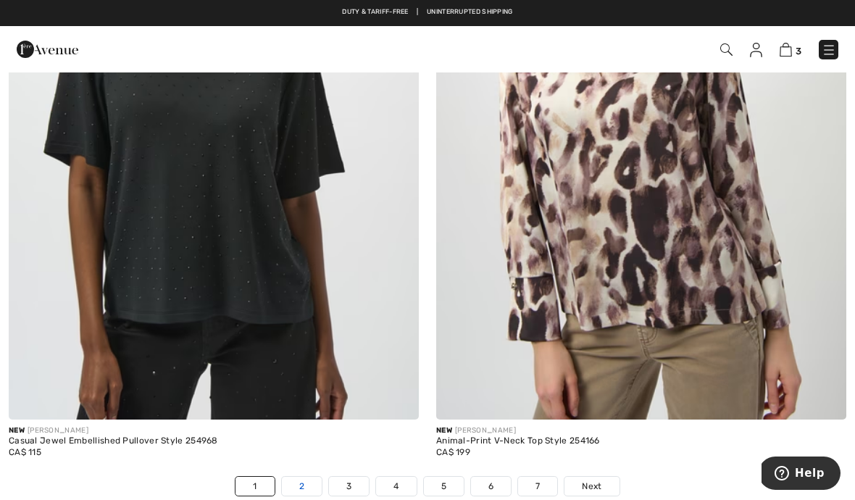
click at [294, 477] on link "2" at bounding box center [302, 486] width 40 height 19
click at [300, 477] on link "2" at bounding box center [302, 486] width 40 height 19
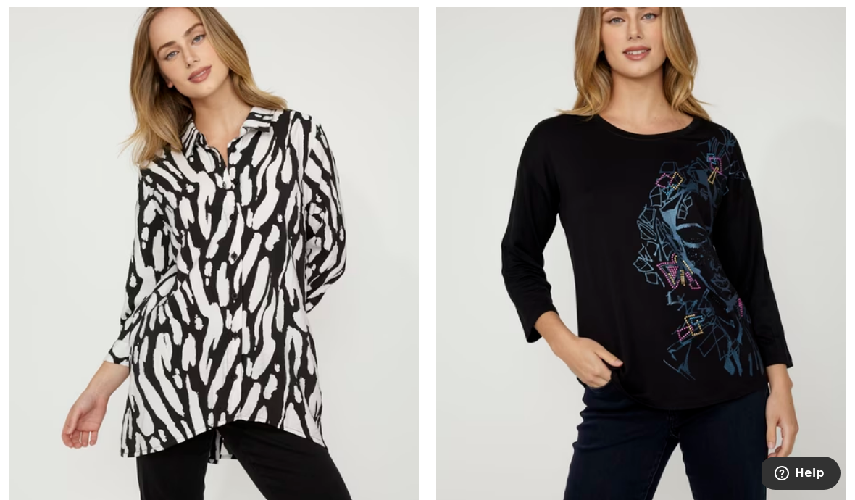
scroll to position [8713, 0]
